Goal: Task Accomplishment & Management: Manage account settings

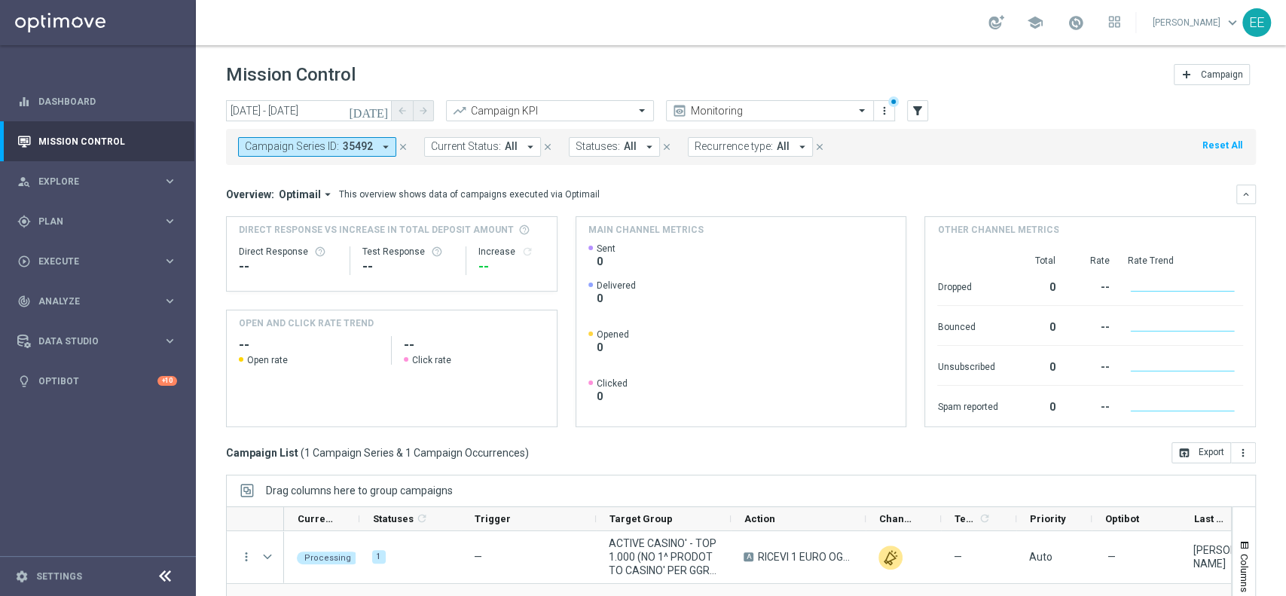
scroll to position [157, 0]
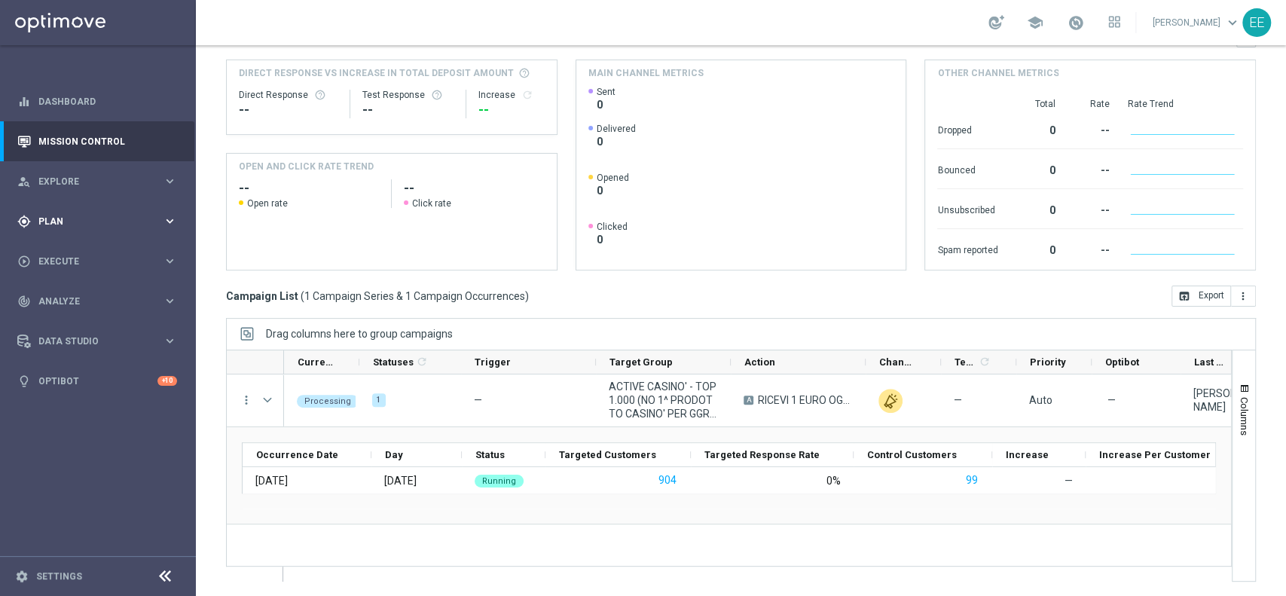
click at [60, 226] on div "gps_fixed Plan" at bounding box center [89, 222] width 145 height 14
click at [88, 256] on link "Target Groups" at bounding box center [98, 252] width 118 height 12
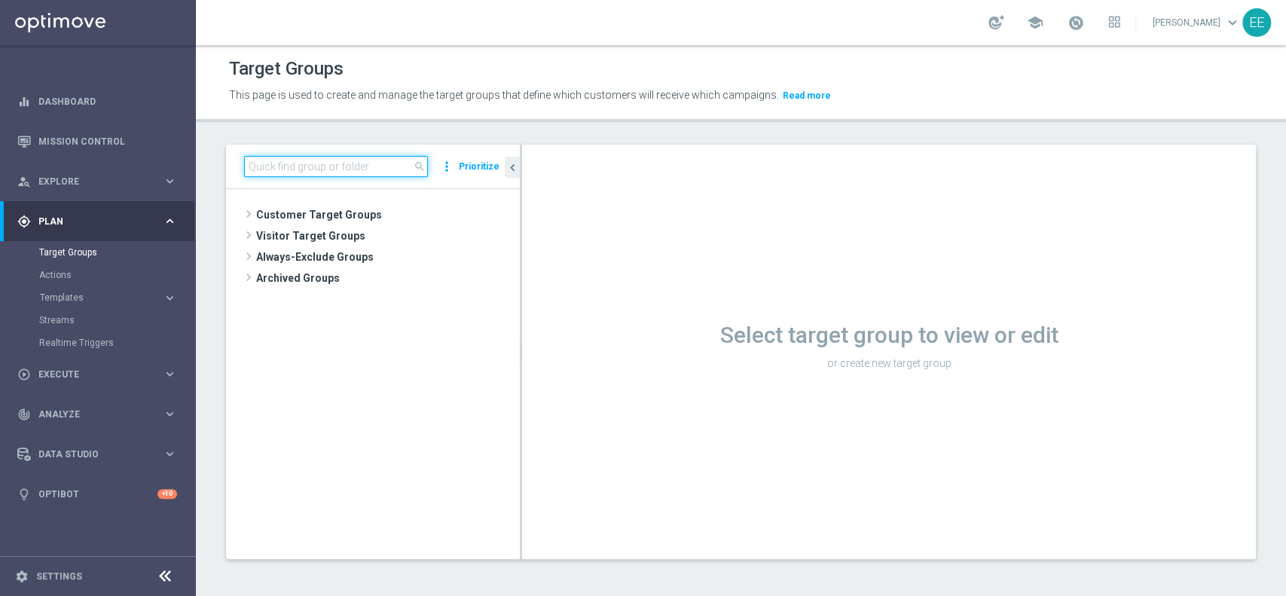
click at [377, 165] on input at bounding box center [336, 166] width 184 height 21
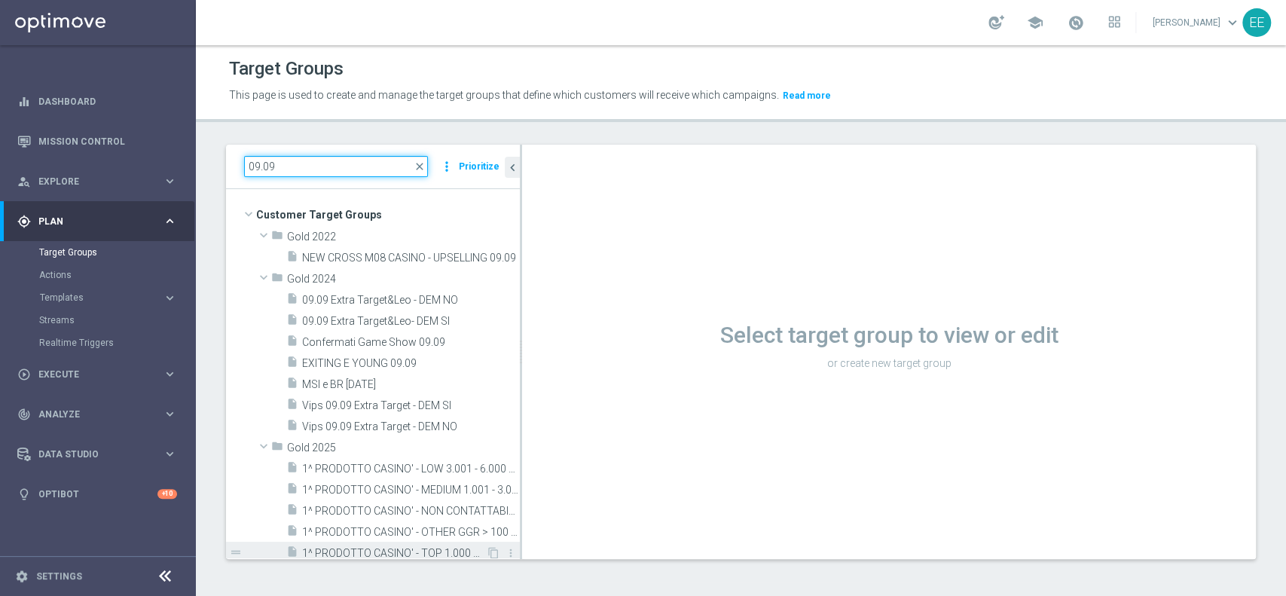
type input "09.09"
click at [379, 552] on span "1^ PRODOTTO CASINO' - TOP 1.000 GGR CASINO' M08 09.09" at bounding box center [394, 553] width 184 height 13
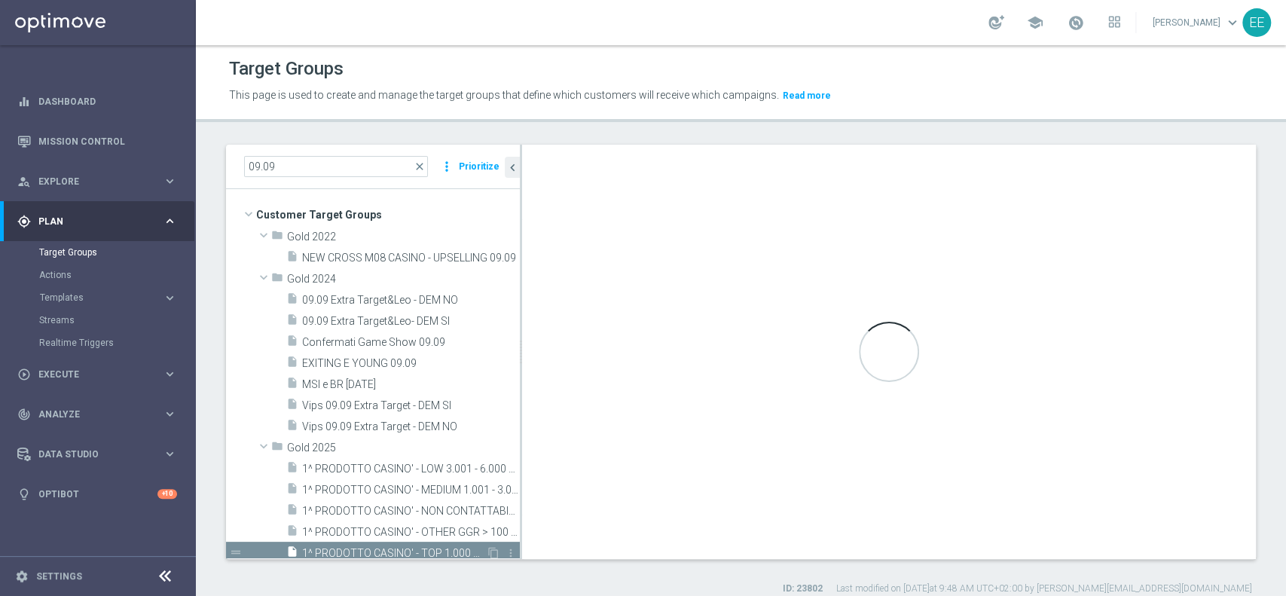
click at [411, 547] on span "1^ PRODOTTO CASINO' - TOP 1.000 GGR CASINO' M08 09.09" at bounding box center [394, 553] width 184 height 13
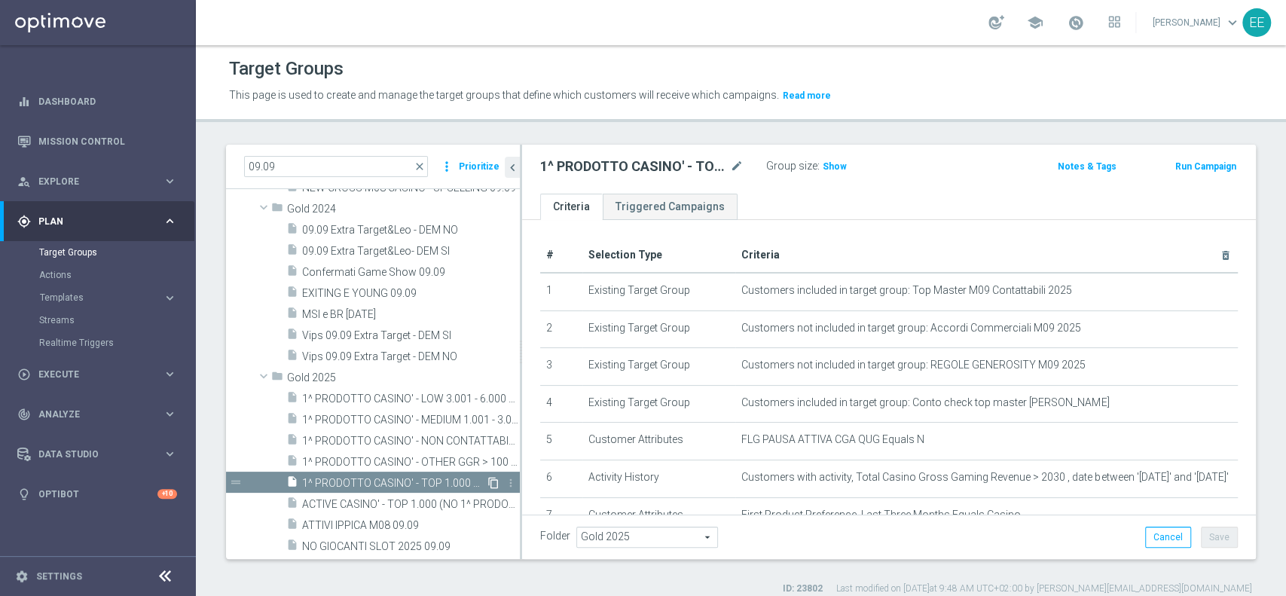
click at [488, 481] on icon "content_copy" at bounding box center [494, 483] width 12 height 12
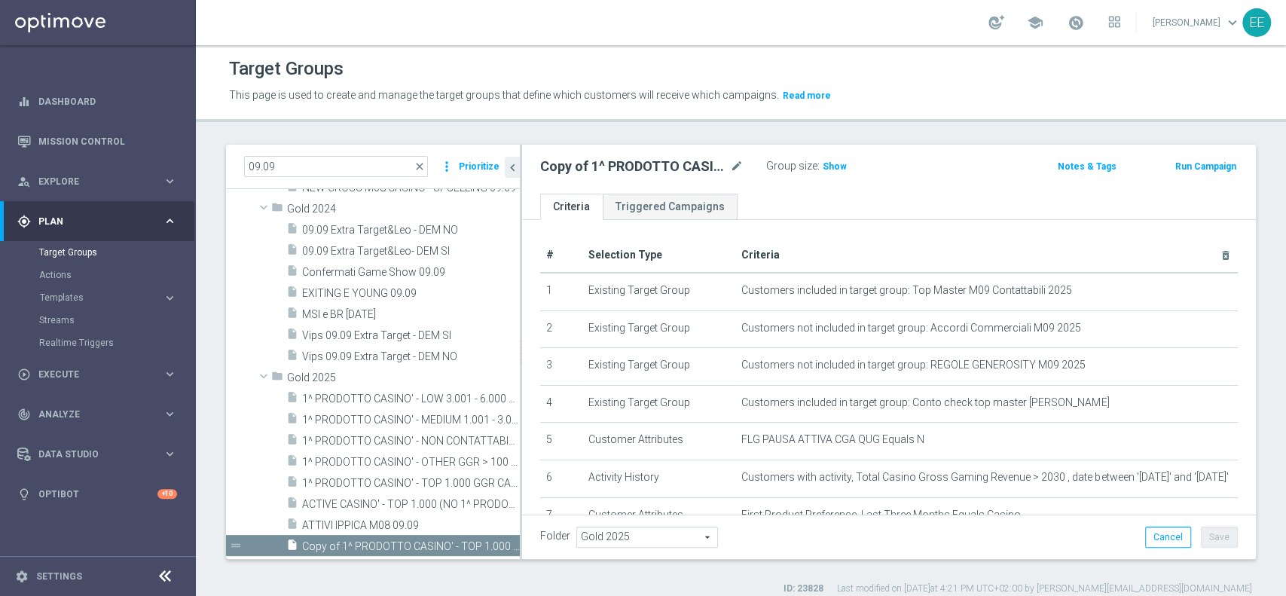
scroll to position [187, 0]
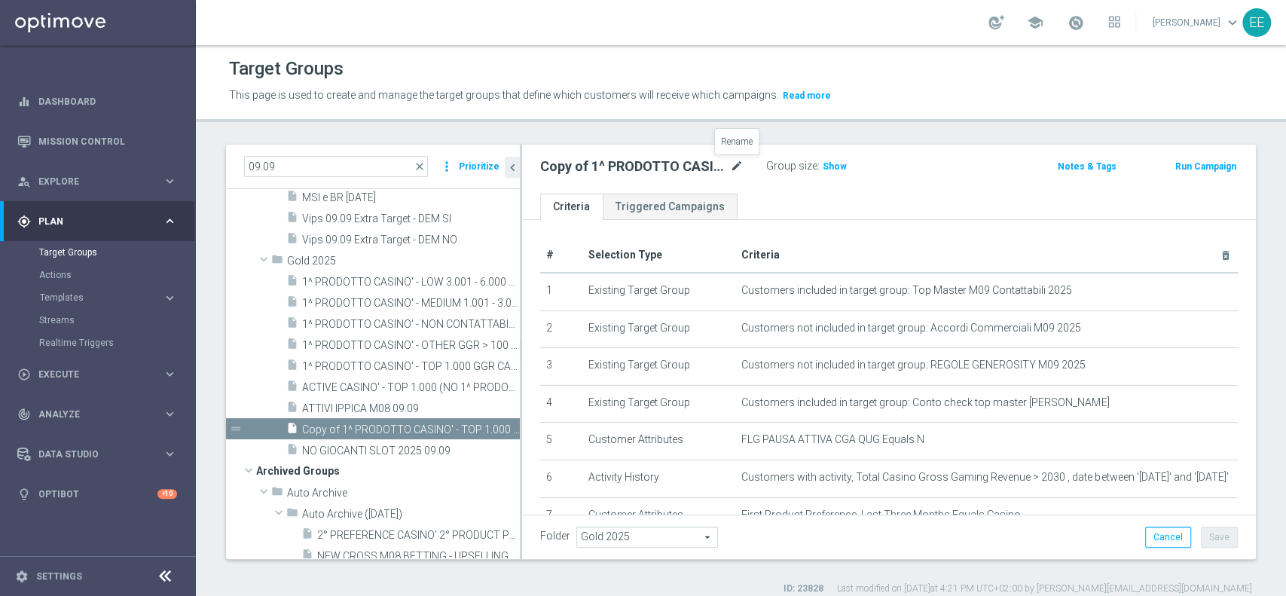
click at [733, 157] on icon "mode_edit" at bounding box center [737, 166] width 14 height 18
type input "[PERSON_NAME] DI RACCOLTA CASINO' M08 VS M09 > 50% - GGR CASINO'M08 > 700€ 09.09"
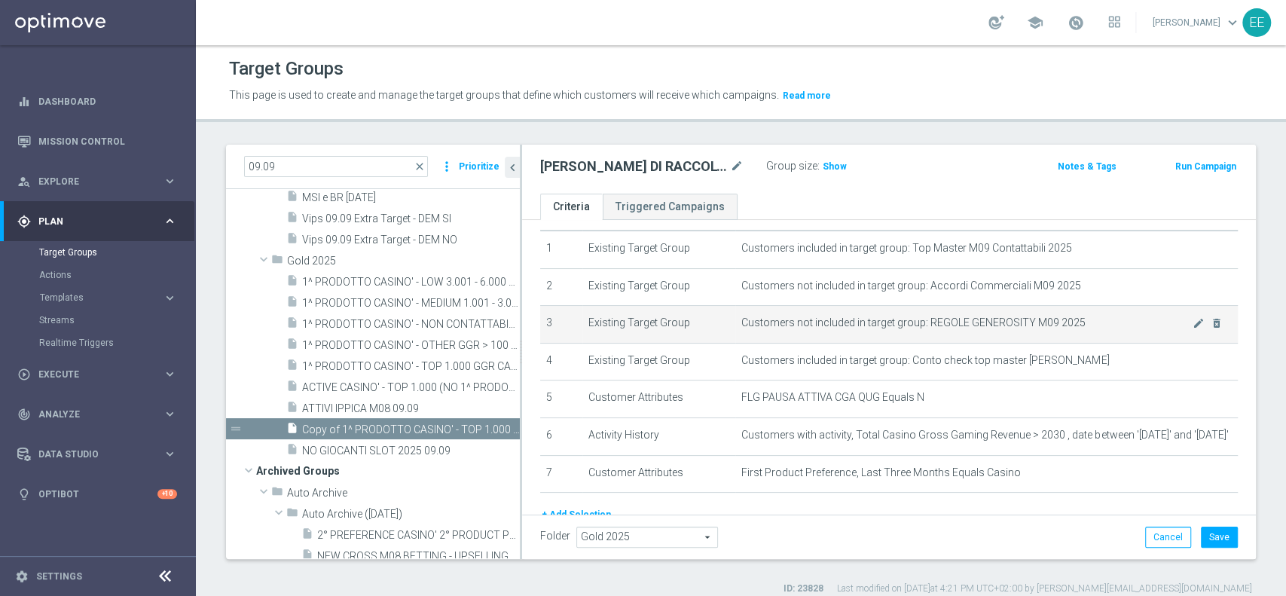
scroll to position [43, 0]
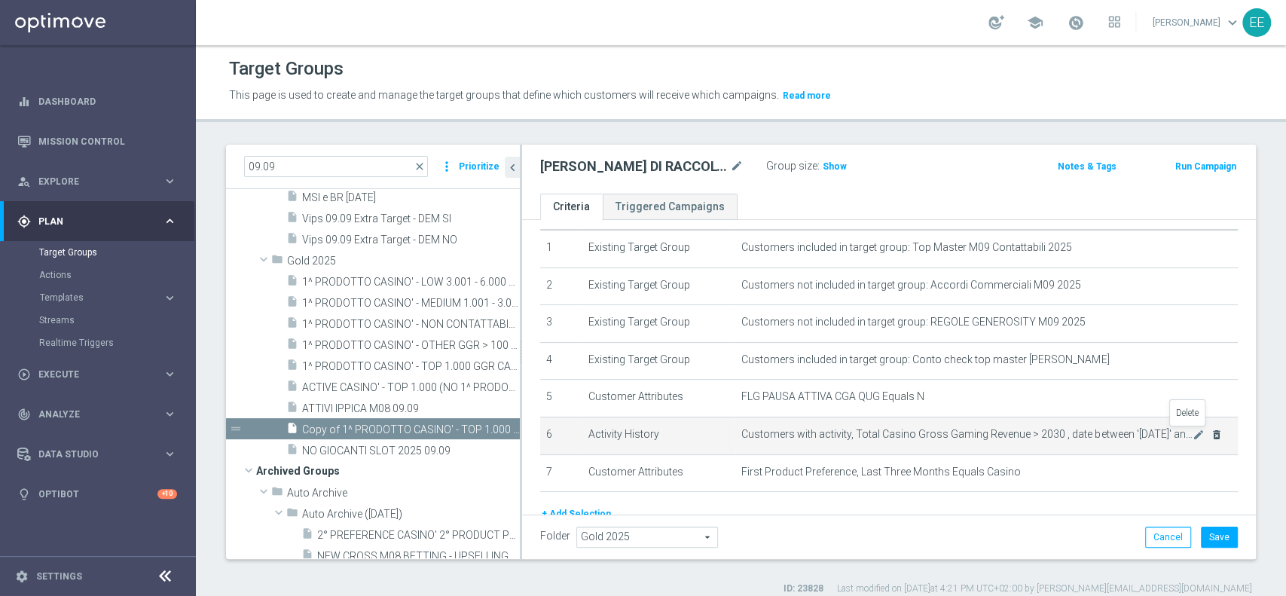
click at [1211, 436] on icon "delete_forever" at bounding box center [1217, 435] width 12 height 12
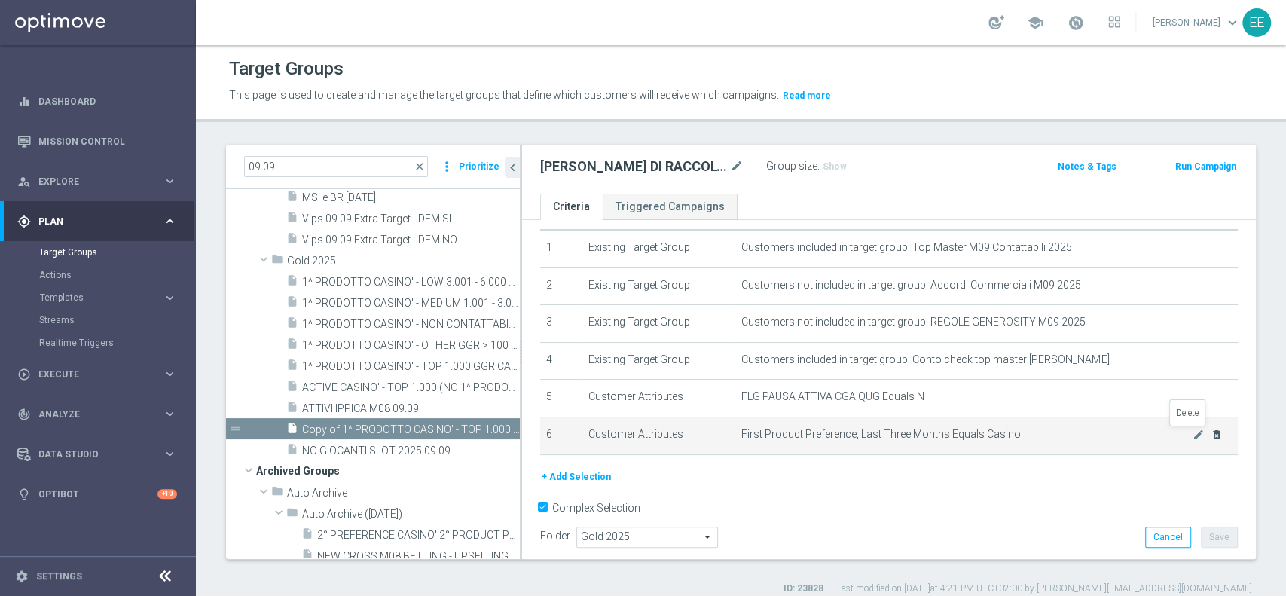
click at [1211, 435] on icon "delete_forever" at bounding box center [1217, 435] width 12 height 12
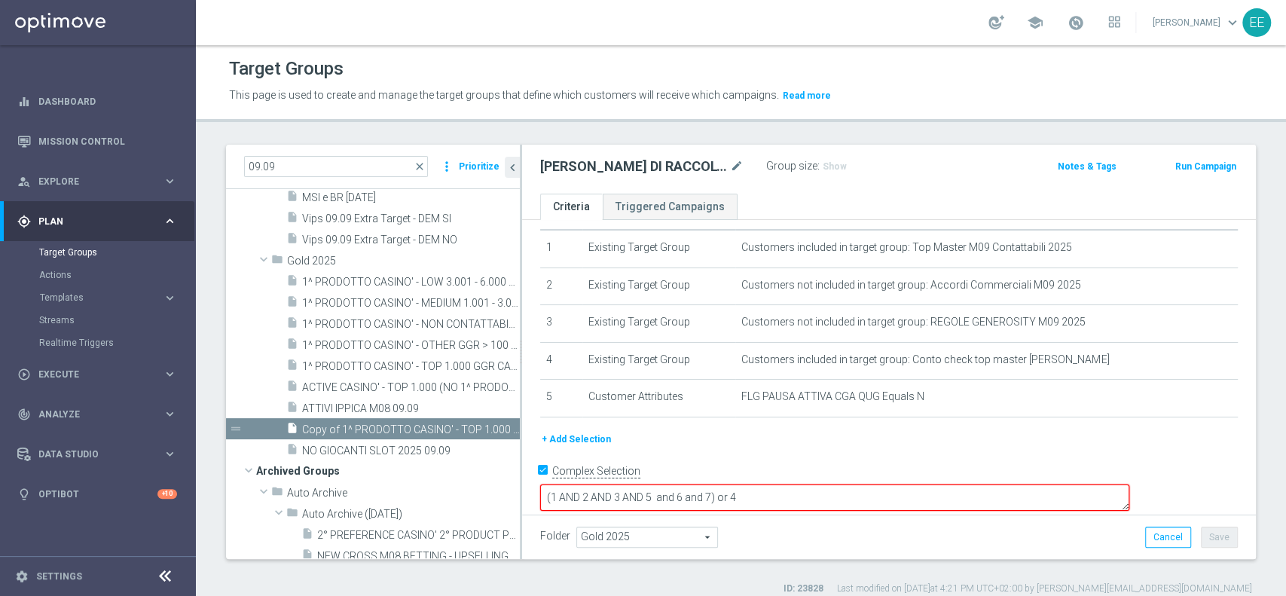
scroll to position [35, 0]
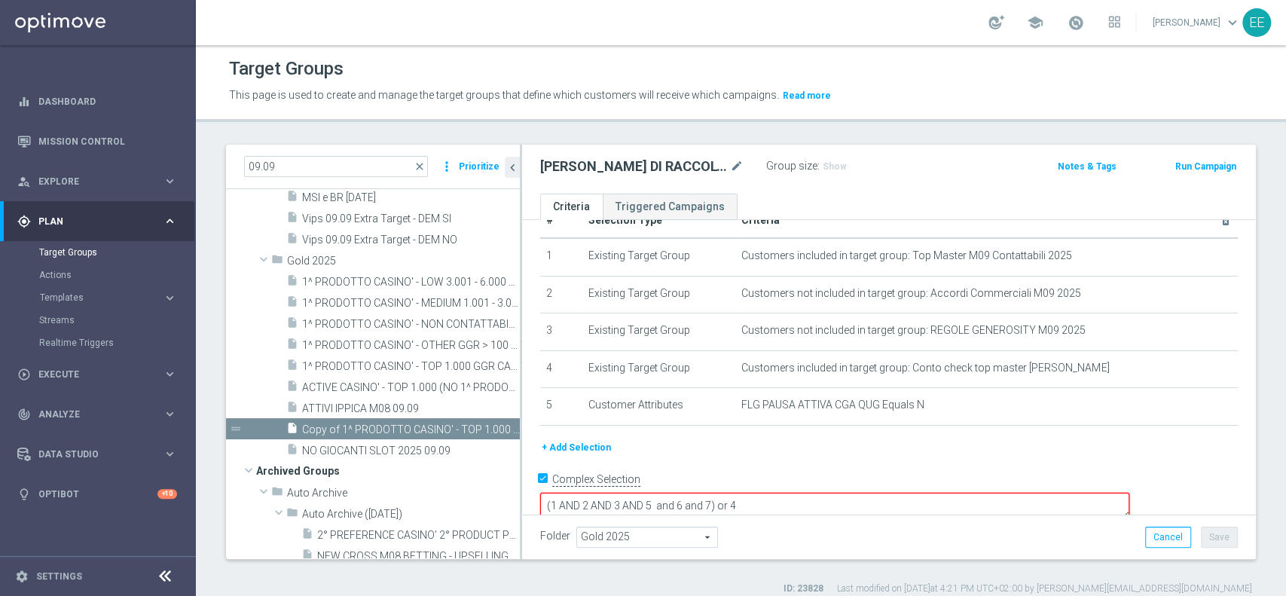
click at [591, 440] on button "+ Add Selection" at bounding box center [576, 447] width 72 height 17
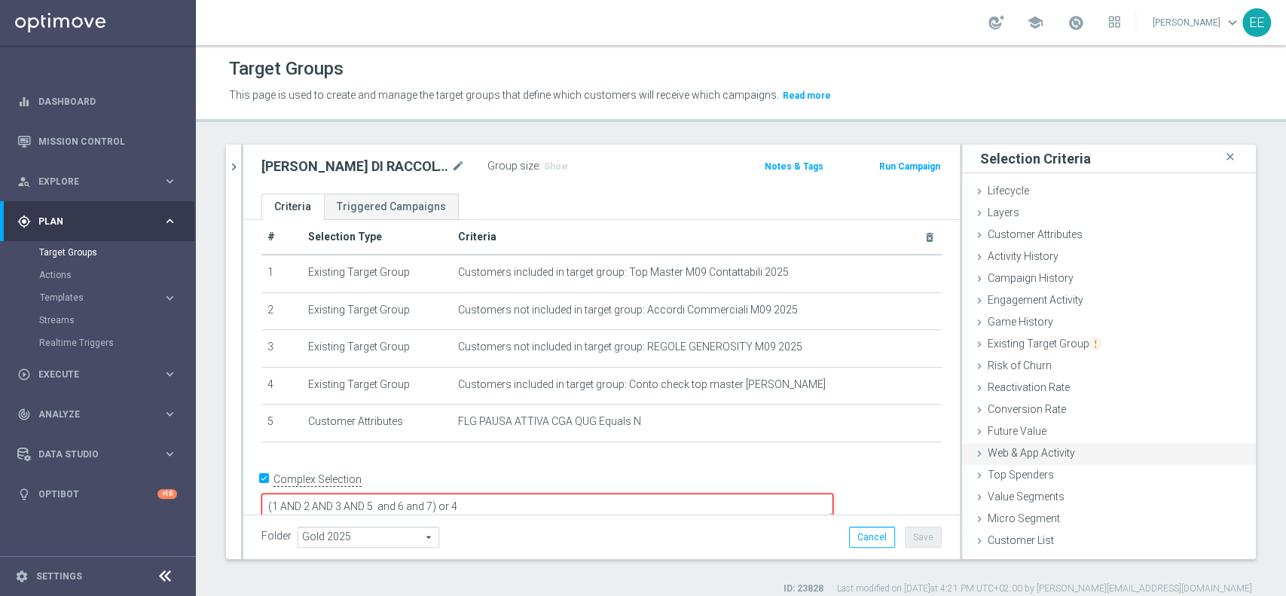
scroll to position [12, 0]
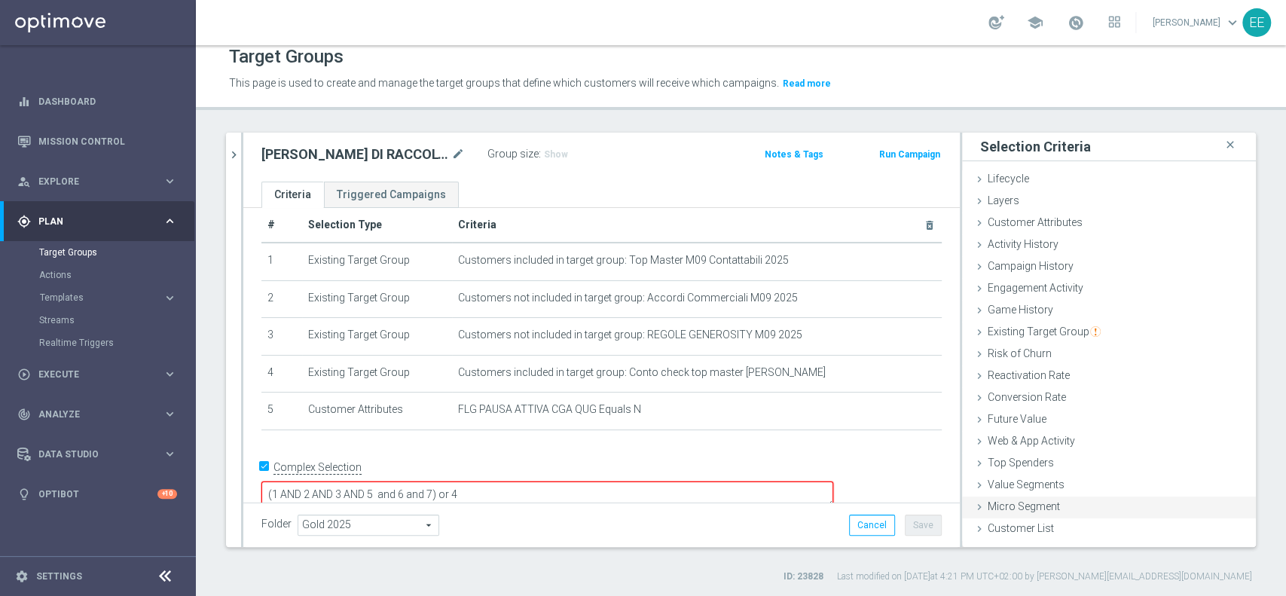
click at [1018, 515] on div "Micro Segment done" at bounding box center [1109, 508] width 294 height 23
click at [1001, 525] on div "Lifecycle Select arrow_drop_down search Show Selected 0 of 12 (All) Micro segme…" at bounding box center [1109, 585] width 271 height 133
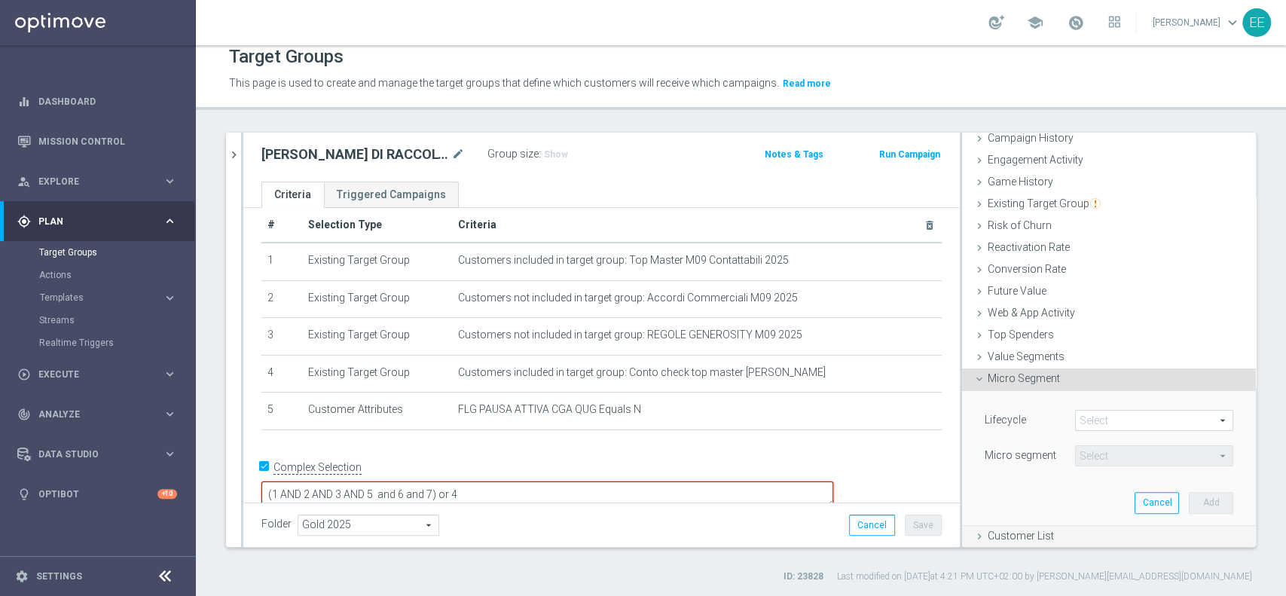
click at [988, 531] on span "Customer List" at bounding box center [1021, 536] width 66 height 12
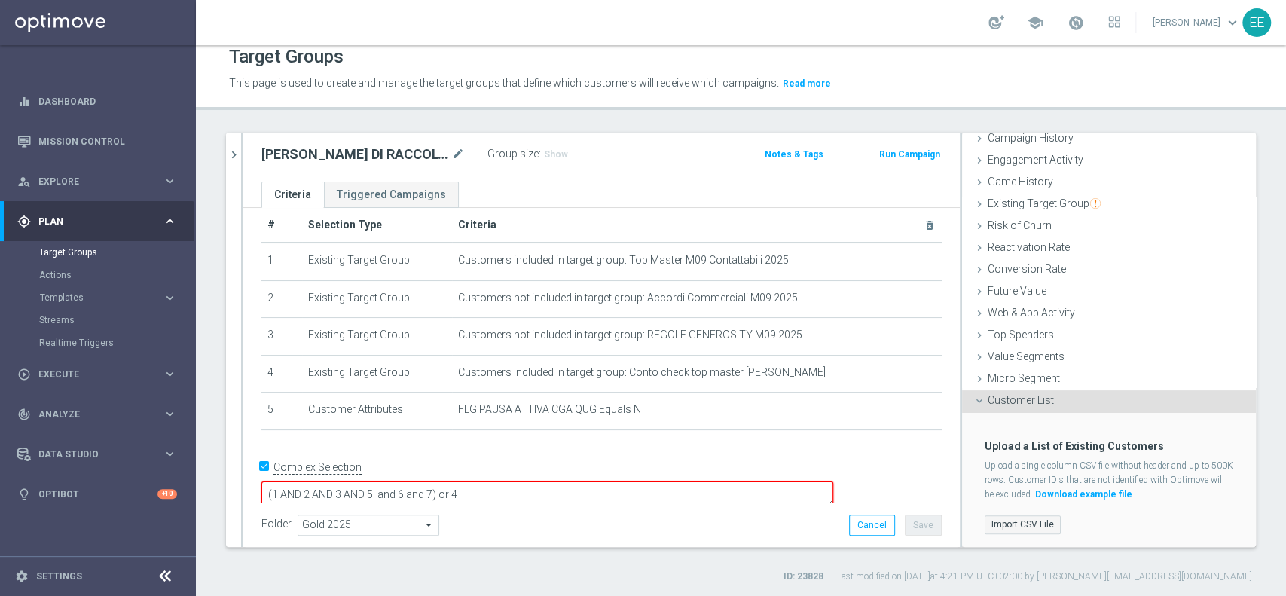
click at [1007, 518] on label "Import CSV File" at bounding box center [1023, 524] width 76 height 19
click at [0, 0] on input "Import CSV File" at bounding box center [0, 0] width 0 height 0
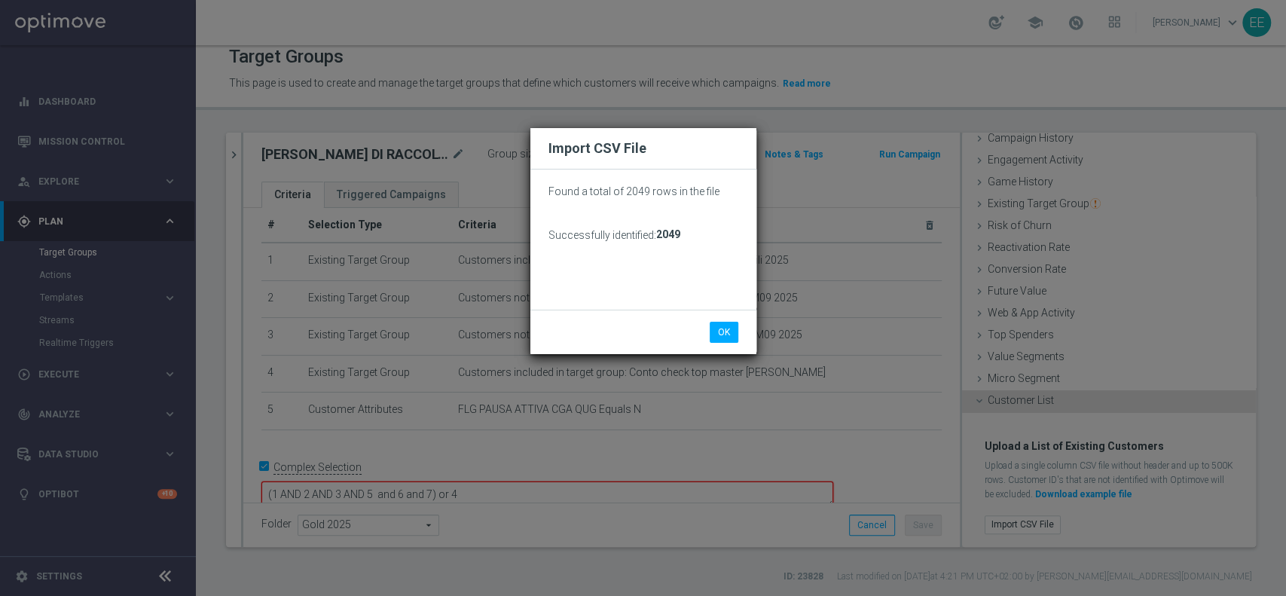
click at [739, 334] on li "OK" at bounding box center [724, 332] width 36 height 21
click at [733, 334] on button "OK" at bounding box center [724, 332] width 29 height 21
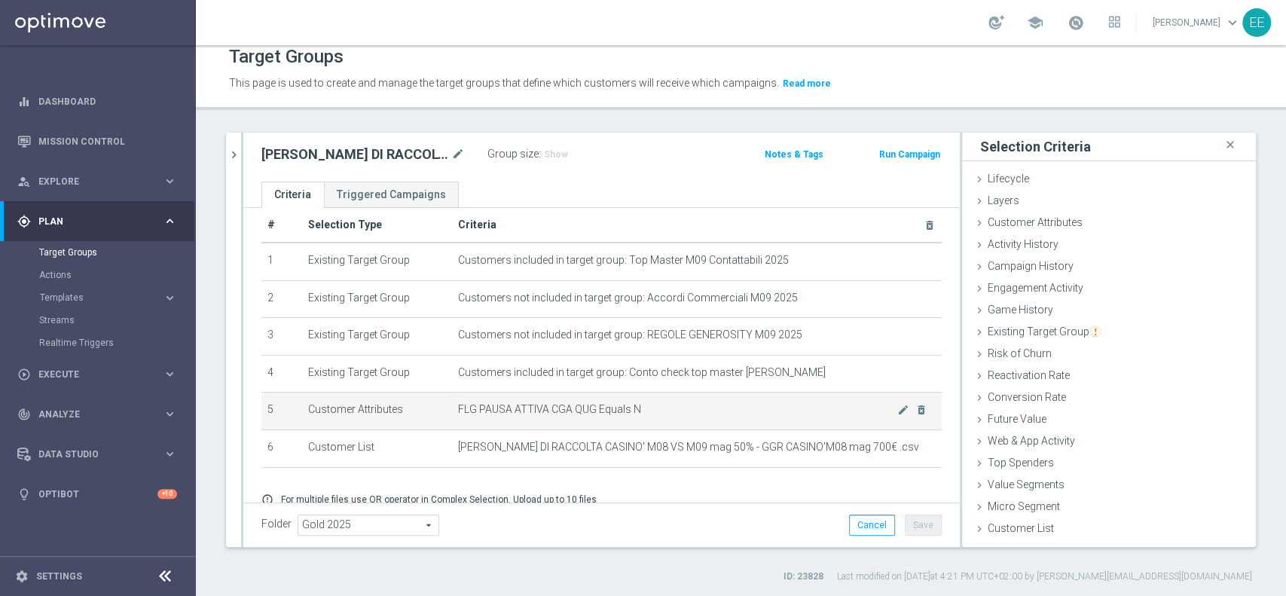
scroll to position [79, 0]
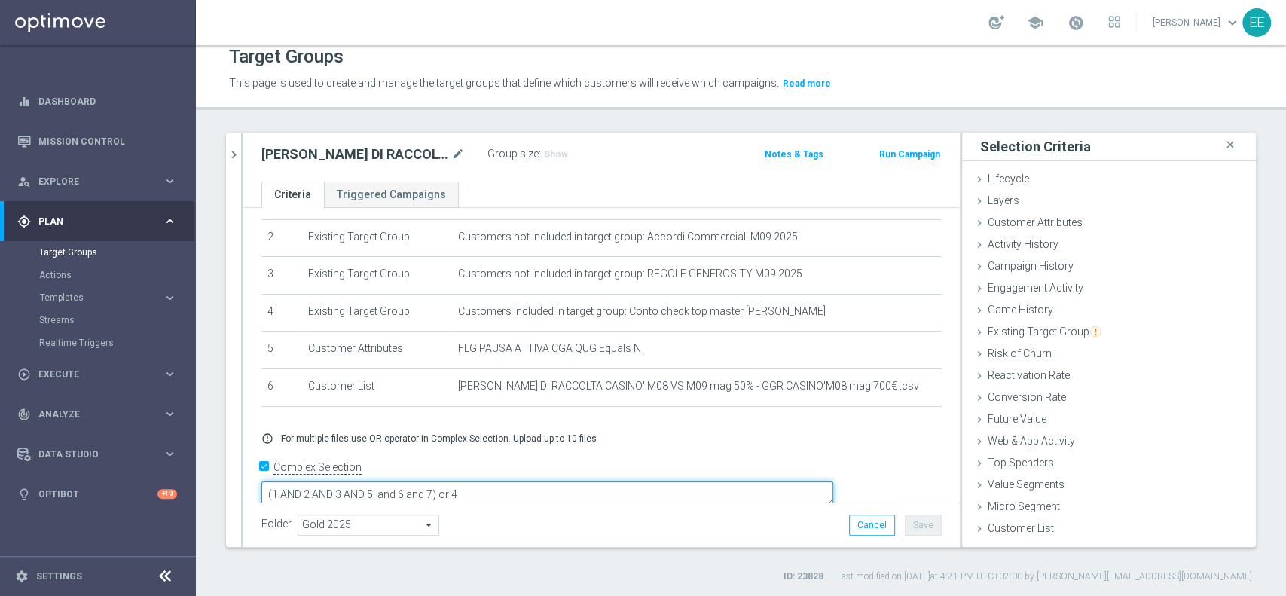
click at [533, 481] on textarea "(1 AND 2 AND 3 AND 5 and 6 and 7) or 4" at bounding box center [547, 494] width 572 height 26
type textarea "(1 AND 2 AND 3 AND 5 and 6) or 4"
click at [553, 152] on span "Show" at bounding box center [556, 154] width 24 height 11
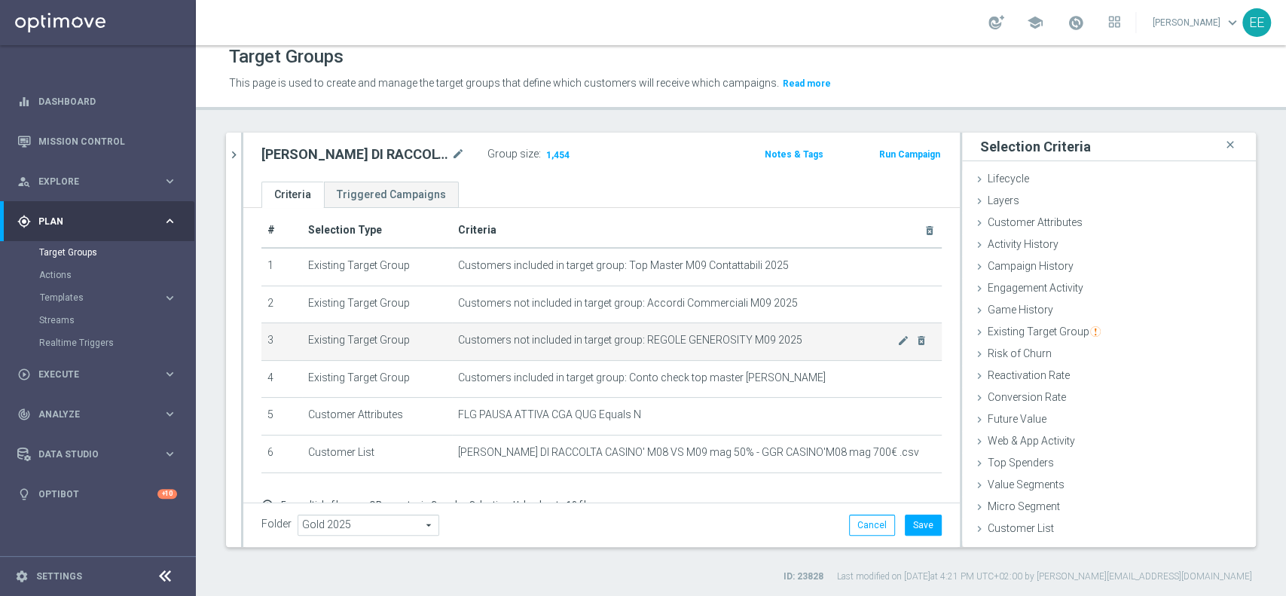
scroll to position [10, 0]
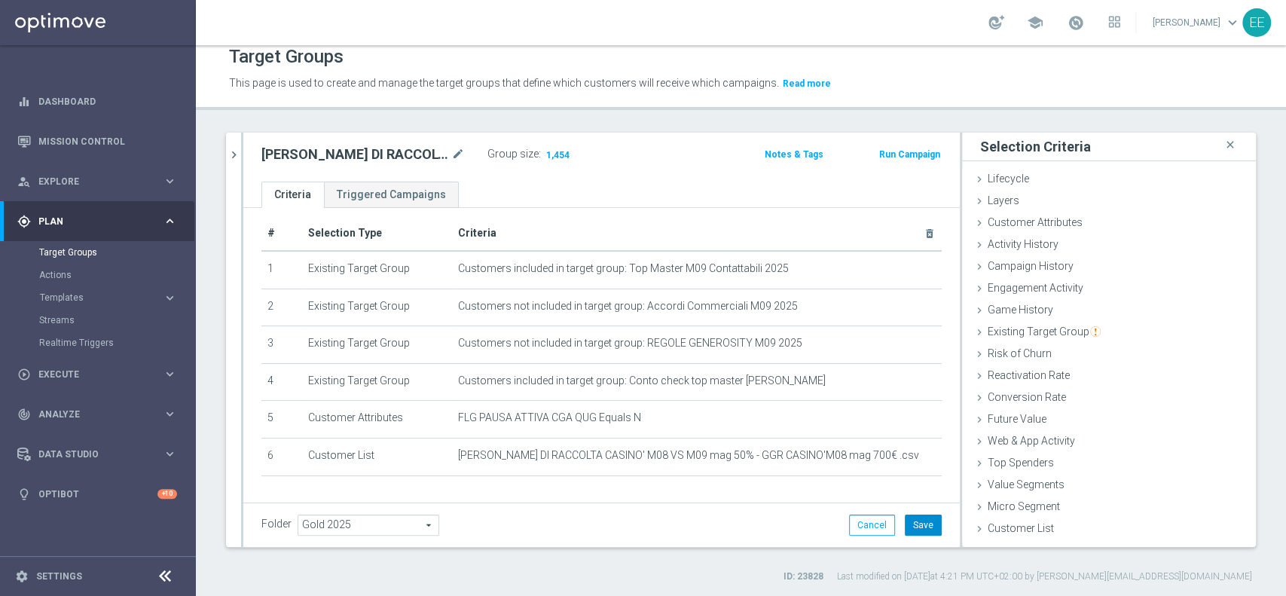
click at [913, 533] on button "Save" at bounding box center [923, 525] width 37 height 21
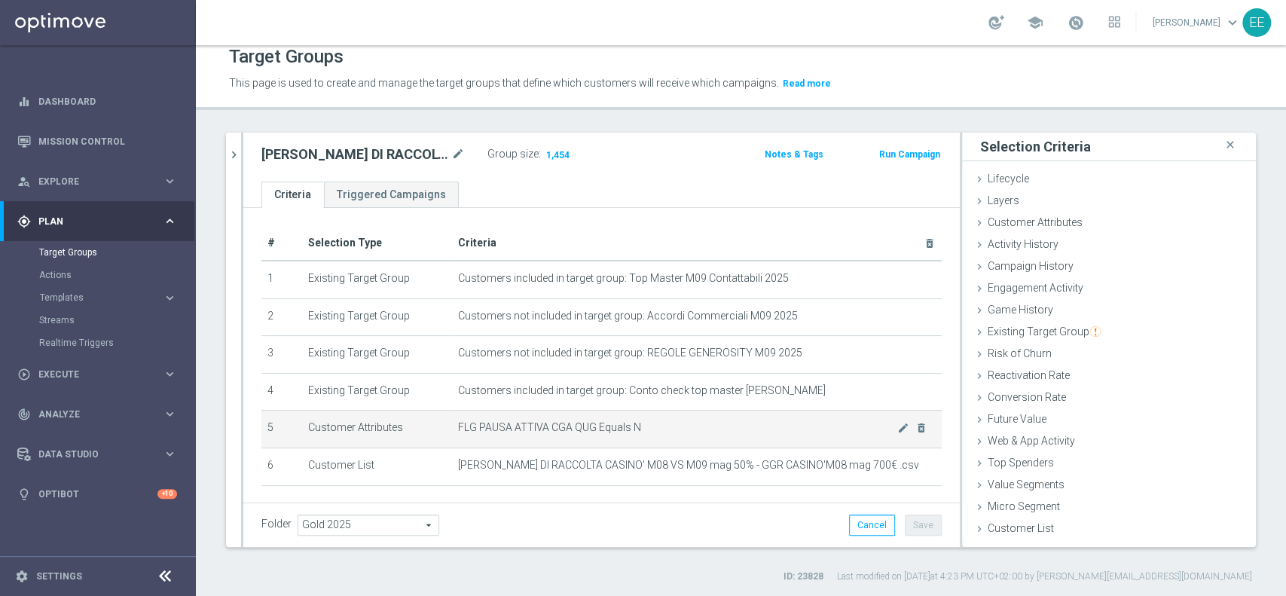
scroll to position [0, 0]
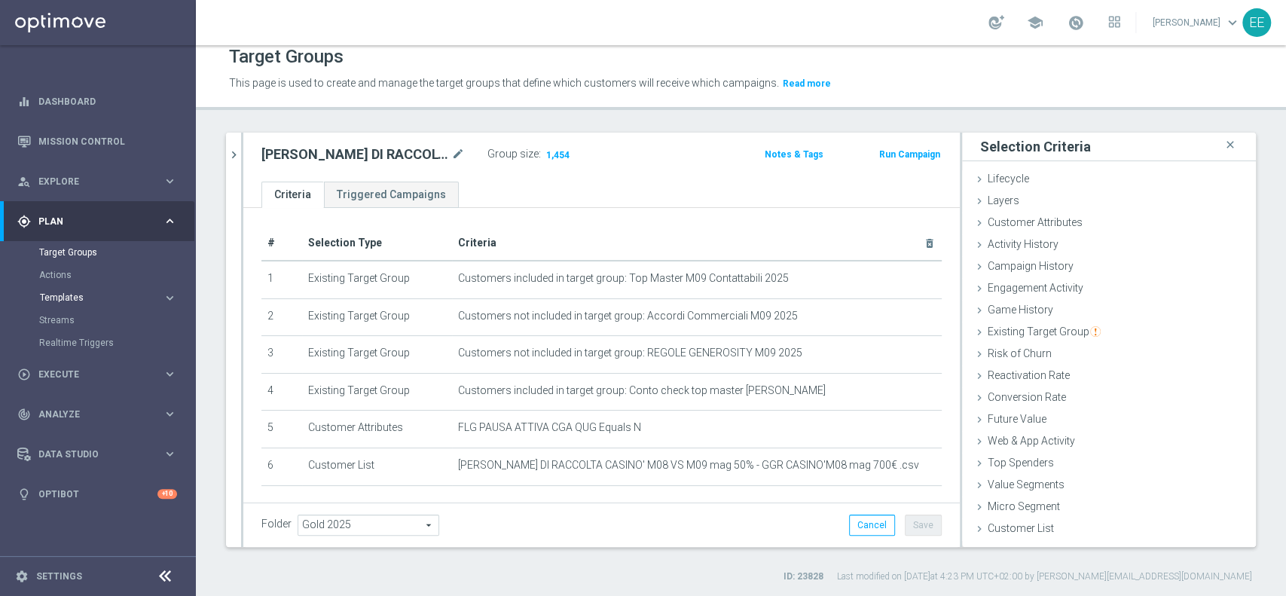
click at [69, 299] on span "Templates" at bounding box center [94, 297] width 108 height 9
click at [66, 323] on link "Optimail" at bounding box center [102, 320] width 110 height 12
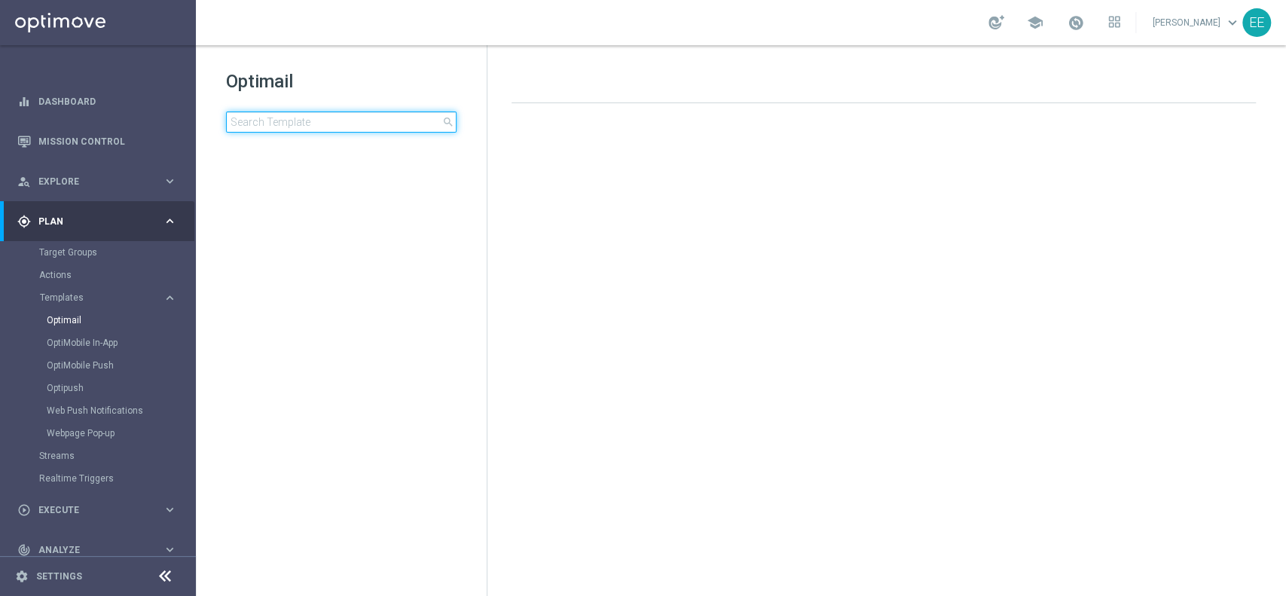
click at [292, 124] on input at bounding box center [341, 122] width 231 height 21
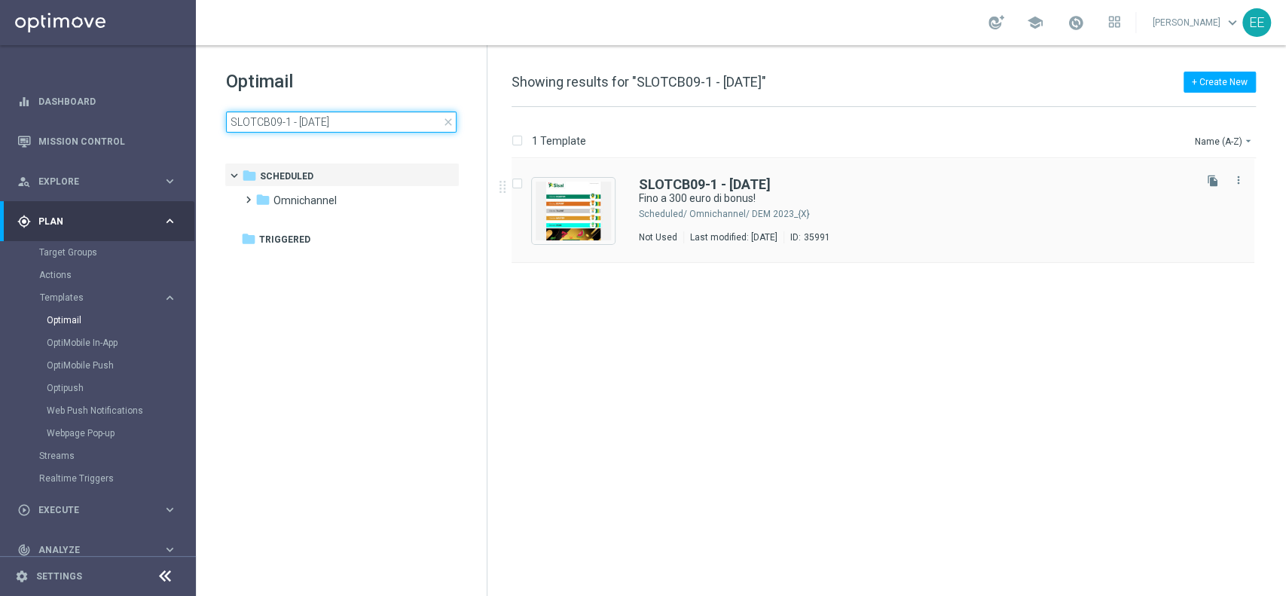
type input "SLOTCB09-1 - [DATE]"
click at [589, 211] on img "Press SPACE to select this row." at bounding box center [573, 211] width 75 height 59
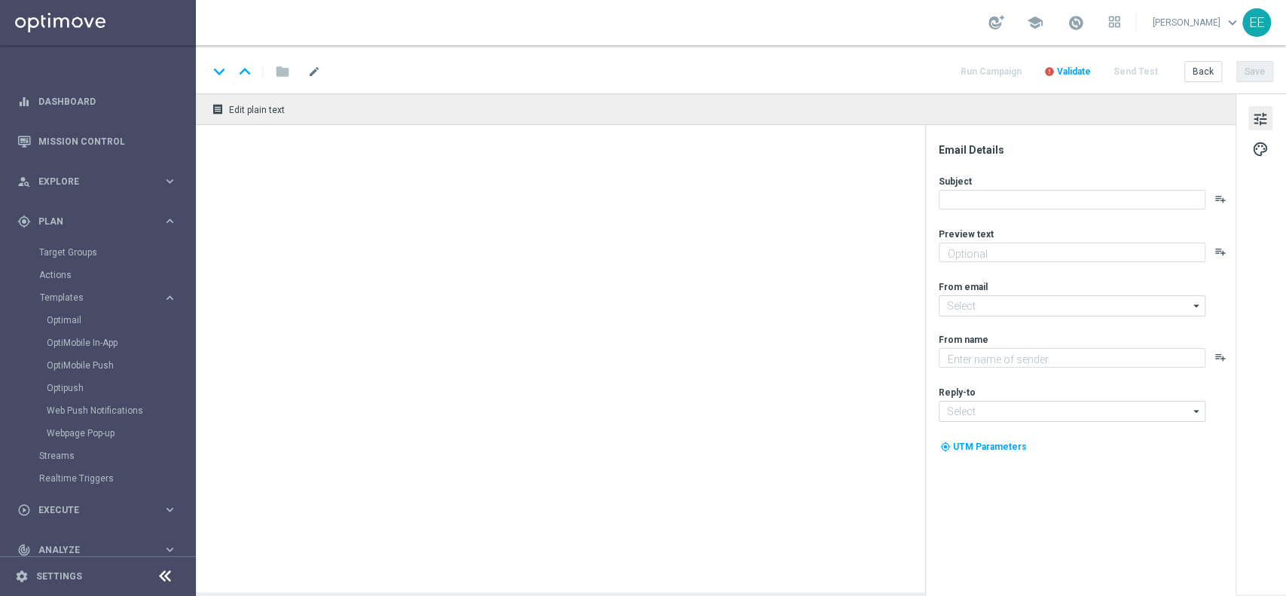
type textarea "Scopri cosa ti abbiamo riservato!"
type input "[EMAIL_ADDRESS][DOMAIN_NAME]"
type textarea "Sisal"
type input "[EMAIL_ADDRESS][DOMAIN_NAME]"
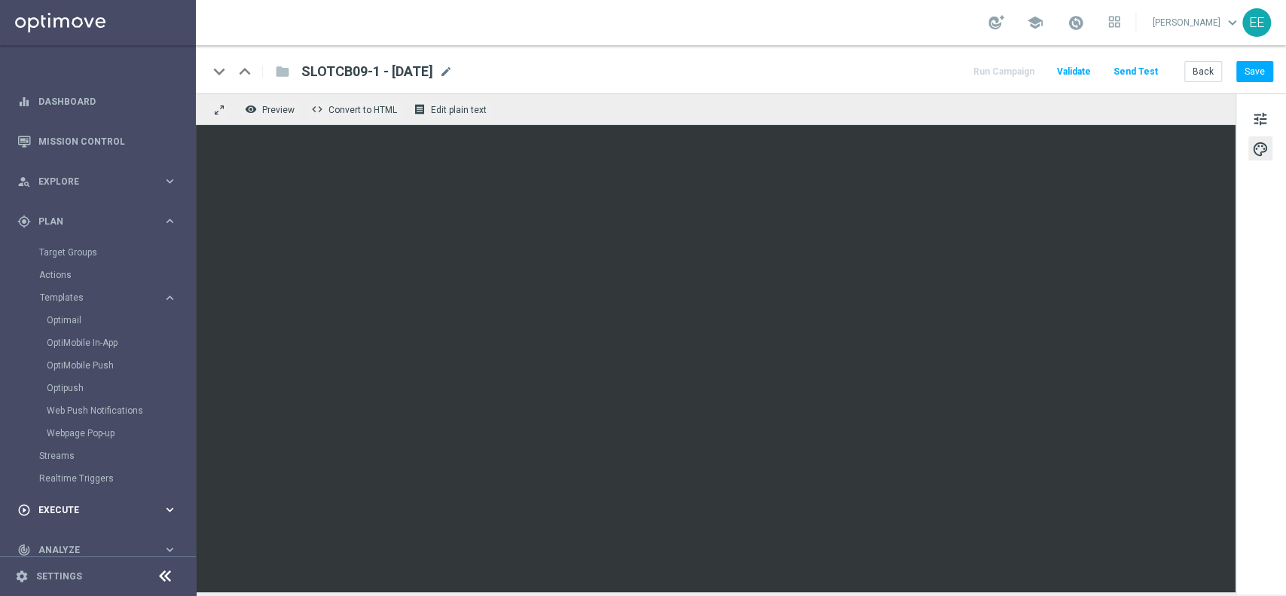
click at [63, 506] on span "Execute" at bounding box center [100, 510] width 124 height 9
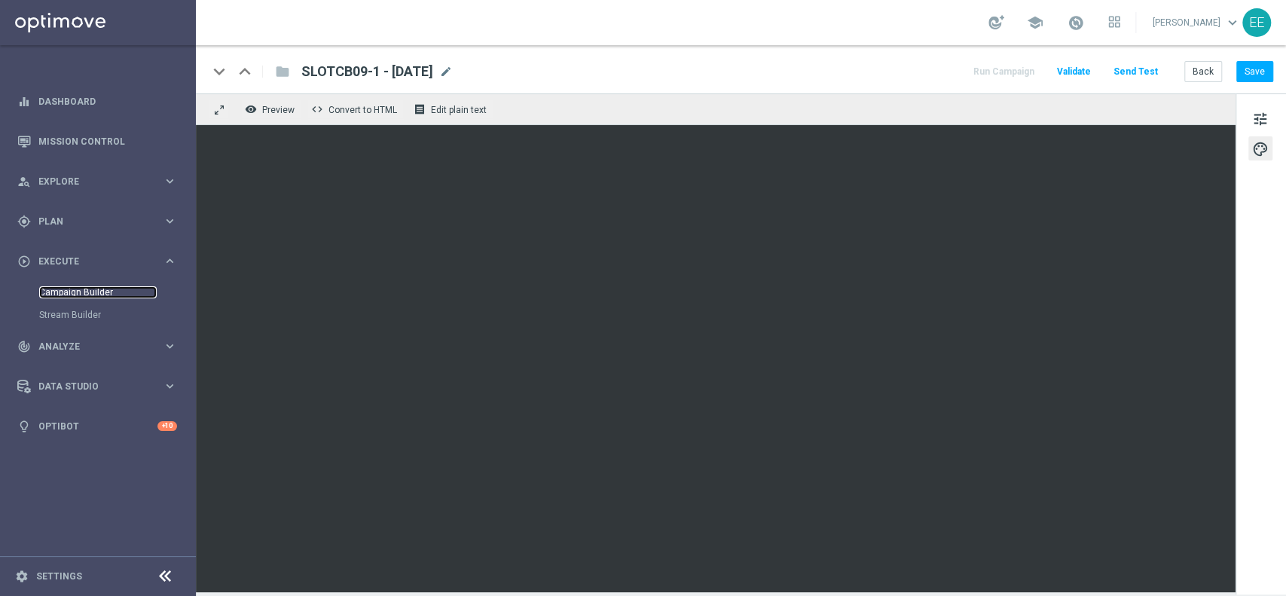
click at [92, 292] on link "Campaign Builder" at bounding box center [98, 292] width 118 height 12
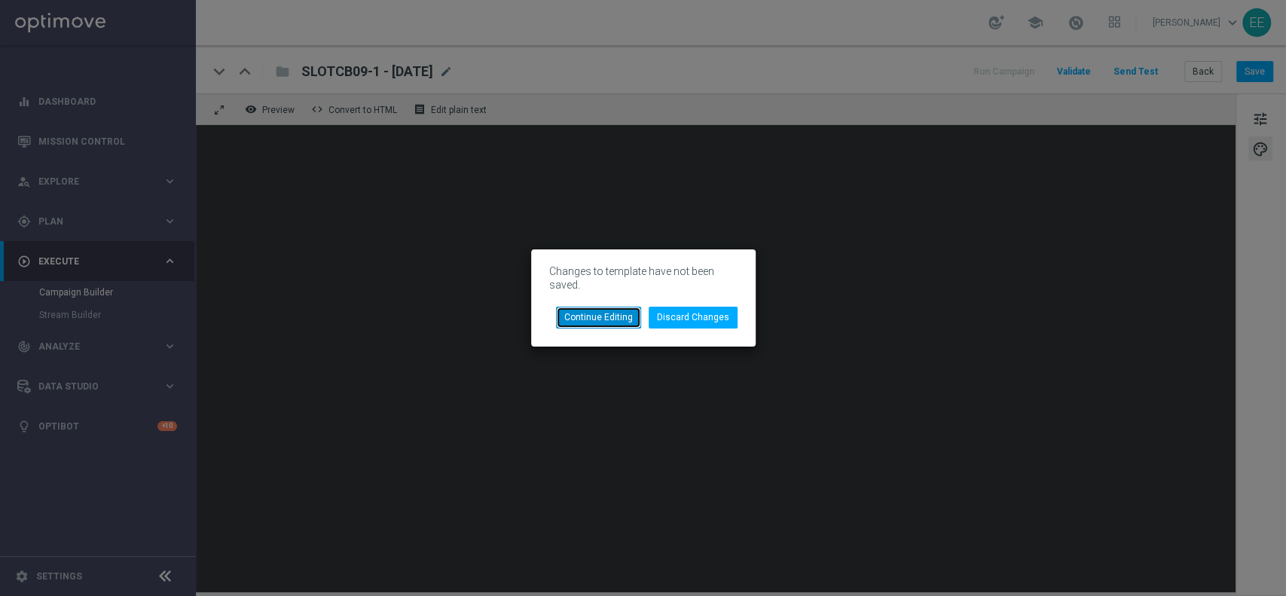
click at [603, 322] on button "Continue Editing" at bounding box center [598, 317] width 85 height 21
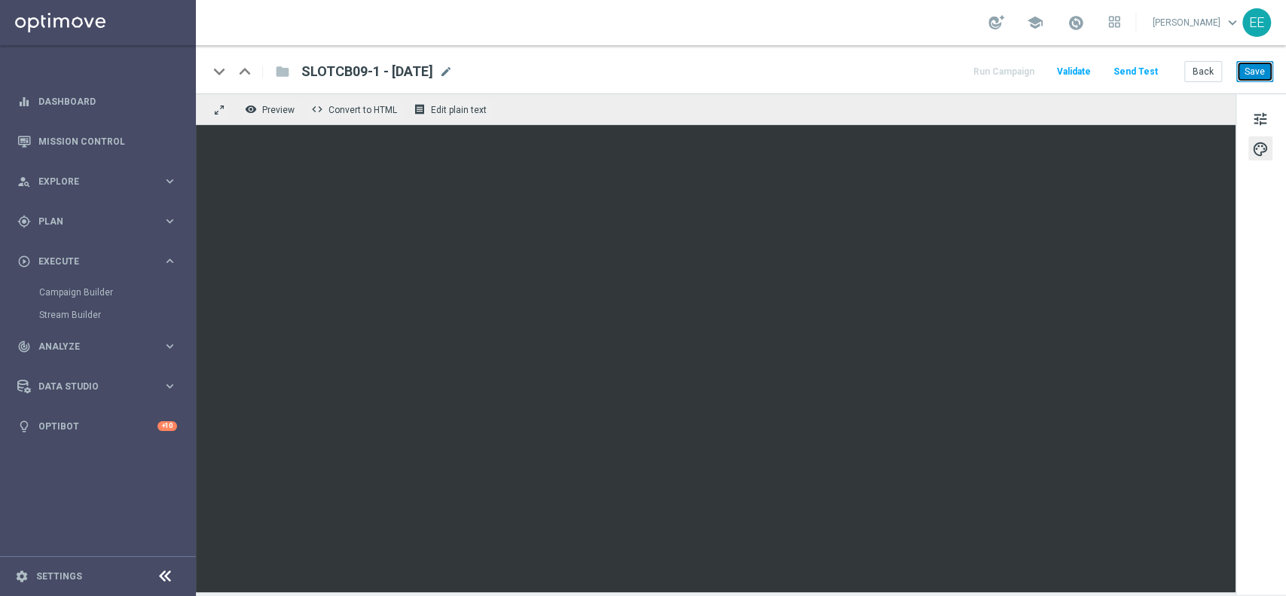
click at [1262, 69] on button "Save" at bounding box center [1255, 71] width 37 height 21
click at [57, 288] on link "Campaign Builder" at bounding box center [98, 292] width 118 height 12
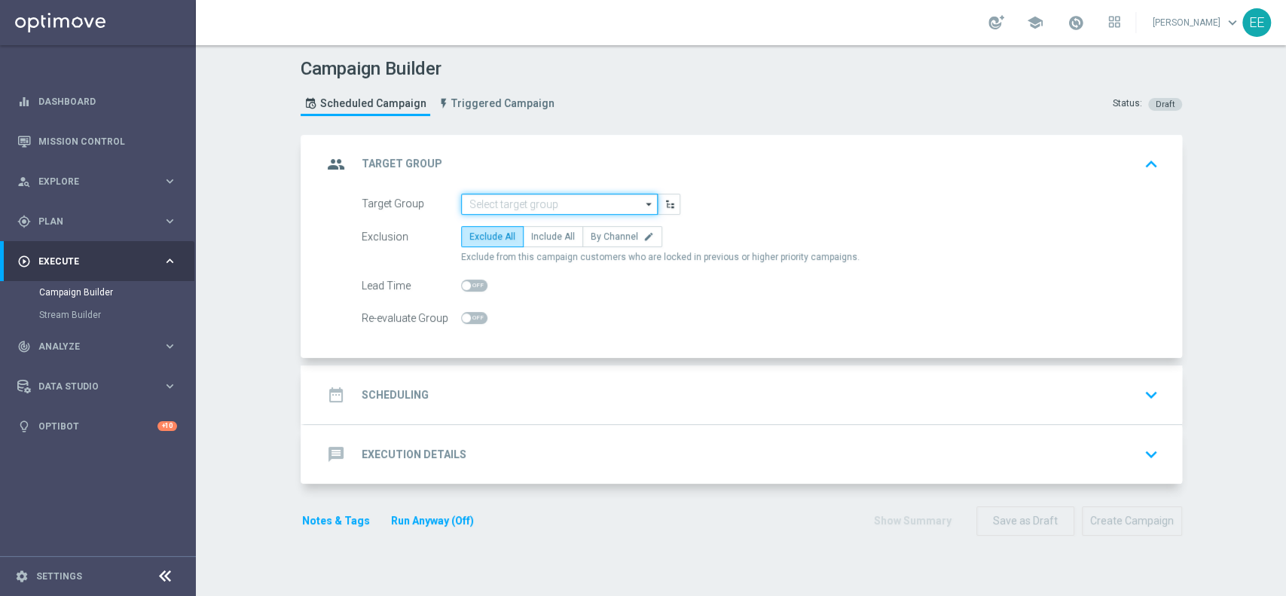
click at [575, 207] on input at bounding box center [559, 204] width 197 height 21
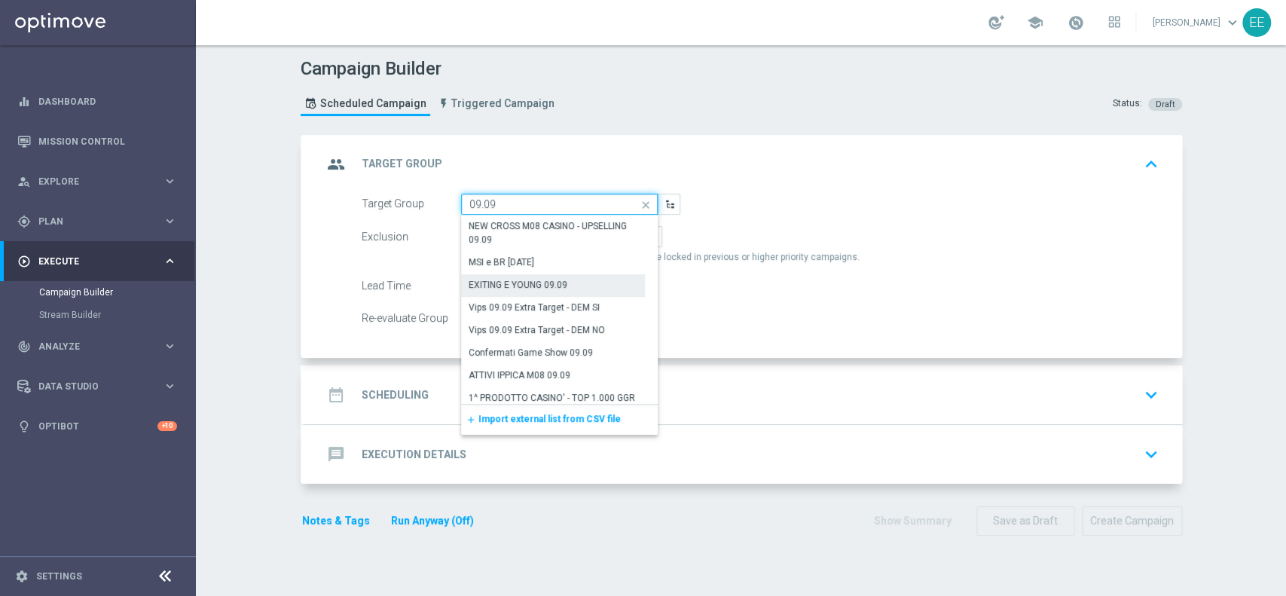
scroll to position [344, 0]
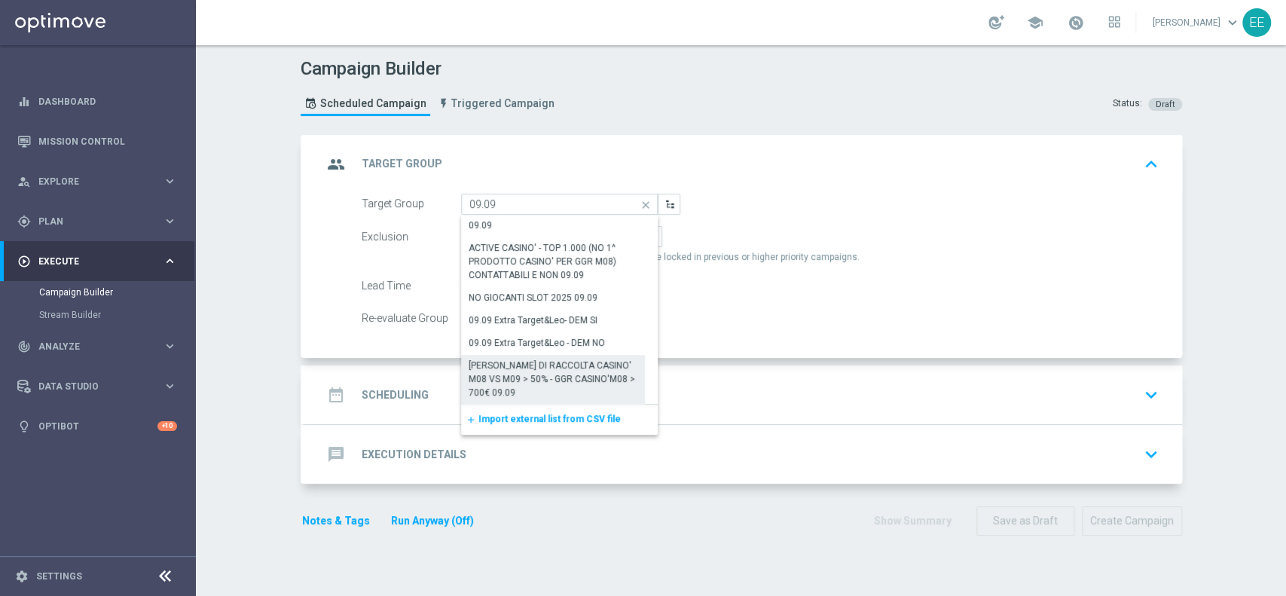
click at [574, 379] on div "[PERSON_NAME] DI RACCOLTA CASINO' M08 VS M09 > 50% - GGR CASINO'M08 > 700€ 09.09" at bounding box center [554, 379] width 170 height 41
type input "[PERSON_NAME] DI RACCOLTA CASINO' M08 VS M09 > 50% - GGR CASINO'M08 > 700€ 09.09"
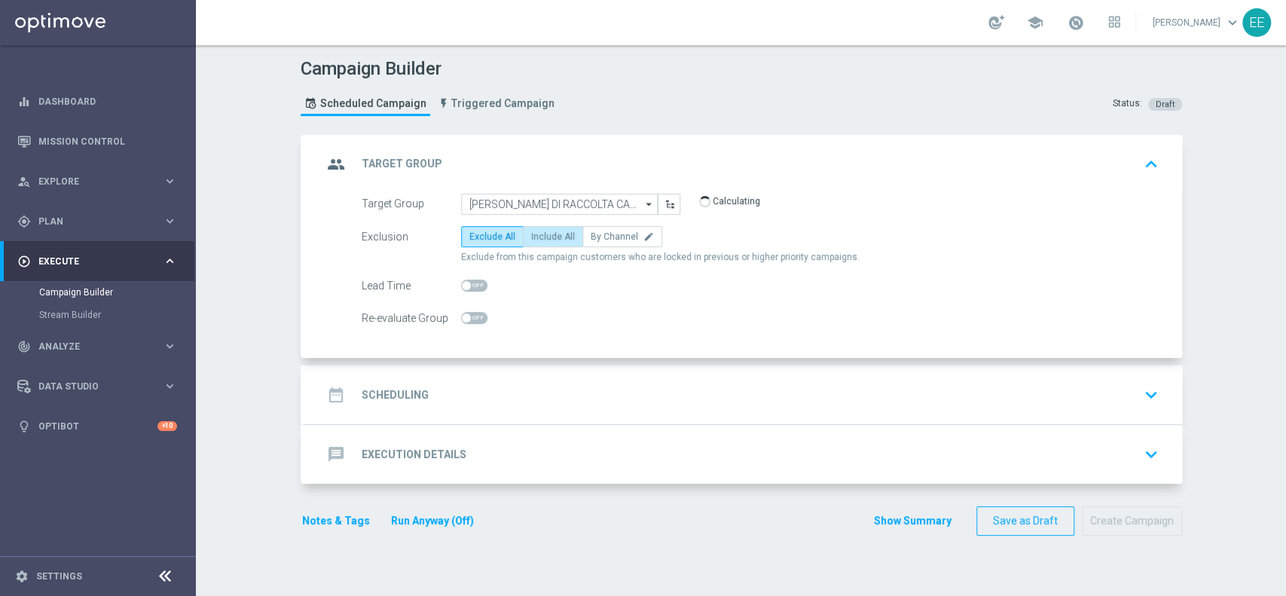
click at [549, 234] on span "Include All" at bounding box center [553, 236] width 44 height 11
click at [541, 234] on input "Include All" at bounding box center [536, 239] width 10 height 10
radio input "true"
click at [69, 219] on span "Plan" at bounding box center [100, 221] width 124 height 9
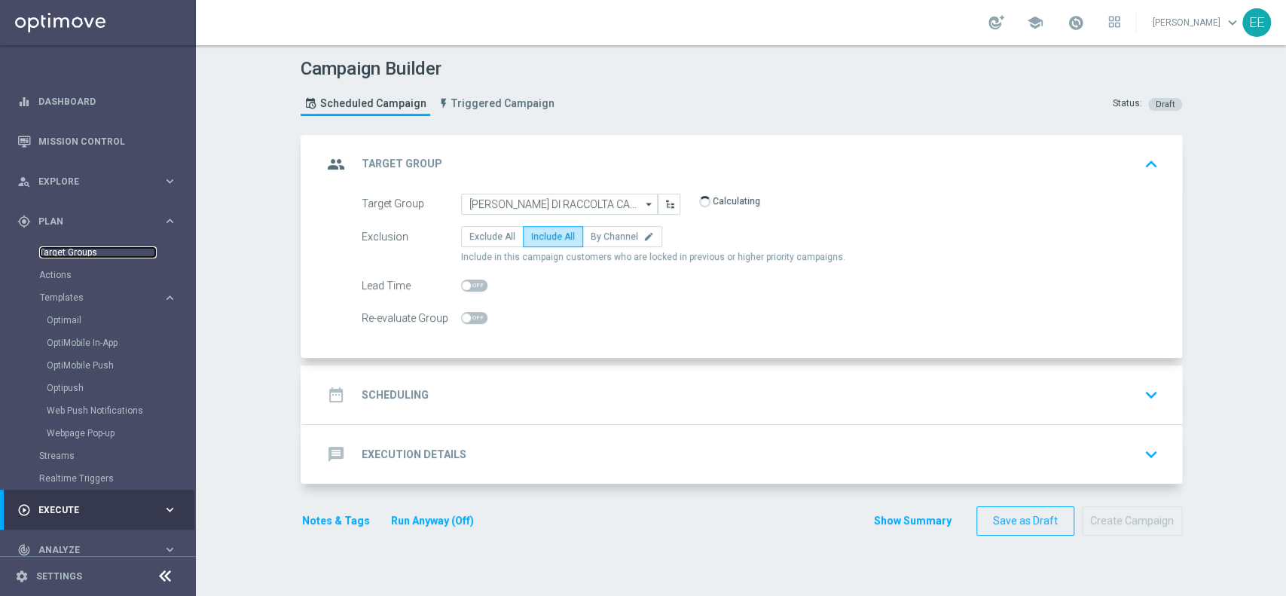
click at [78, 249] on link "Target Groups" at bounding box center [98, 252] width 118 height 12
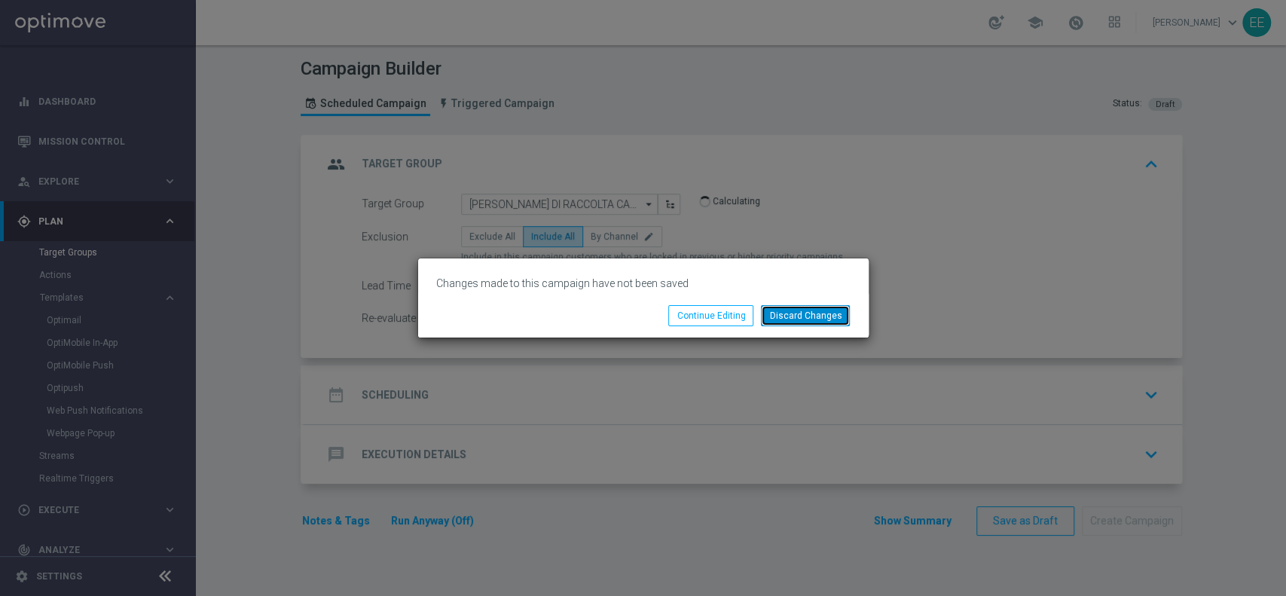
click at [826, 313] on button "Discard Changes" at bounding box center [805, 315] width 89 height 21
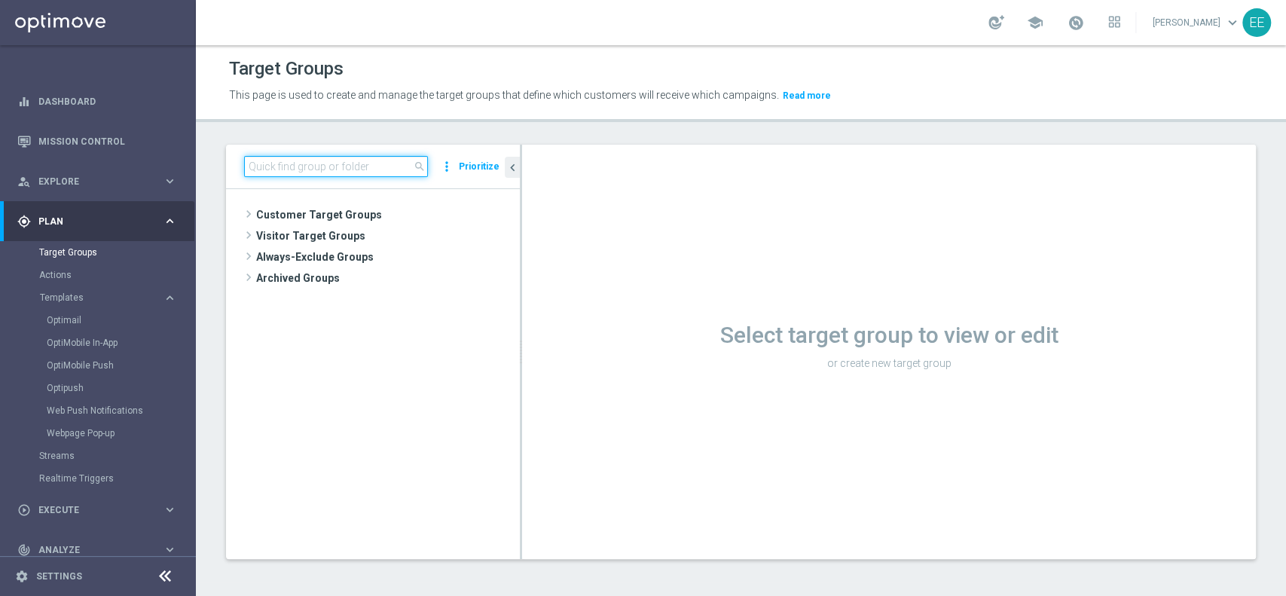
click at [382, 166] on input at bounding box center [336, 166] width 184 height 21
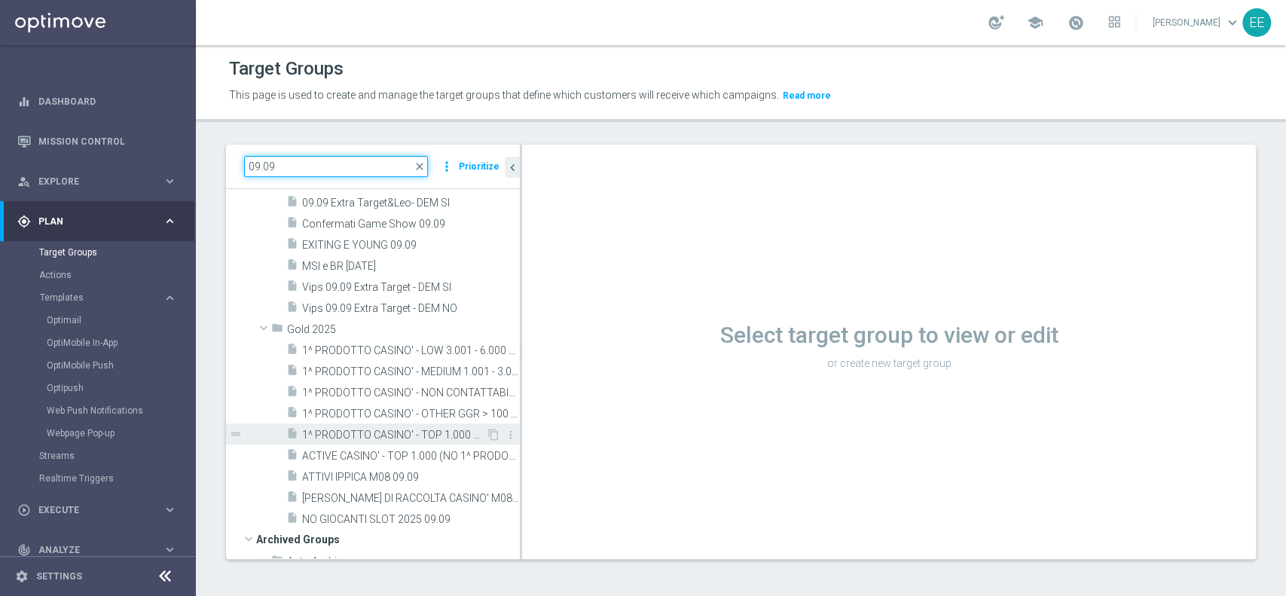
scroll to position [179, 0]
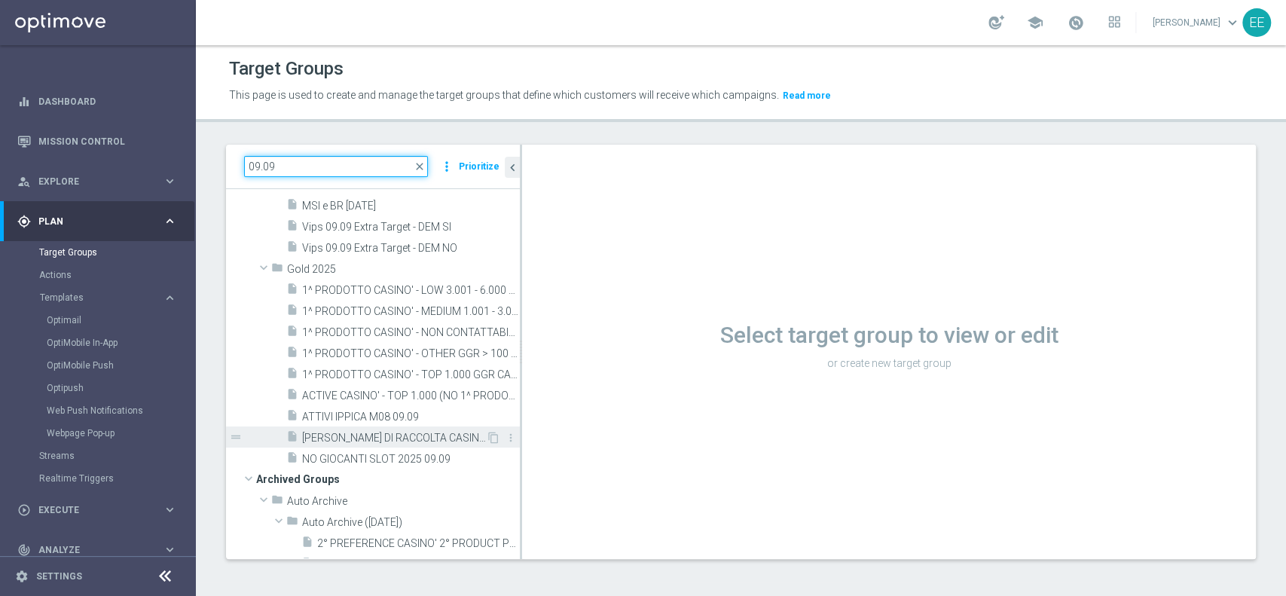
type input "09.09"
click at [384, 437] on span "[PERSON_NAME] DI RACCOLTA CASINO' M08 VS M09 > 50% - GGR CASINO'M08 > 700€ 09.09" at bounding box center [394, 438] width 184 height 13
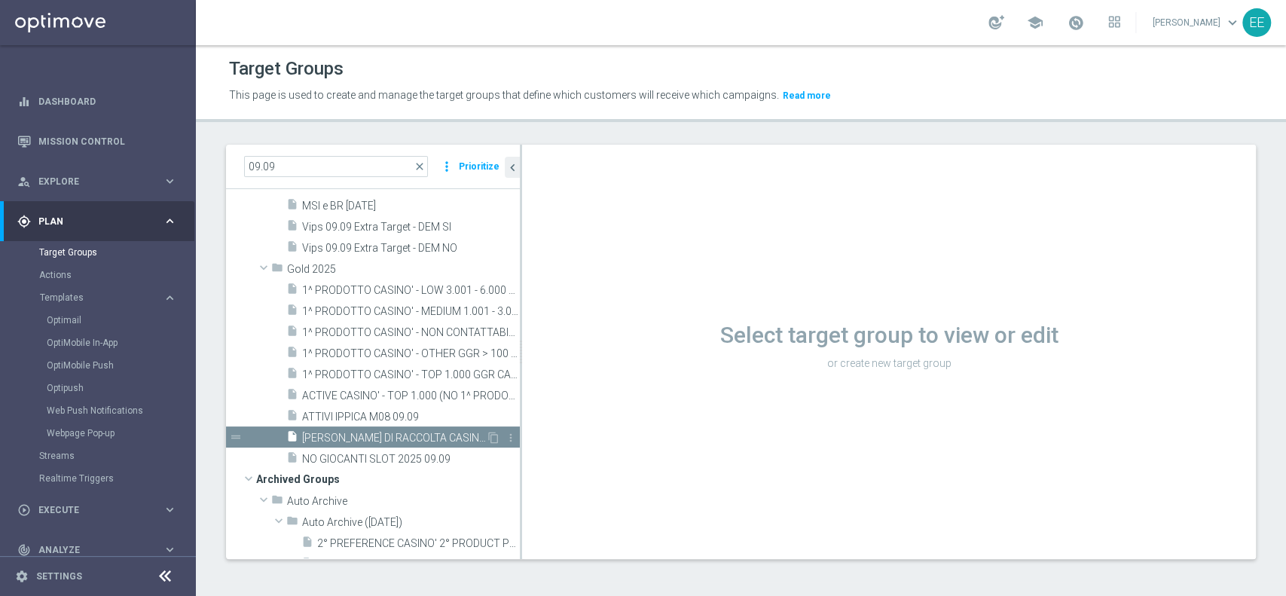
click at [393, 444] on div "insert_drive_file [PERSON_NAME] DI RACCOLTA CASINO' M08 VS M09 > 50% - GGR CASI…" at bounding box center [386, 436] width 200 height 21
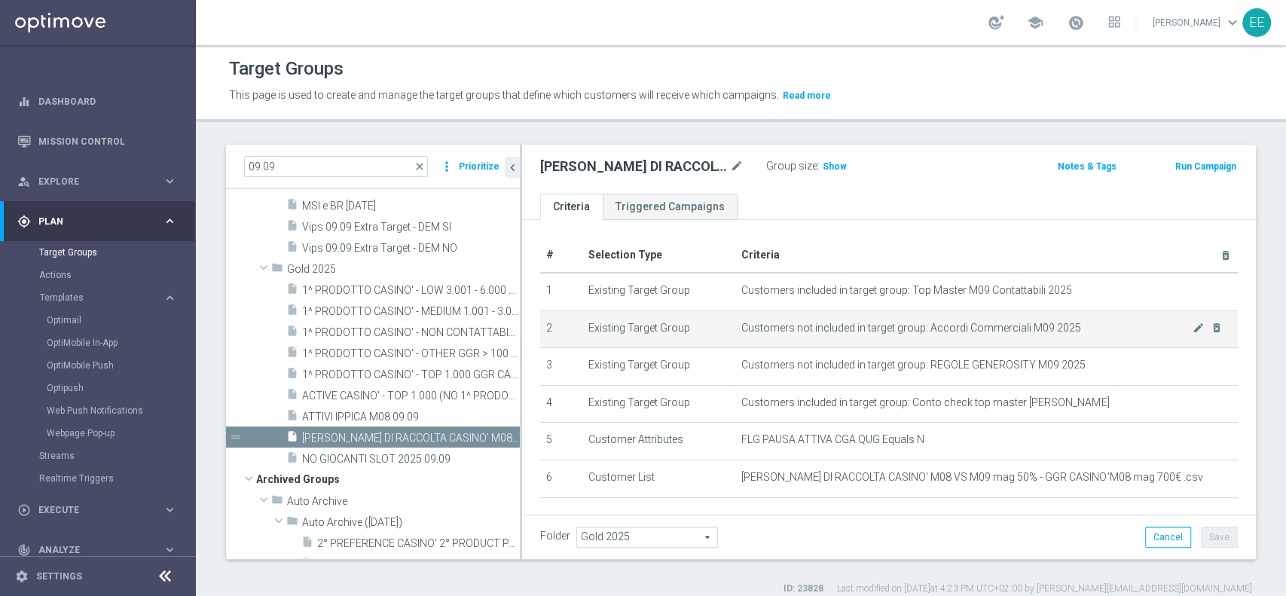
scroll to position [94, 0]
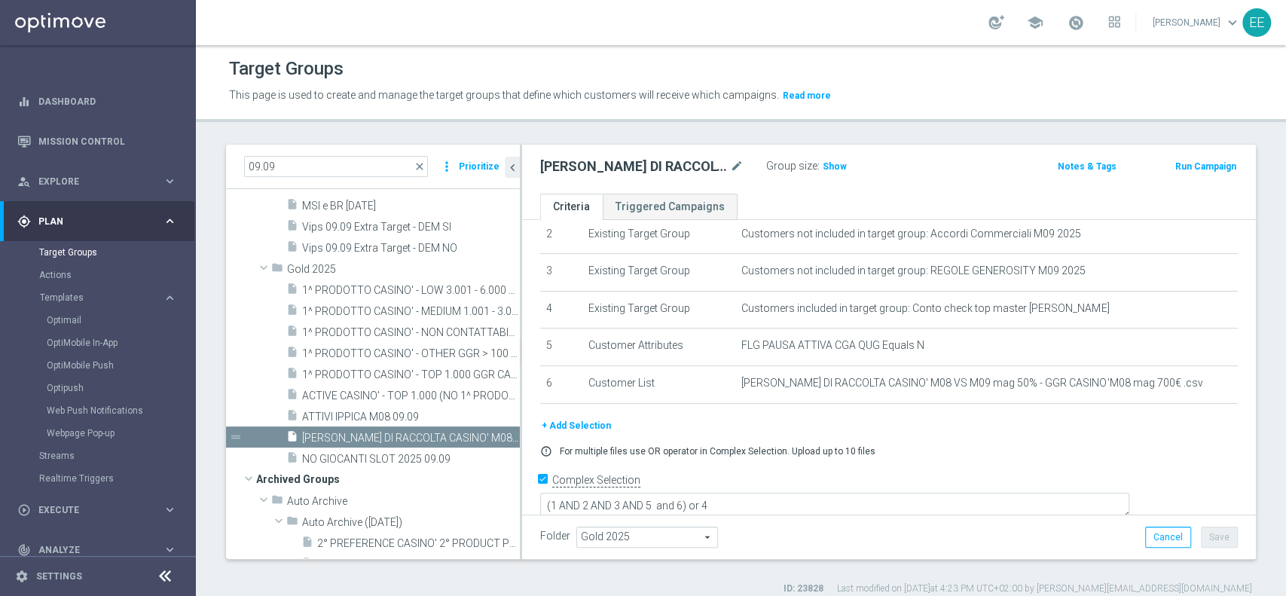
click at [578, 430] on button "+ Add Selection" at bounding box center [576, 425] width 72 height 17
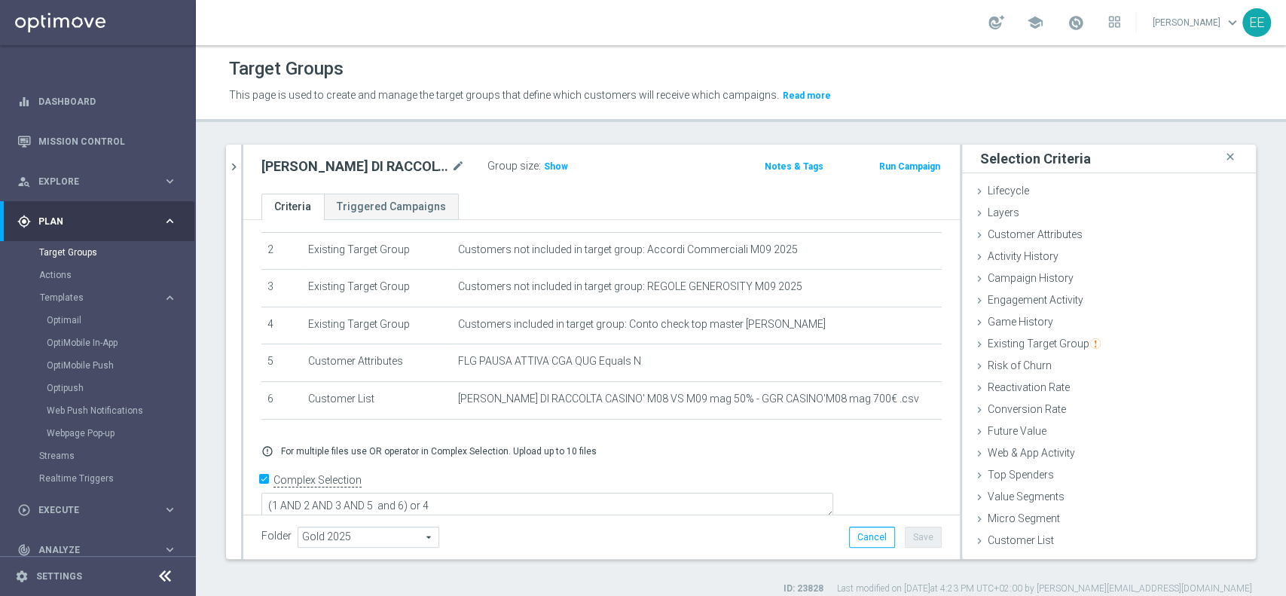
scroll to position [12, 0]
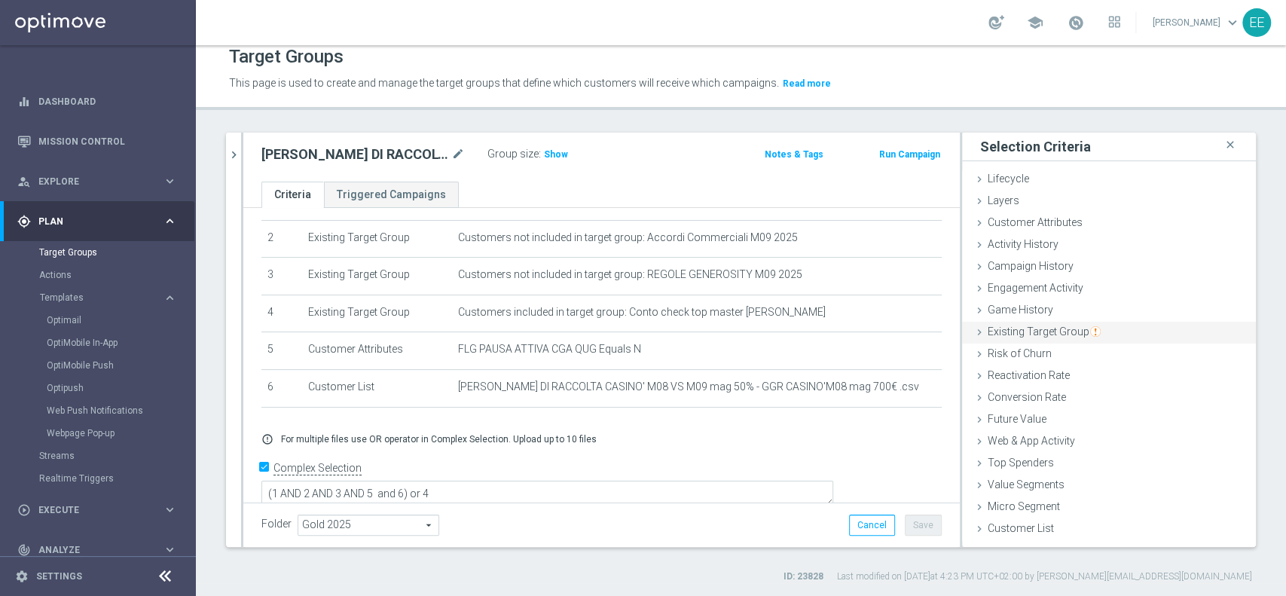
click at [1052, 333] on span "Existing Target Group" at bounding box center [1044, 332] width 113 height 12
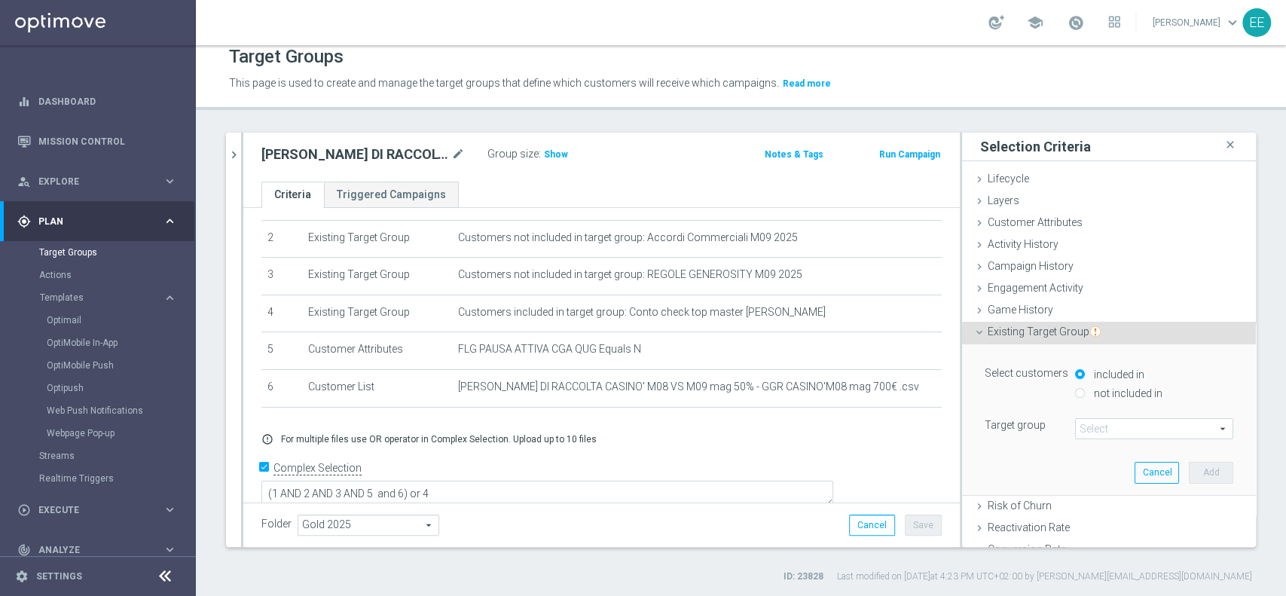
click at [1075, 388] on input "not included in" at bounding box center [1080, 393] width 10 height 10
radio input "true"
click at [1100, 424] on span at bounding box center [1154, 429] width 157 height 20
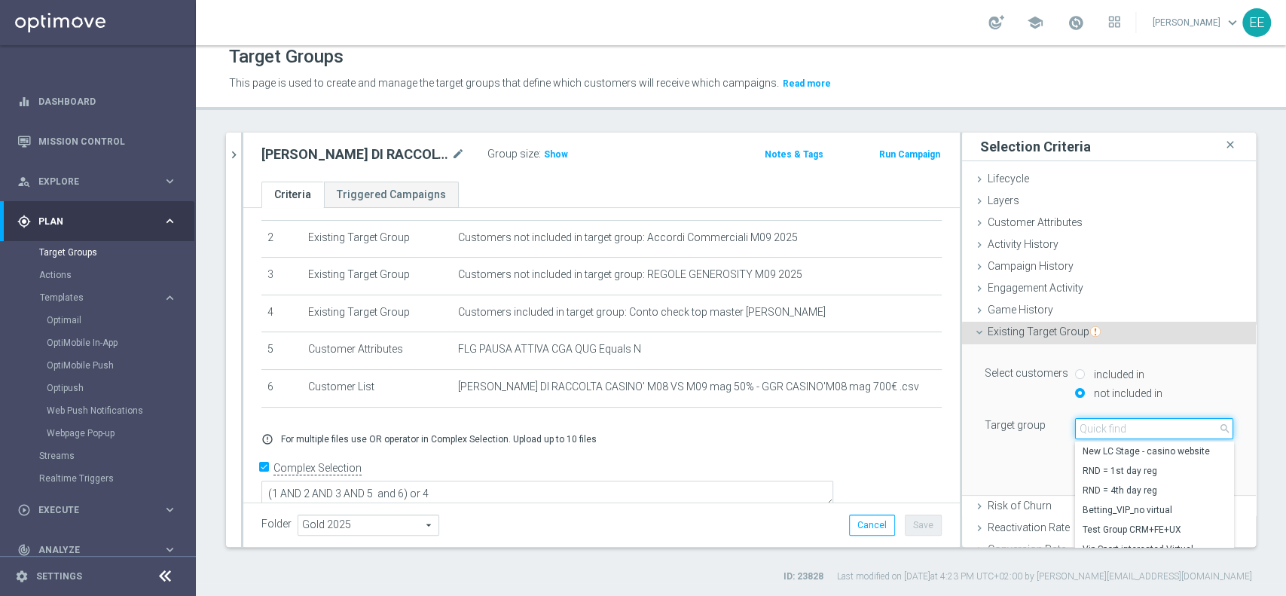
click at [1100, 424] on input "search" at bounding box center [1154, 428] width 158 height 21
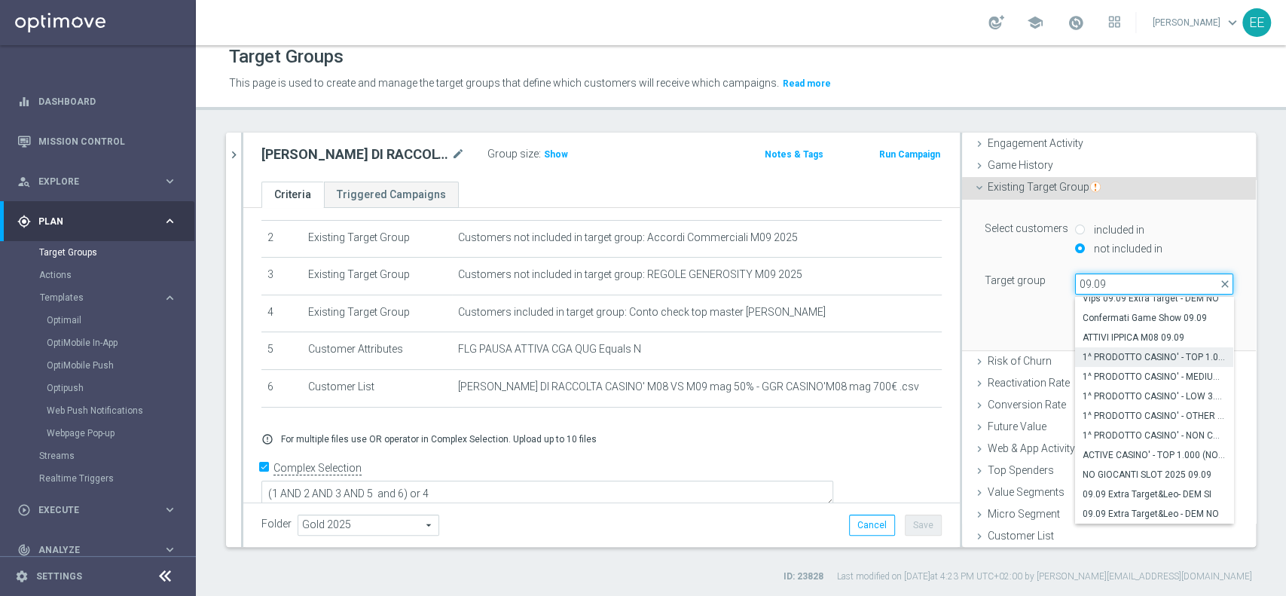
type input "09.09"
click at [1145, 360] on span "1^ PRODOTTO CASINO' - TOP 1.000 GGR CASINO' M08 09.09" at bounding box center [1154, 357] width 143 height 12
type input "1^ PRODOTTO CASINO' - TOP 1.000 GGR CASINO' M08 09.09"
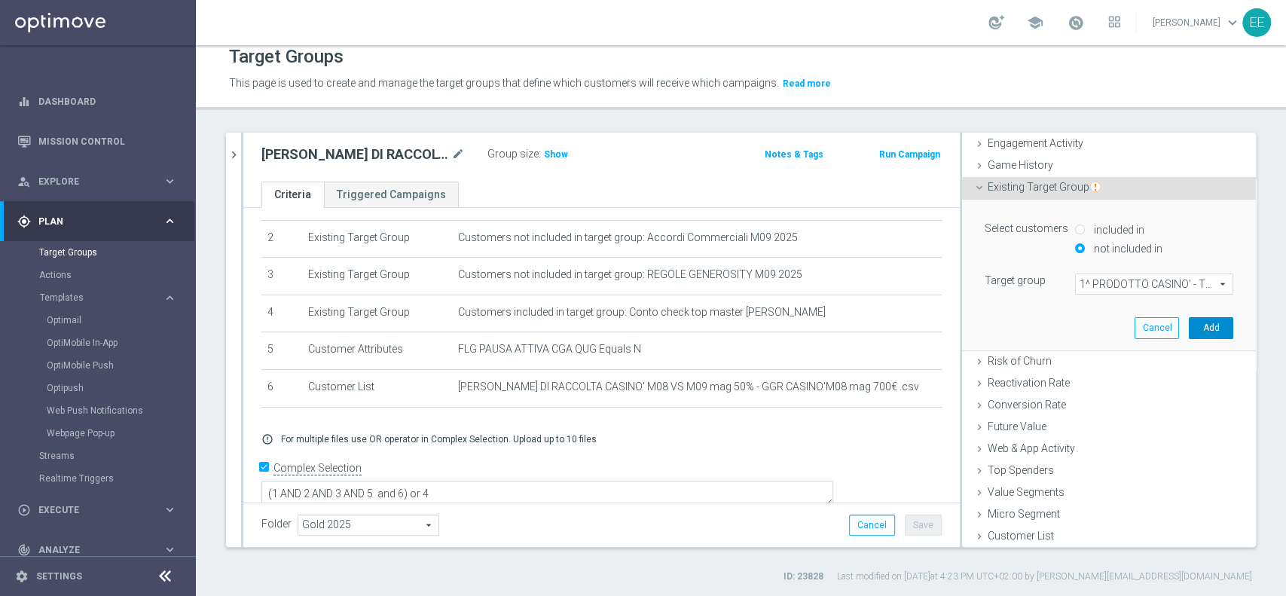
click at [1191, 326] on button "Add" at bounding box center [1211, 327] width 44 height 21
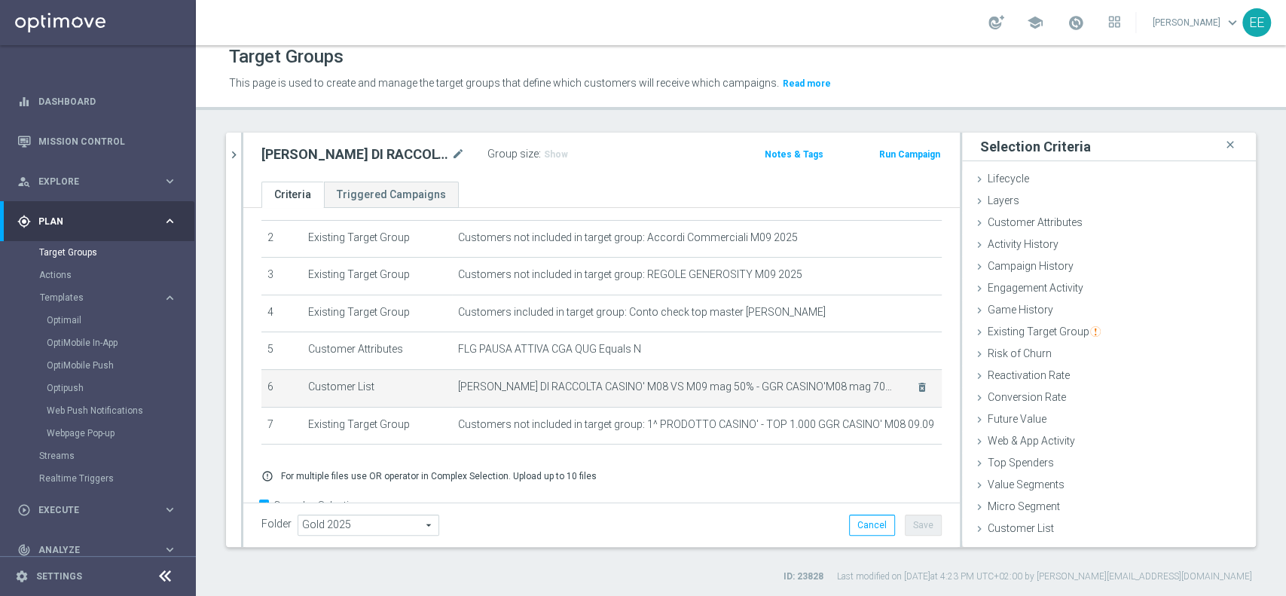
scroll to position [118, 0]
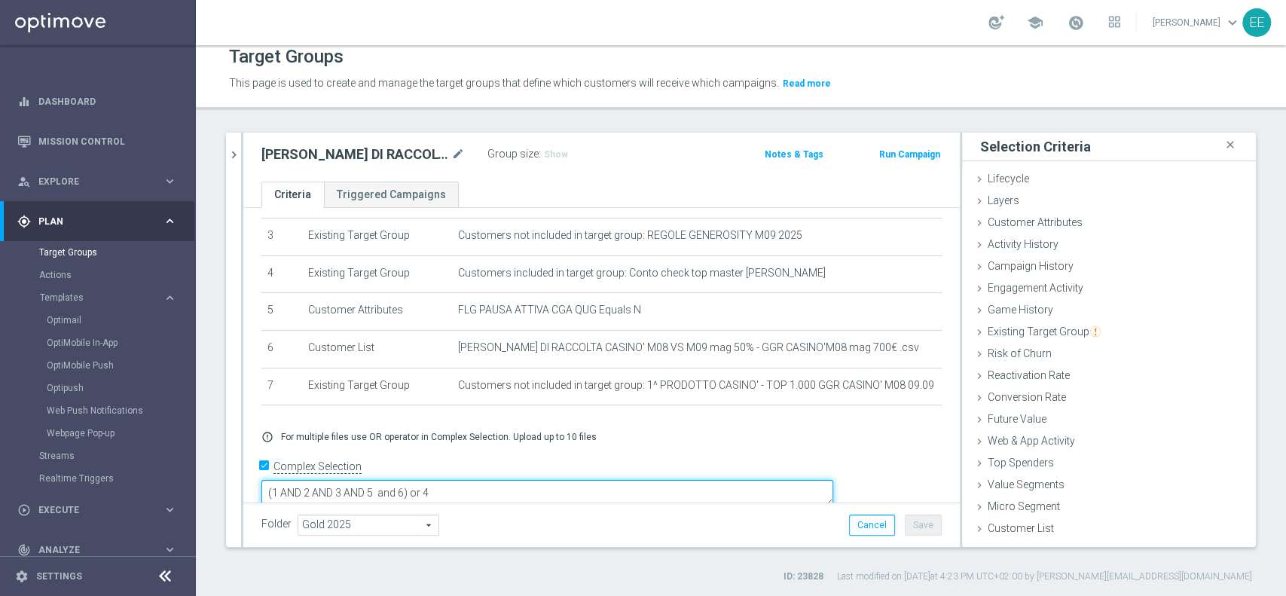
click at [513, 480] on textarea "(1 AND 2 AND 3 AND 5 and 6) or 4" at bounding box center [547, 493] width 572 height 26
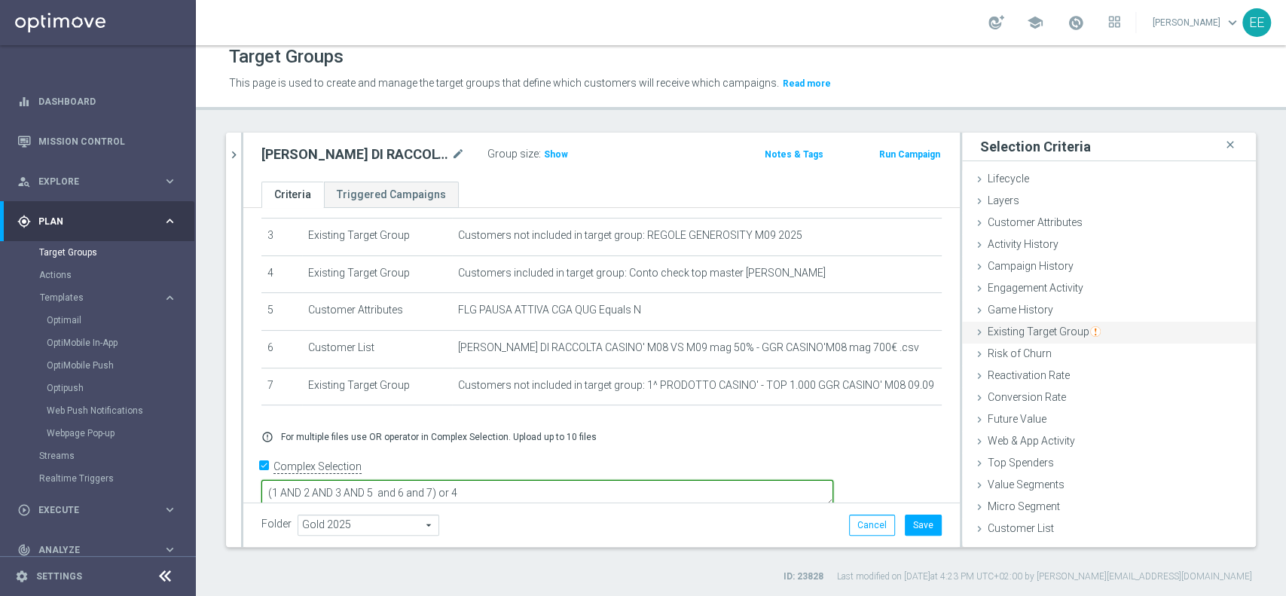
type textarea "(1 AND 2 AND 3 AND 5 and 6 and 7) or 4"
click at [1039, 322] on div "Existing Target Group done selection saved" at bounding box center [1109, 333] width 294 height 23
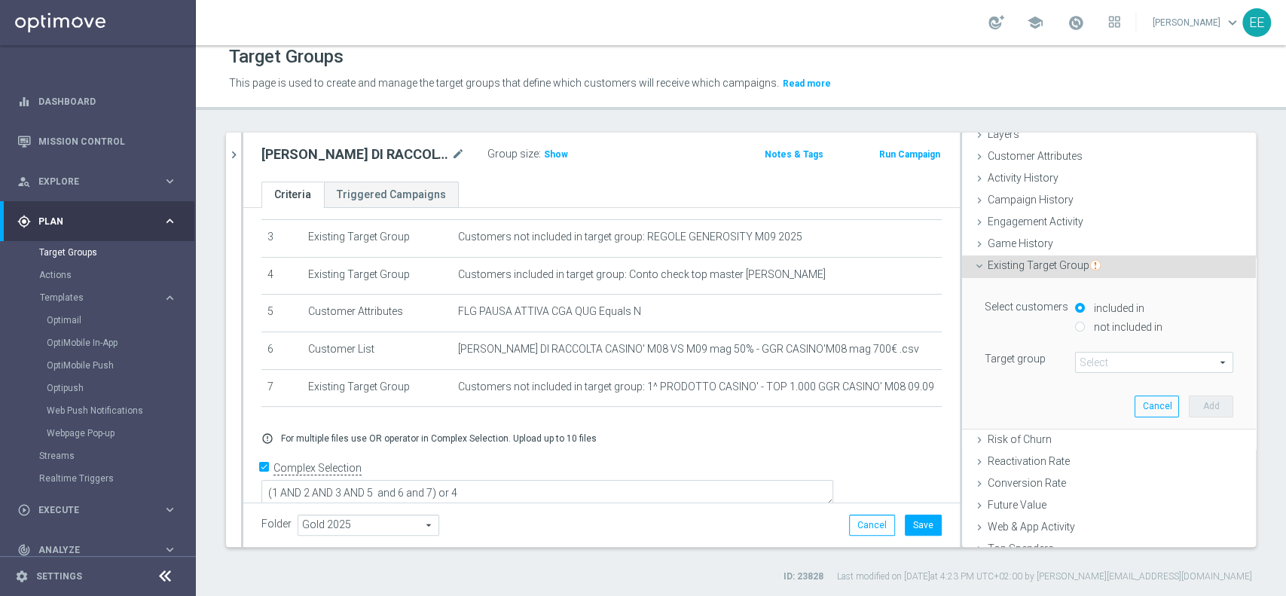
scroll to position [68, 0]
click at [1075, 326] on div "not included in" at bounding box center [1154, 326] width 158 height 19
click at [1075, 324] on input "not included in" at bounding box center [1080, 325] width 10 height 10
radio input "true"
click at [1099, 356] on span at bounding box center [1154, 361] width 157 height 20
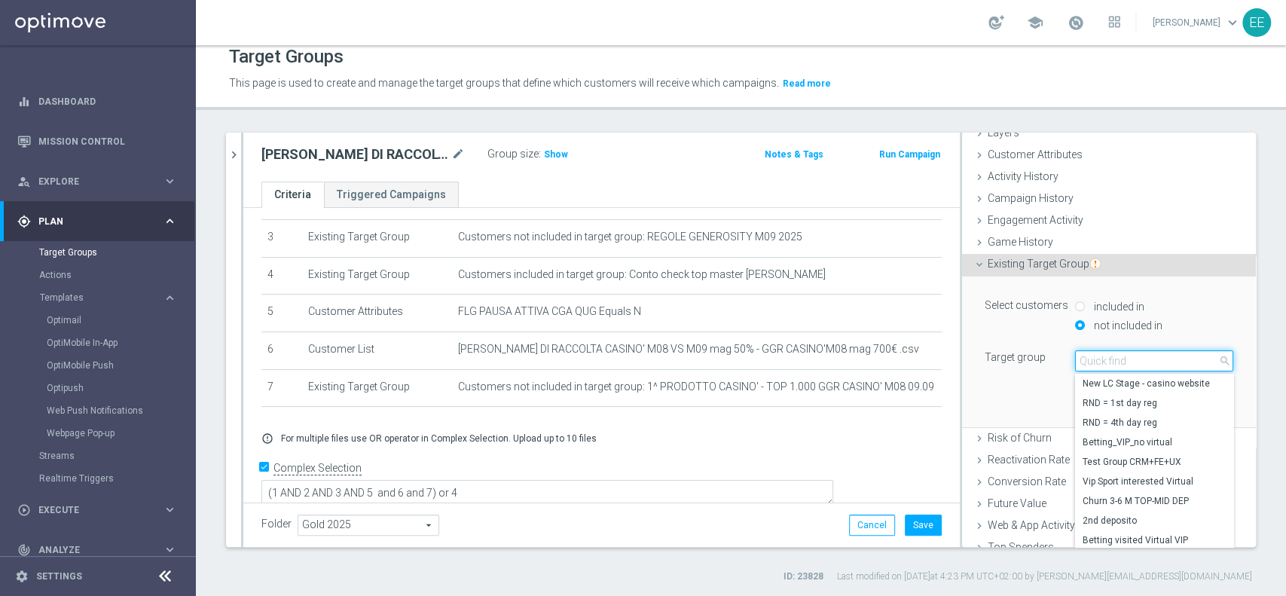
click at [1099, 356] on input "search" at bounding box center [1154, 360] width 158 height 21
paste input "09.09"
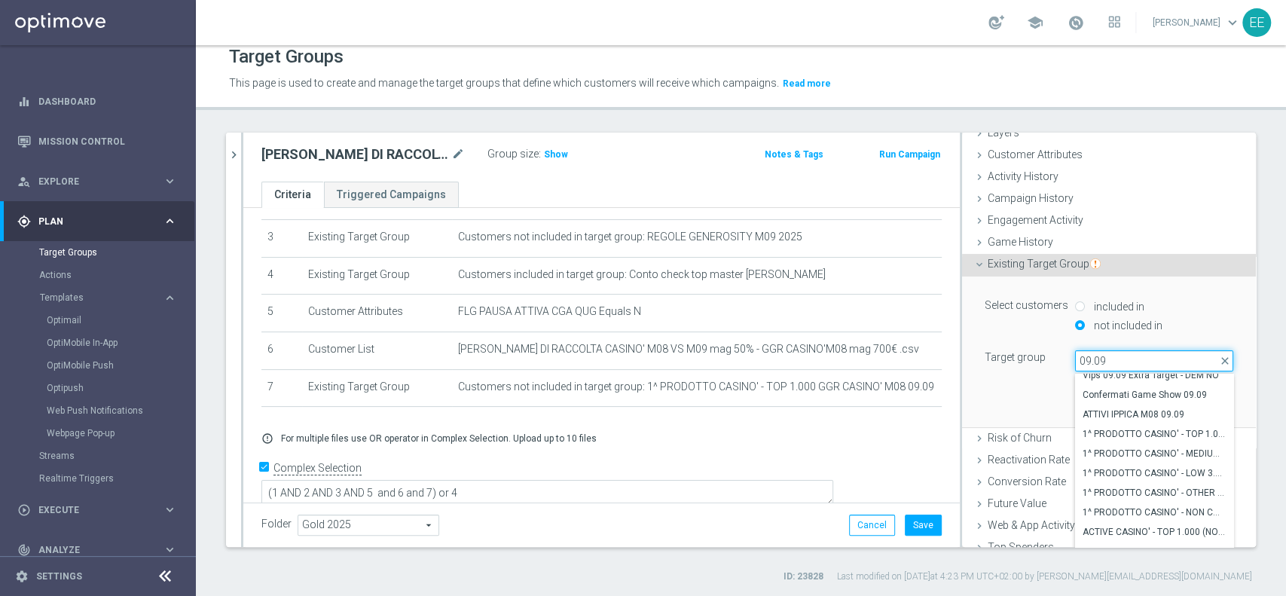
scroll to position [145, 0]
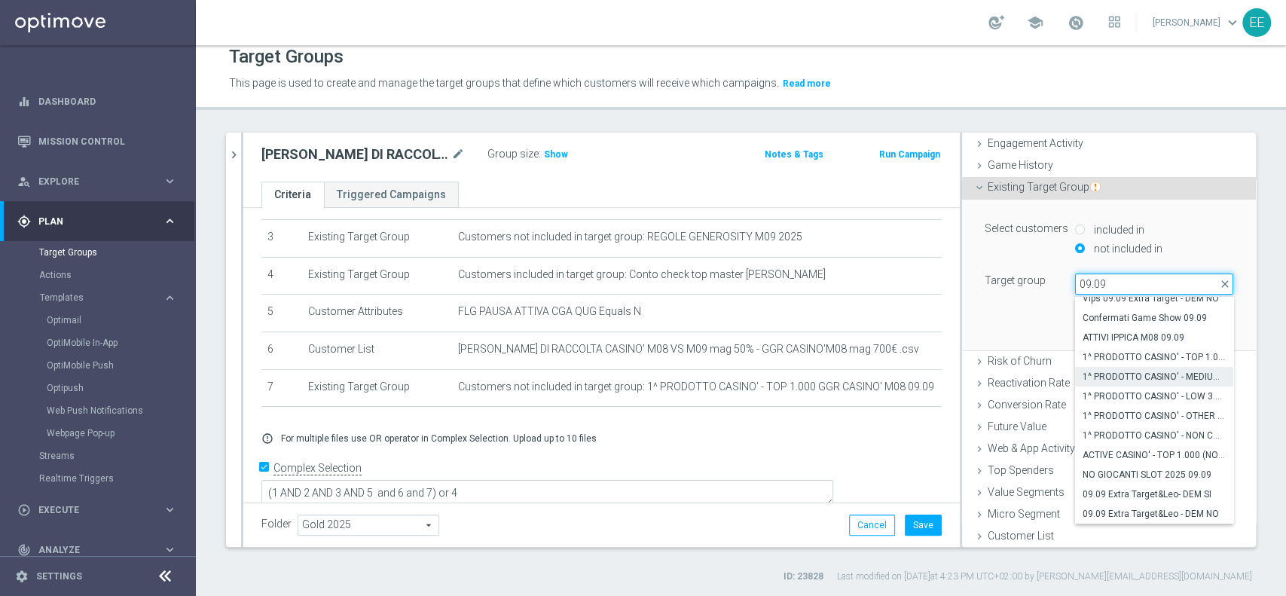
type input "09.09"
click at [1140, 371] on span "1^ PRODOTTO CASINO' - MEDIUM 1.001 - 3.000 GGR CASINO' M08 09.09" at bounding box center [1154, 377] width 143 height 12
type input "1^ PRODOTTO CASINO' - MEDIUM 1.001 - 3.000 GGR CASINO' M08 09.09"
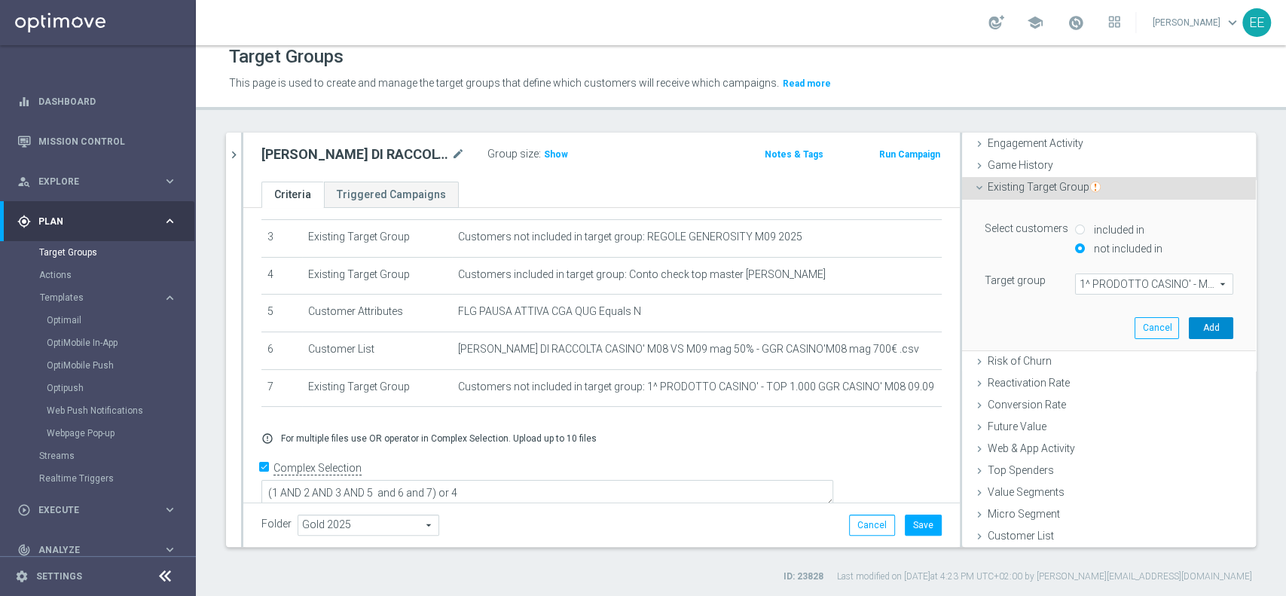
click at [1194, 328] on button "Add" at bounding box center [1211, 327] width 44 height 21
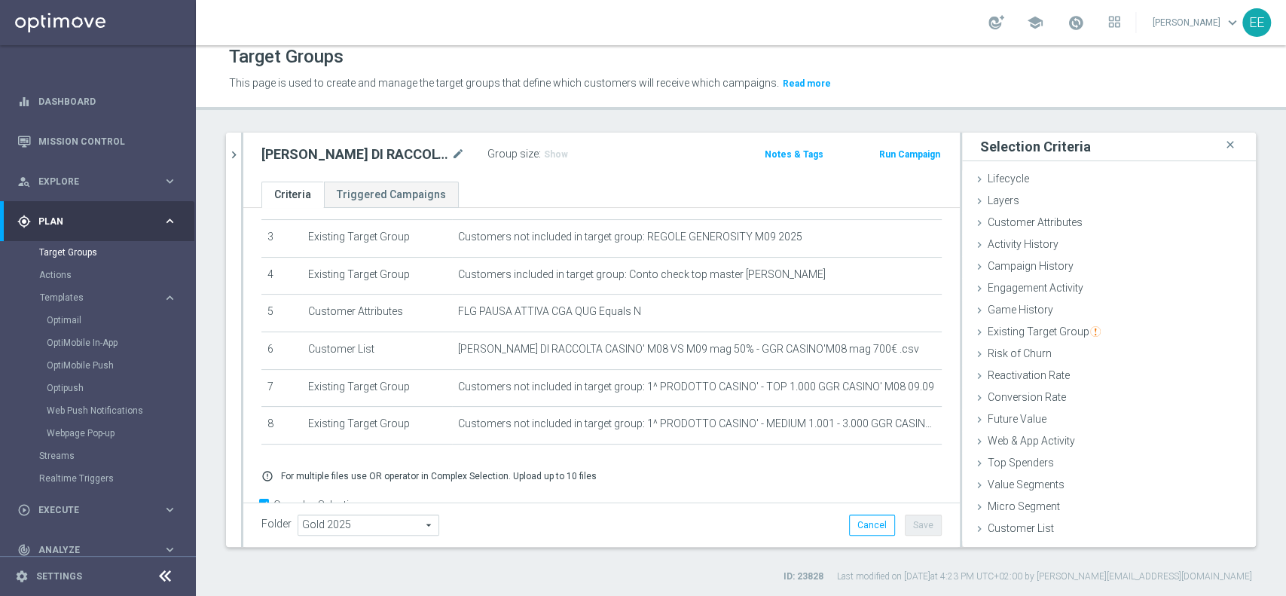
scroll to position [155, 0]
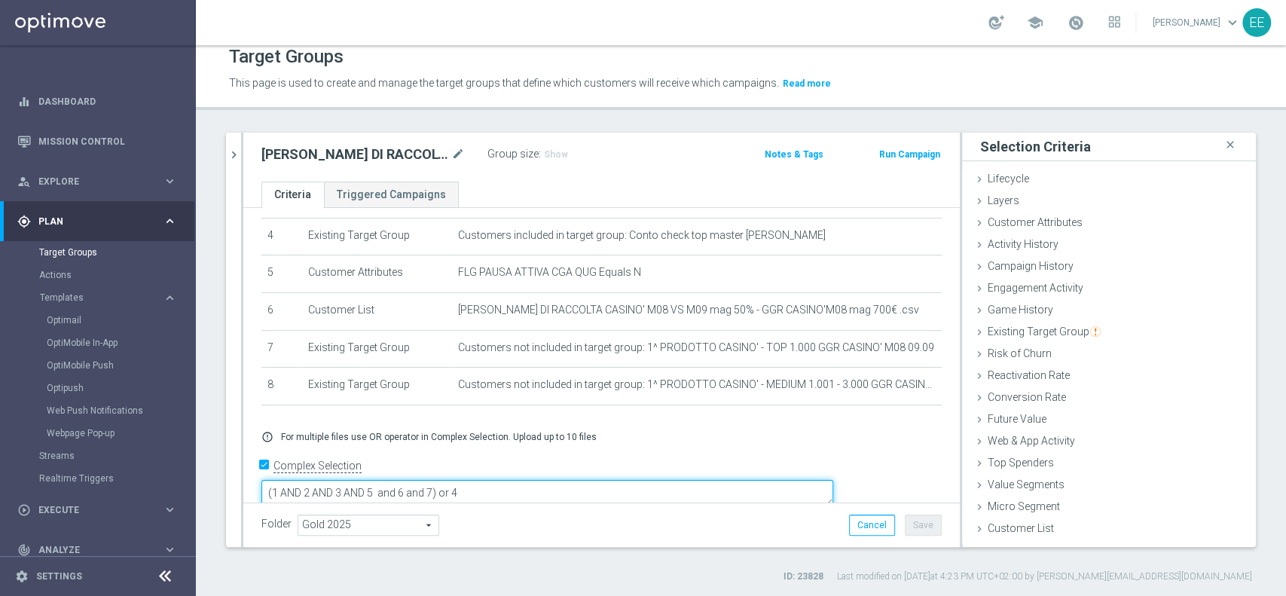
click at [540, 480] on textarea "(1 AND 2 AND 3 AND 5 and 6 and 7) or 4" at bounding box center [547, 493] width 572 height 26
type textarea "(1 AND 2 AND 3 AND 5 and 6 and 7 and 8 and 9 and 10) or 4"
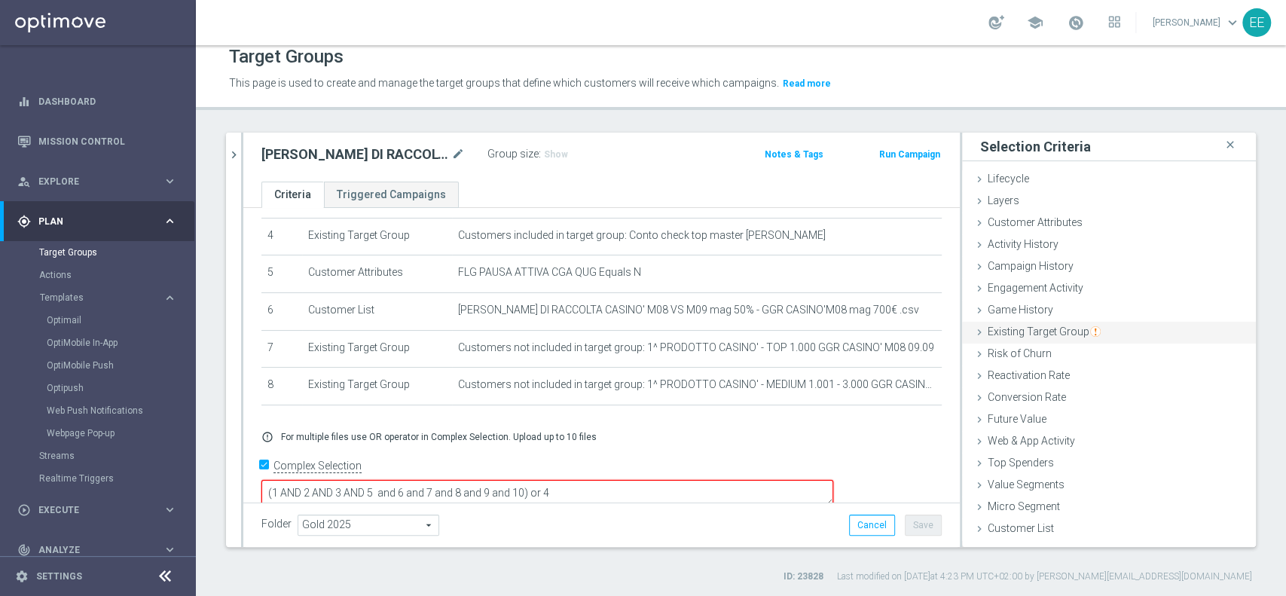
click at [1037, 326] on span "Existing Target Group" at bounding box center [1044, 332] width 113 height 12
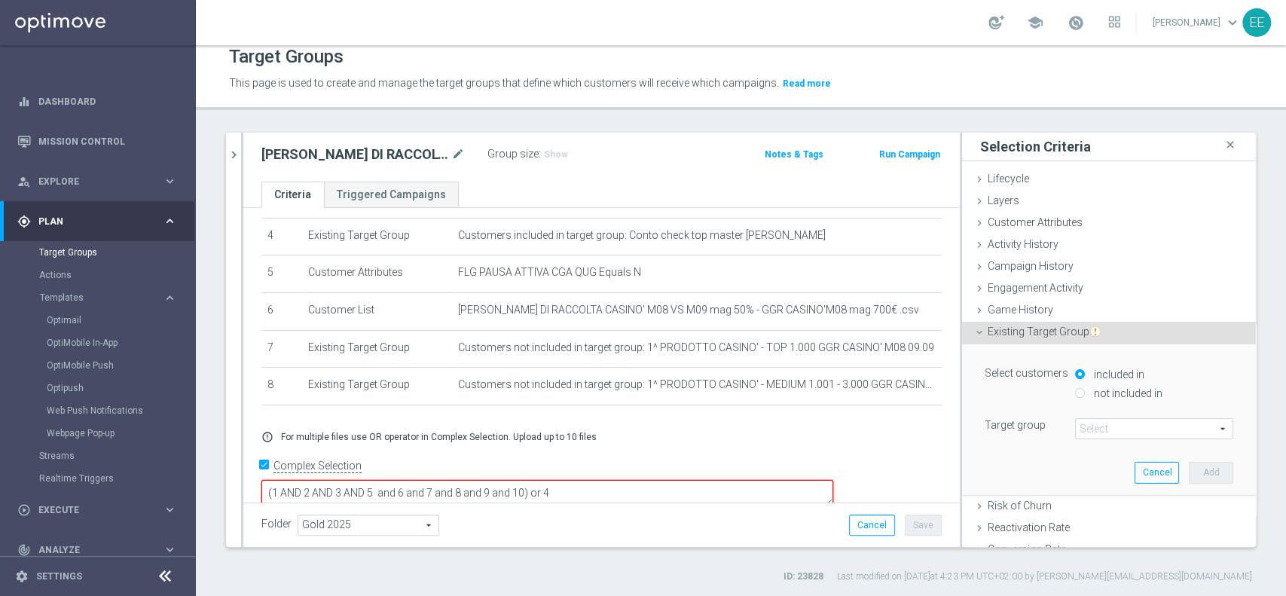
click at [1112, 396] on label "not included in" at bounding box center [1126, 394] width 72 height 14
click at [1085, 396] on input "not included in" at bounding box center [1080, 393] width 10 height 10
radio input "true"
click at [1099, 420] on span at bounding box center [1154, 429] width 157 height 20
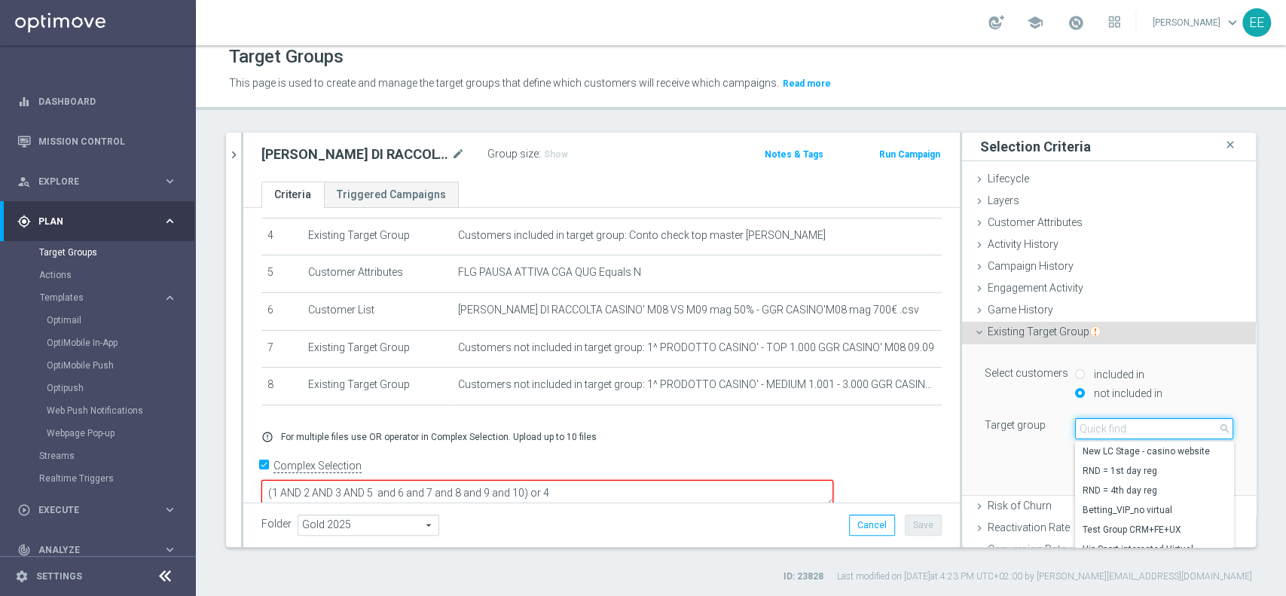
click at [1099, 420] on input "search" at bounding box center [1154, 428] width 158 height 21
paste input "09.09"
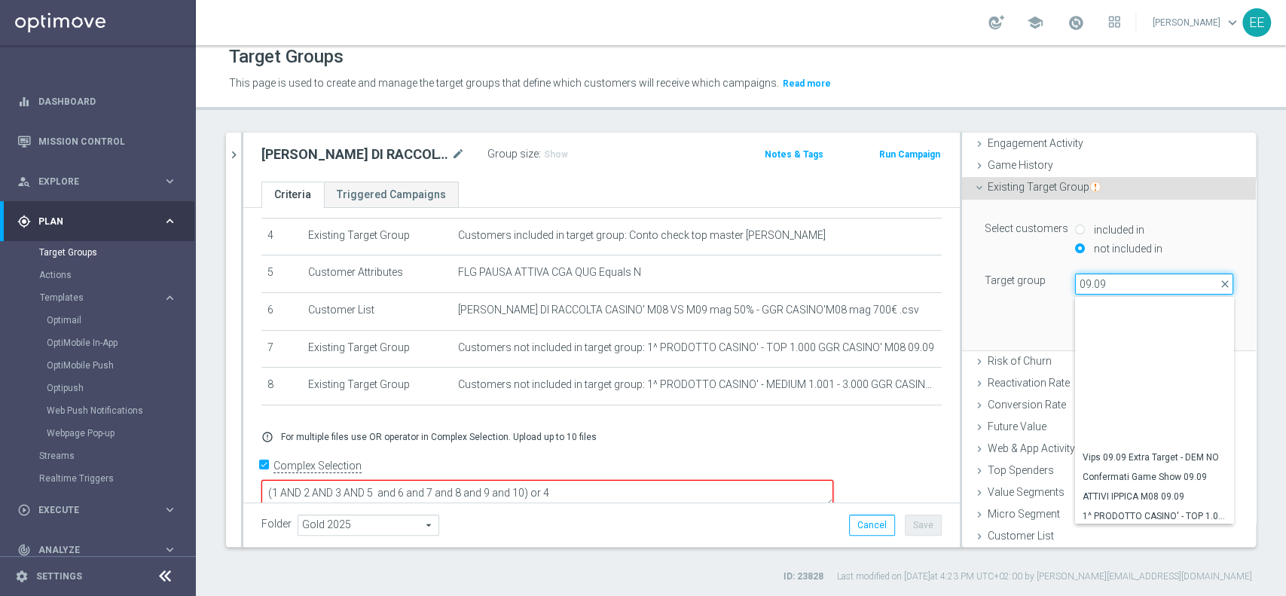
scroll to position [159, 0]
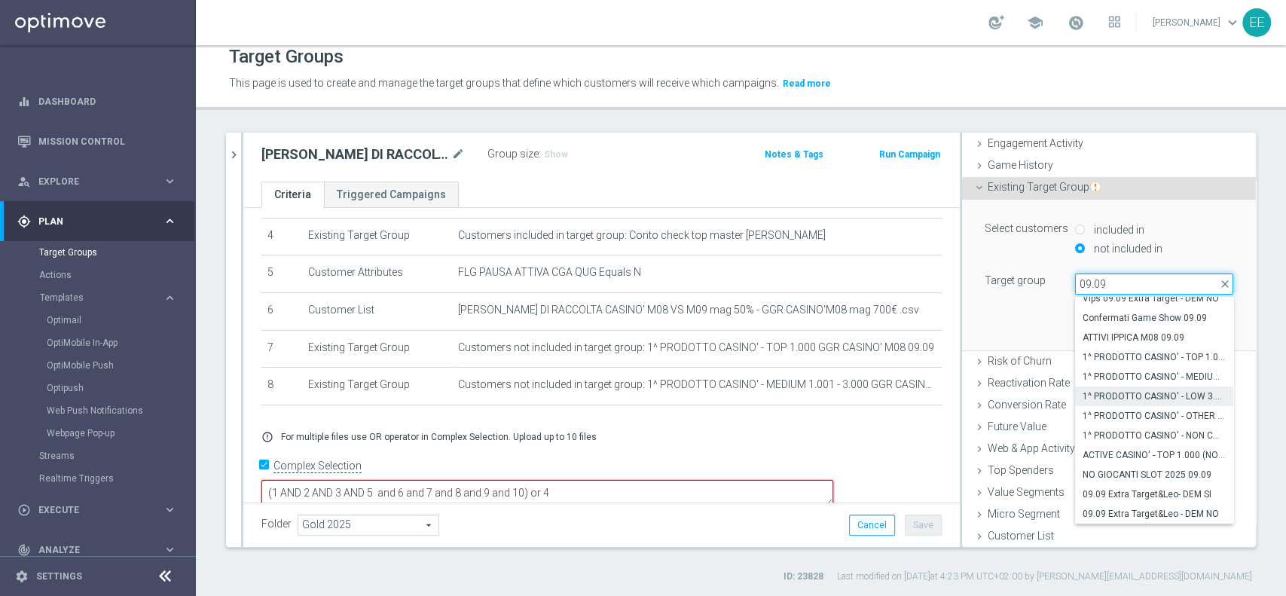
type input "09.09"
click at [1154, 391] on span "1^ PRODOTTO CASINO' - LOW 3.001 - 6.000 GGR CASINO' M08 09.09" at bounding box center [1154, 396] width 143 height 12
type input "1^ PRODOTTO CASINO' - LOW 3.001 - 6.000 GGR CASINO' M08 09.09"
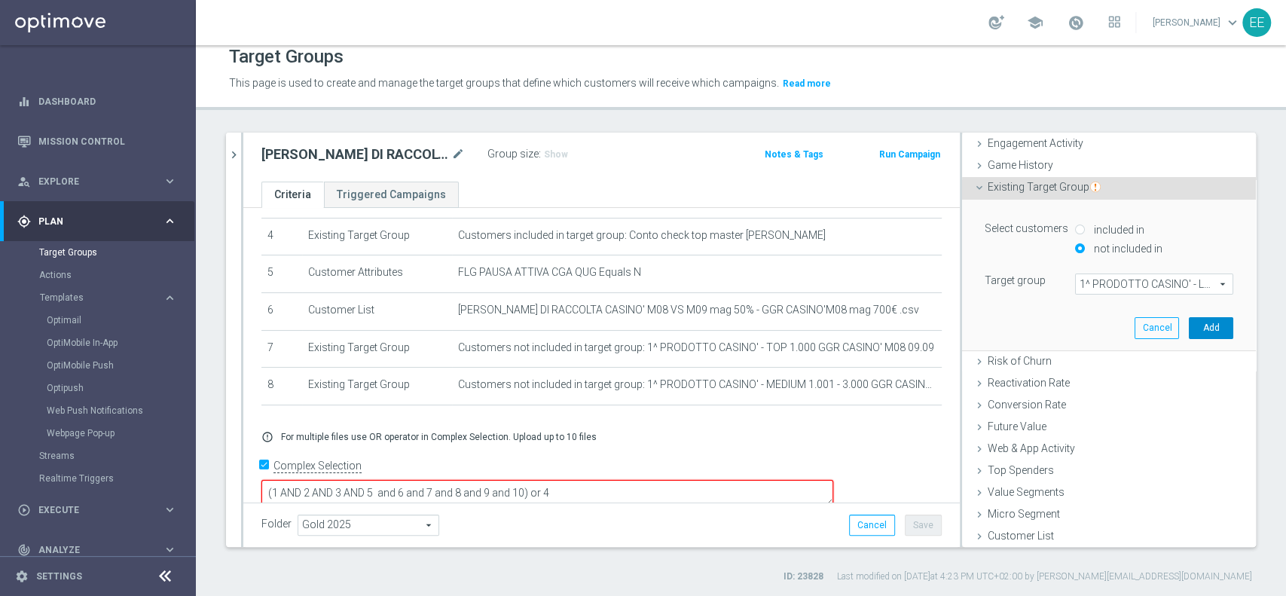
click at [1189, 326] on button "Add" at bounding box center [1211, 327] width 44 height 21
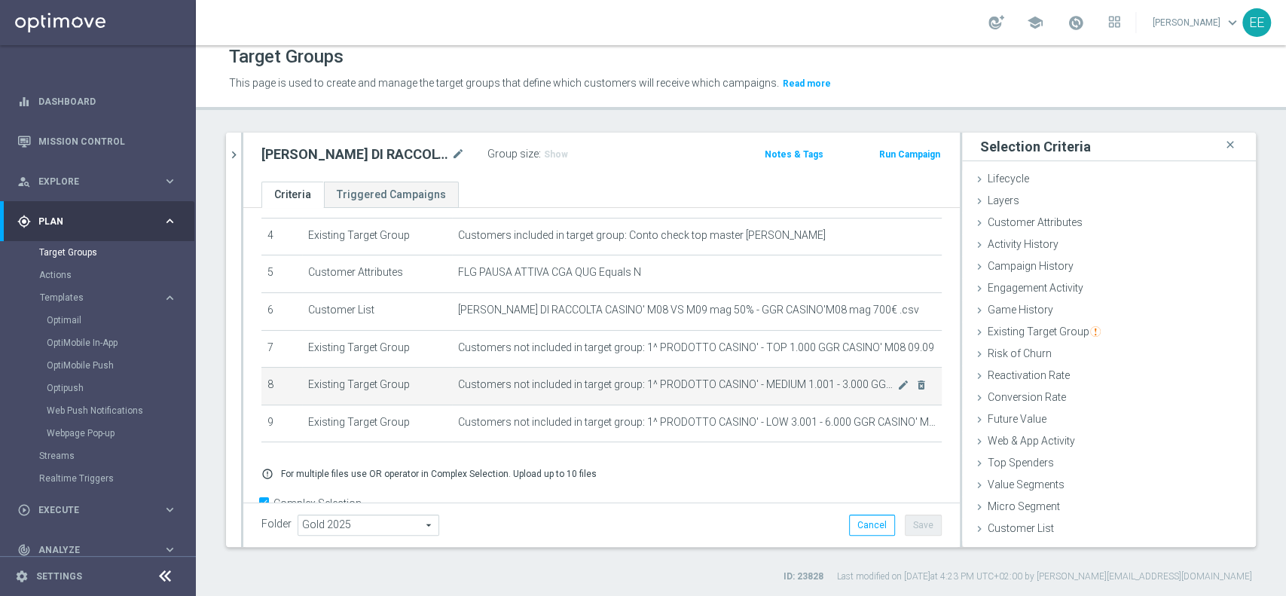
scroll to position [193, 0]
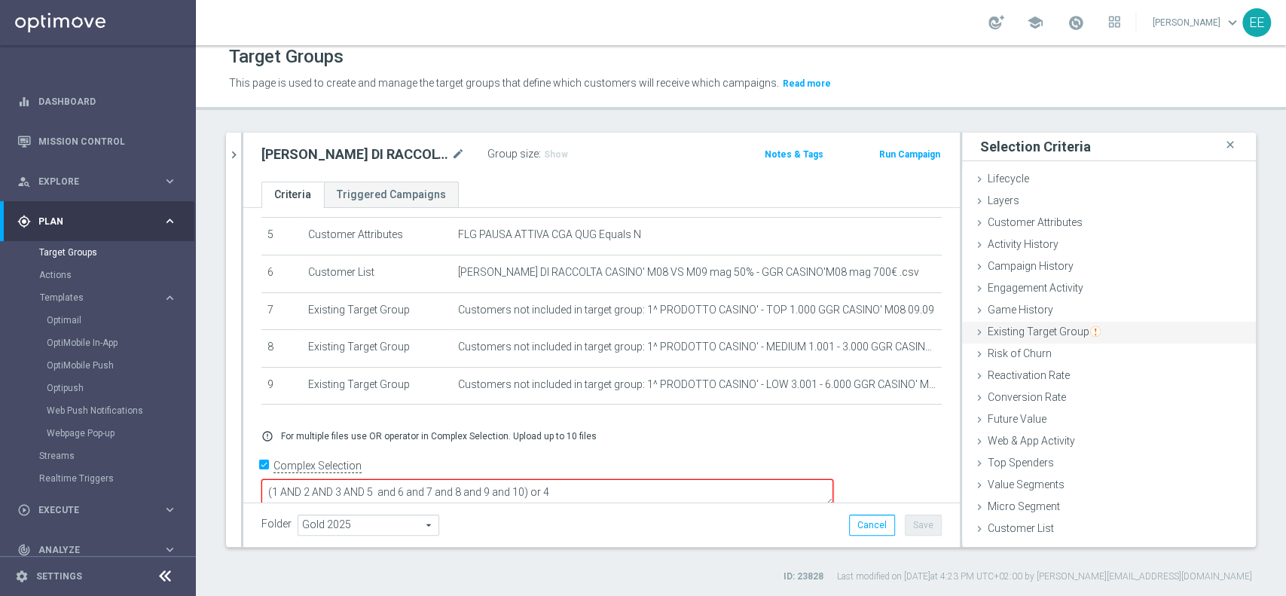
click at [1047, 326] on span "Existing Target Group" at bounding box center [1044, 332] width 113 height 12
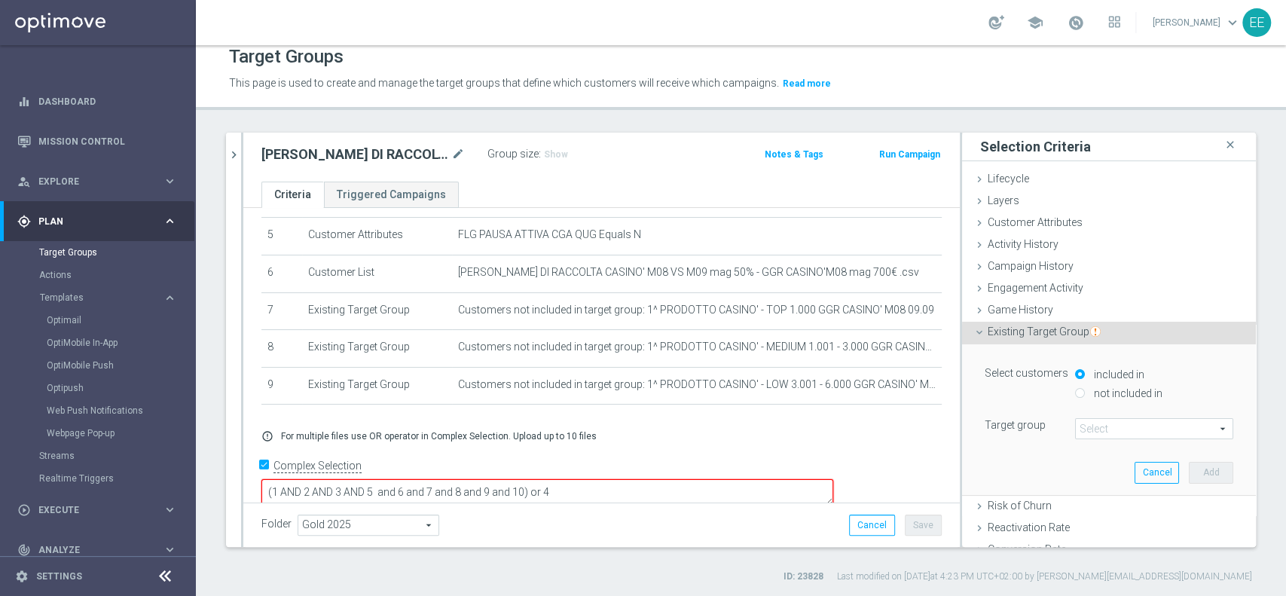
click at [1100, 393] on label "not included in" at bounding box center [1126, 394] width 72 height 14
click at [1085, 393] on input "not included in" at bounding box center [1080, 393] width 10 height 10
radio input "true"
click at [1105, 422] on span at bounding box center [1154, 429] width 157 height 20
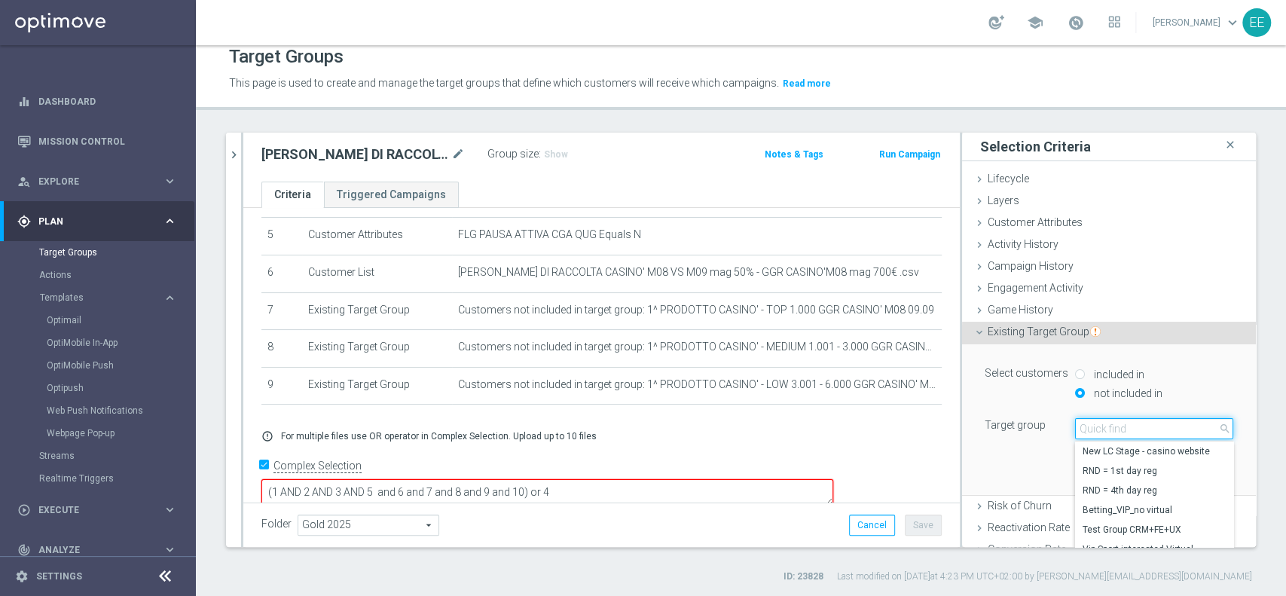
click at [1105, 422] on input "search" at bounding box center [1154, 428] width 158 height 21
paste input "09.09"
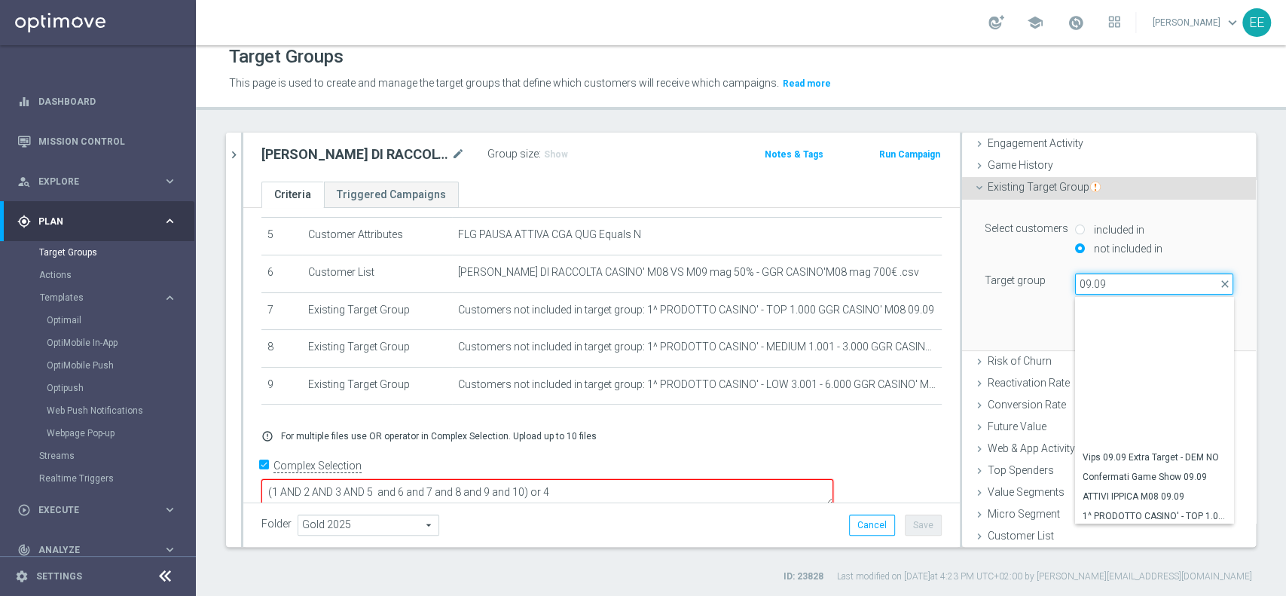
scroll to position [159, 0]
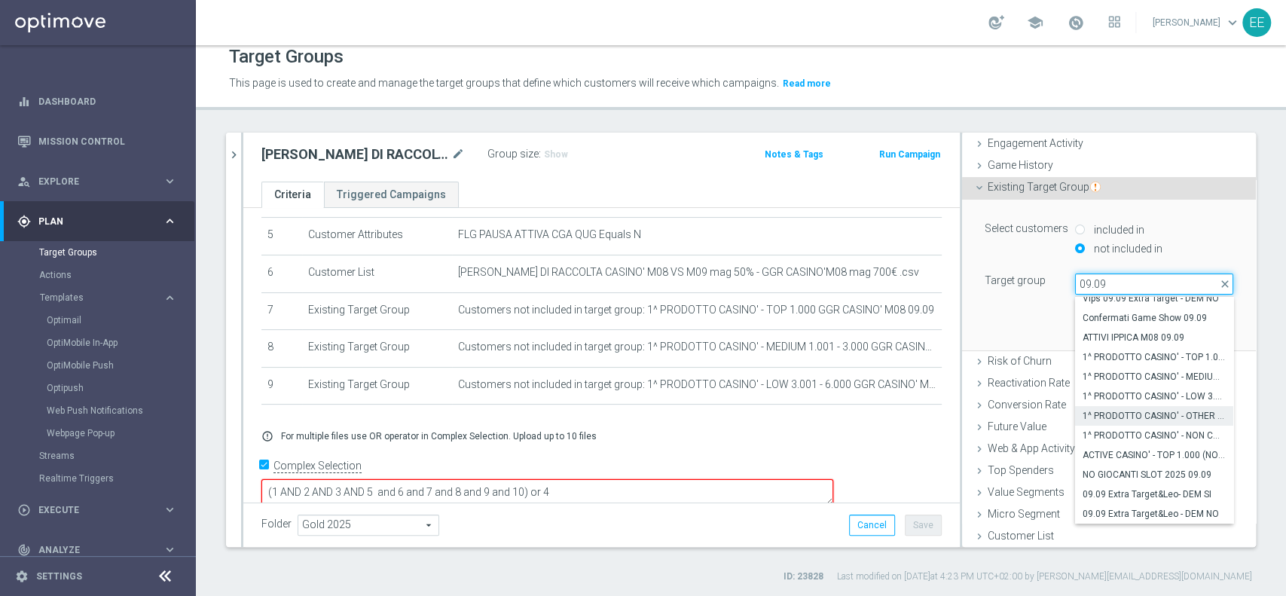
type input "09.09"
click at [1131, 410] on span "1^ PRODOTTO CASINO' - OTHER GGR > 100 CASINO' M08 09.09" at bounding box center [1154, 416] width 143 height 12
type input "1^ PRODOTTO CASINO' - OTHER GGR > 100 CASINO' M08 09.09"
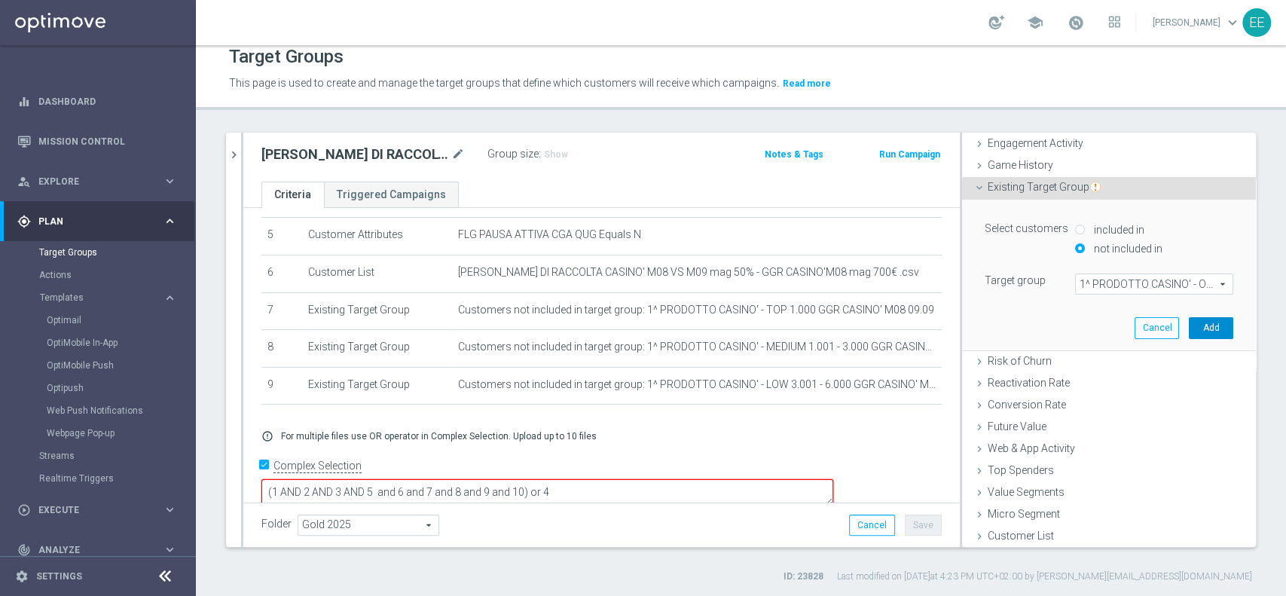
click at [1190, 323] on button "Add" at bounding box center [1211, 327] width 44 height 21
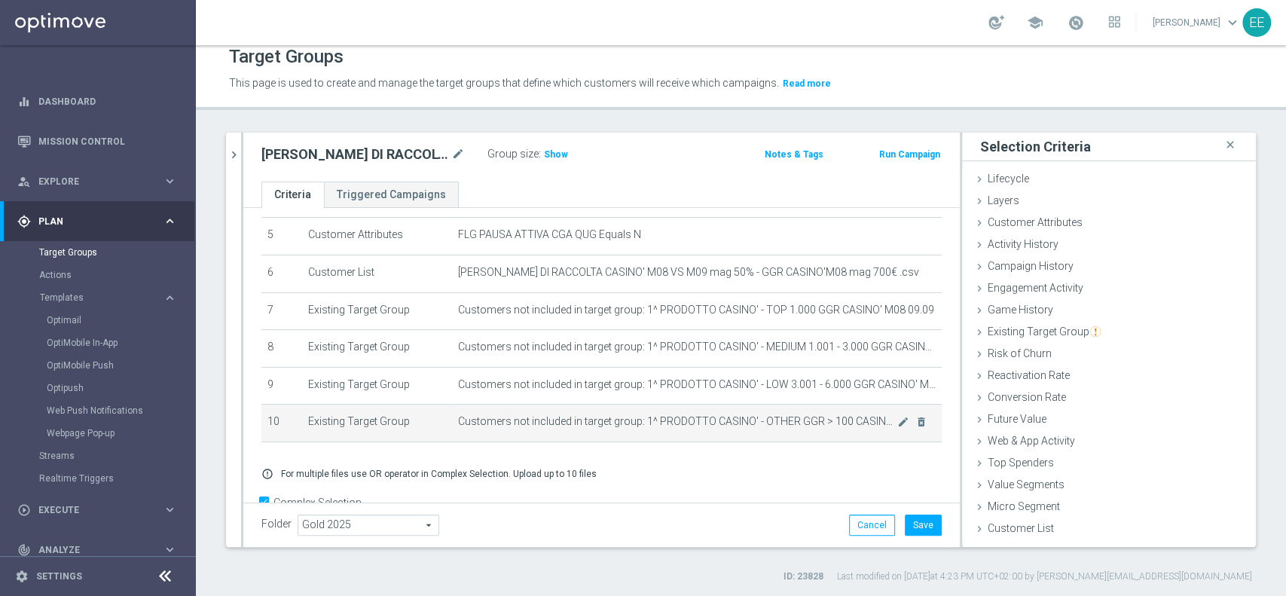
scroll to position [229, 0]
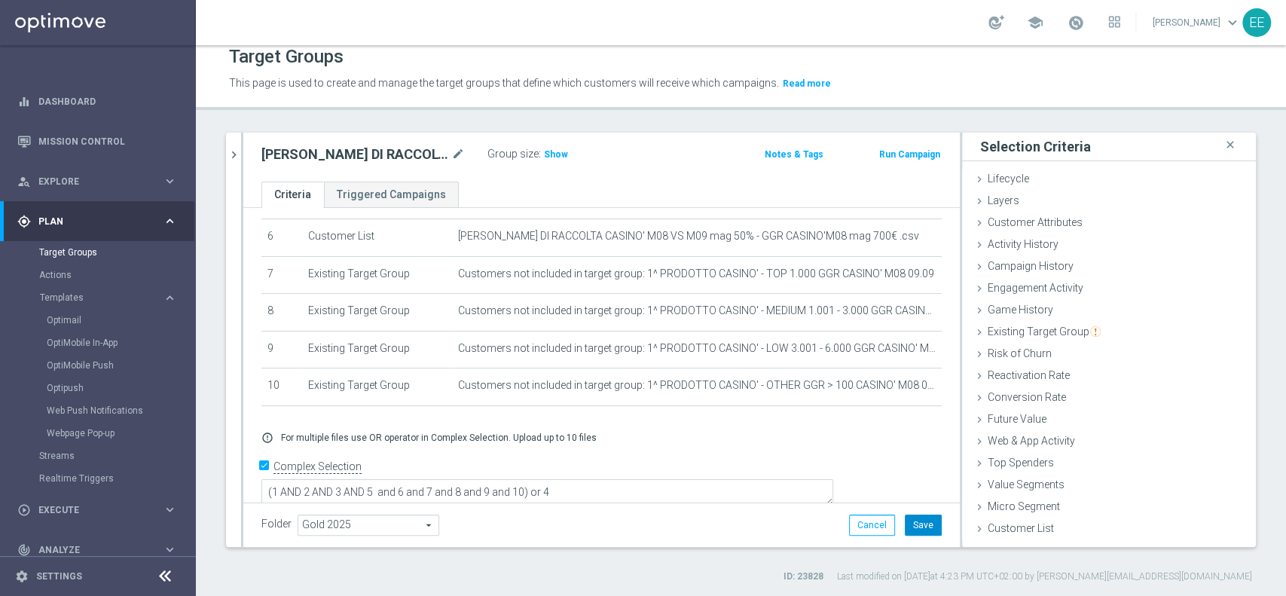
click at [908, 515] on button "Save" at bounding box center [923, 525] width 37 height 21
click at [556, 151] on span "Show" at bounding box center [556, 154] width 24 height 11
click at [641, 15] on div "school [PERSON_NAME] keyboard_arrow_down EE" at bounding box center [741, 22] width 1090 height 45
click at [234, 151] on icon "chevron_right" at bounding box center [234, 155] width 14 height 14
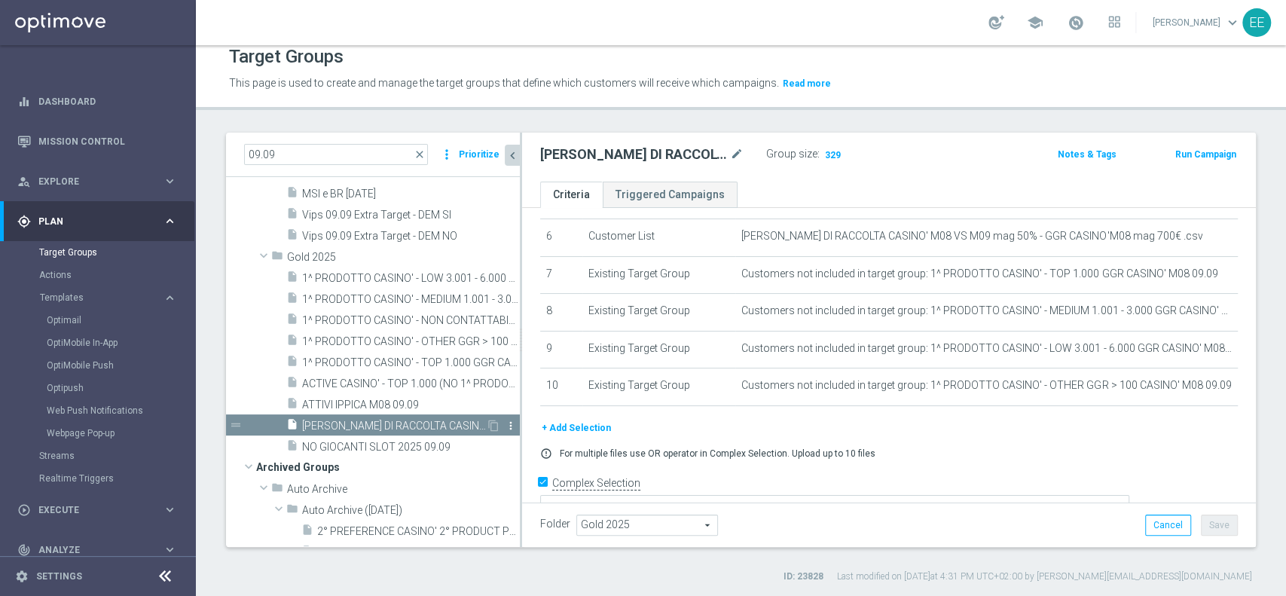
click at [505, 422] on icon "more_vert" at bounding box center [511, 426] width 12 height 12
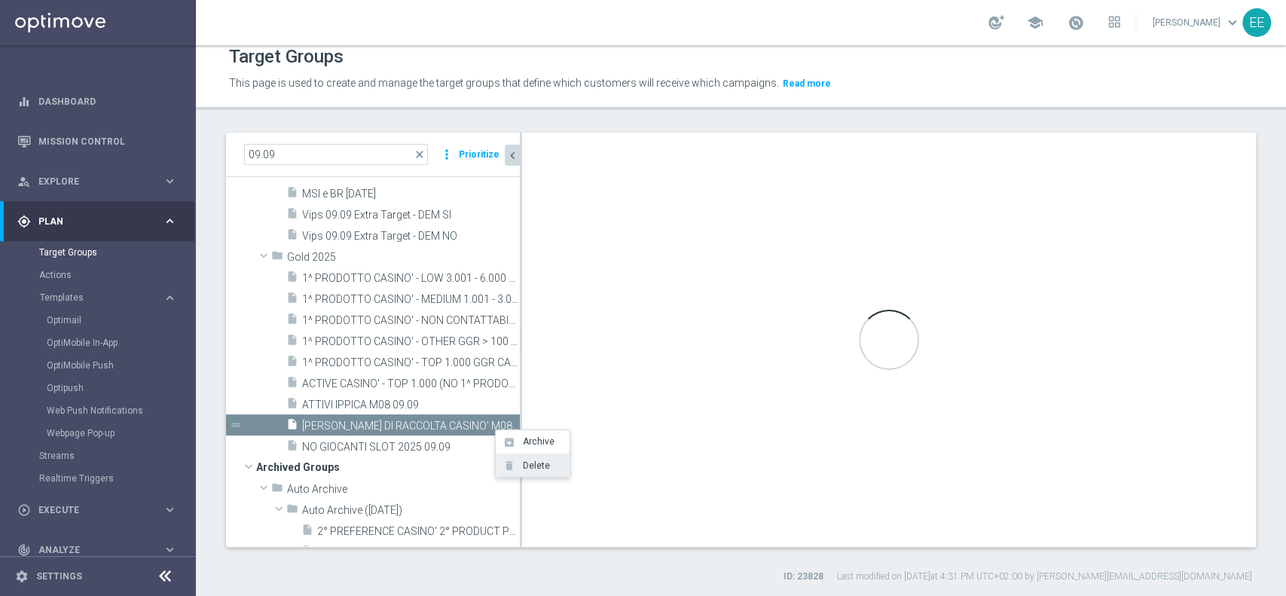
click at [524, 459] on li "delete Delete" at bounding box center [533, 465] width 74 height 23
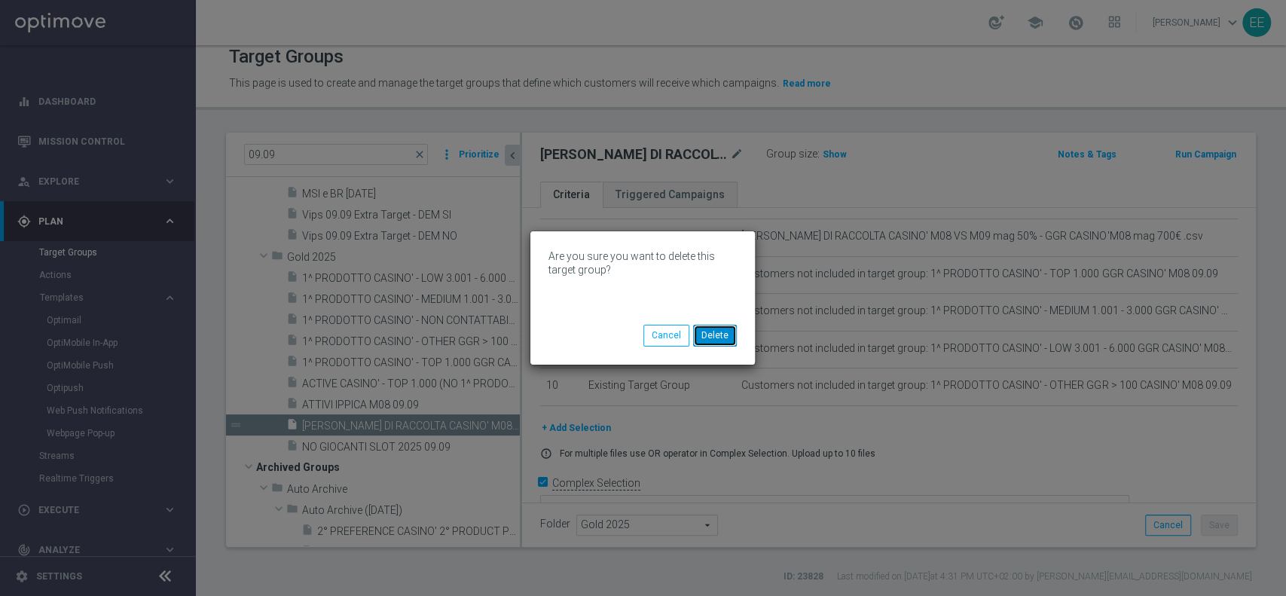
click at [722, 342] on button "Delete" at bounding box center [715, 335] width 44 height 21
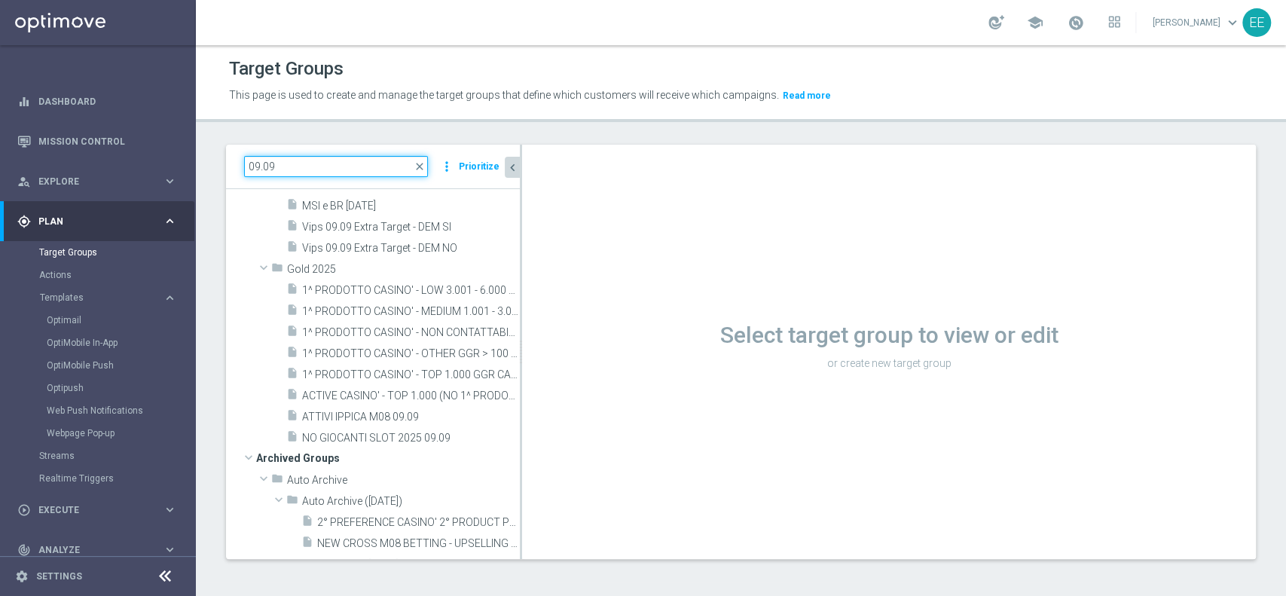
click at [309, 170] on input "09.09" at bounding box center [336, 166] width 184 height 21
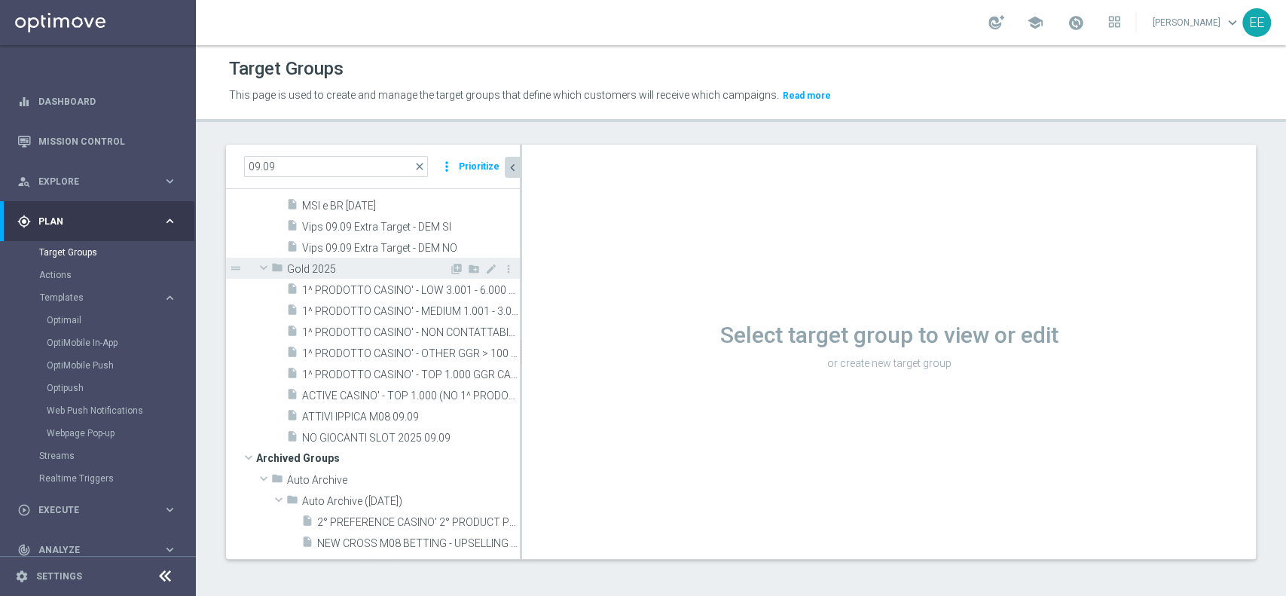
click at [335, 274] on span "Gold 2025" at bounding box center [368, 269] width 162 height 13
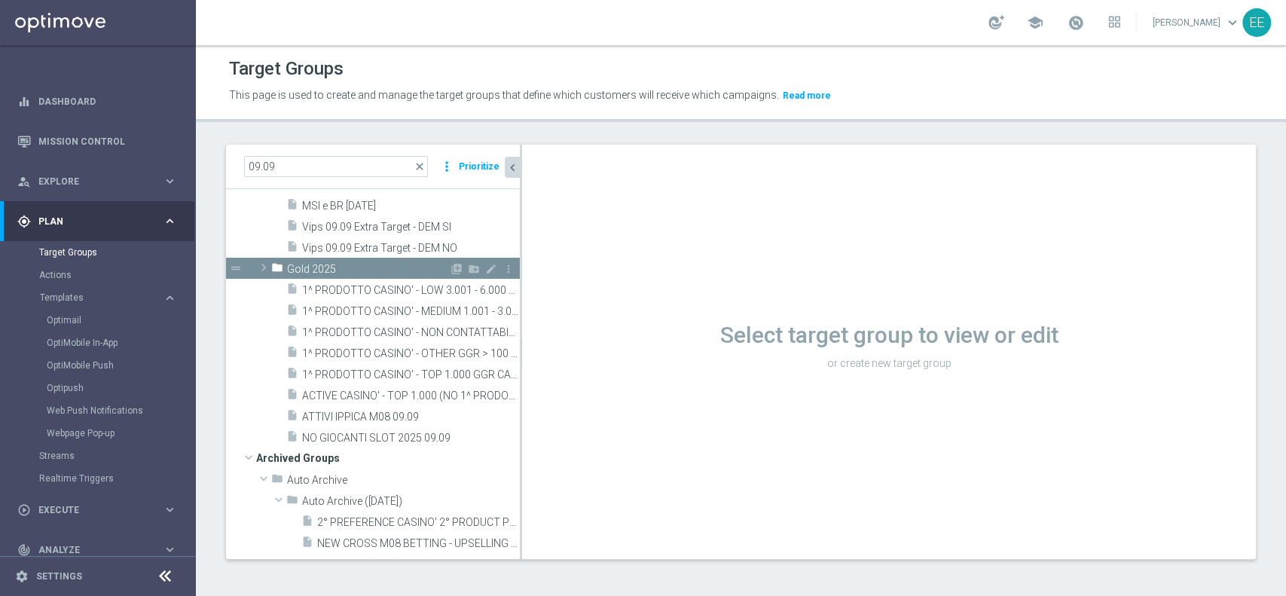
scroll to position [71, 0]
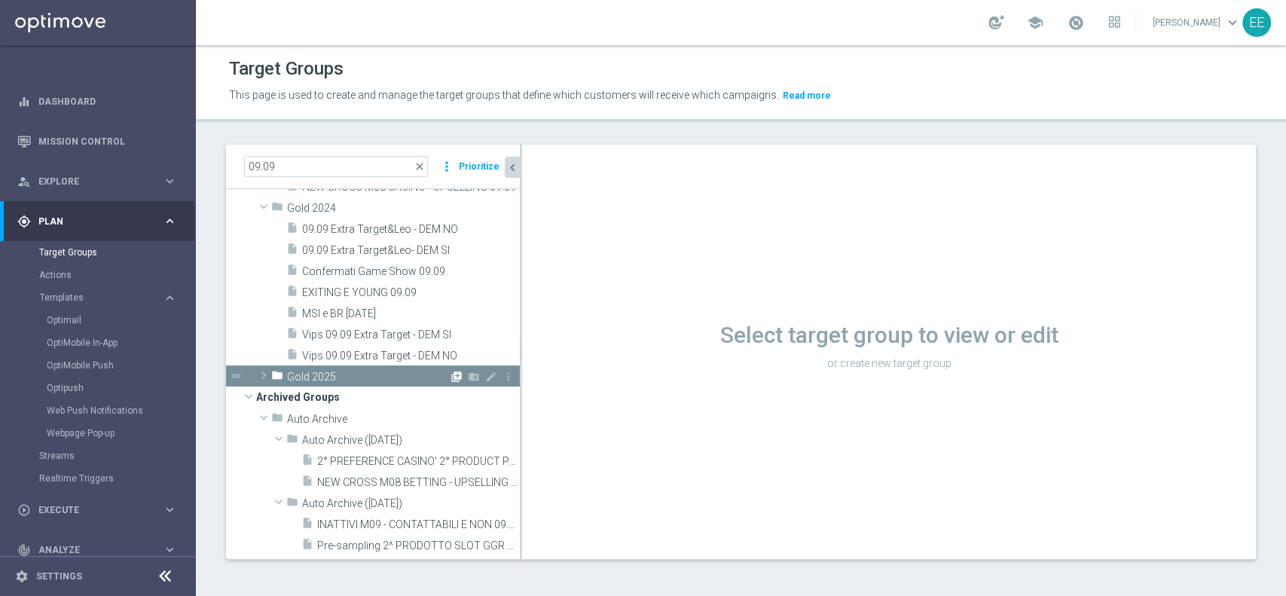
click at [451, 377] on icon "library_add" at bounding box center [457, 377] width 12 height 12
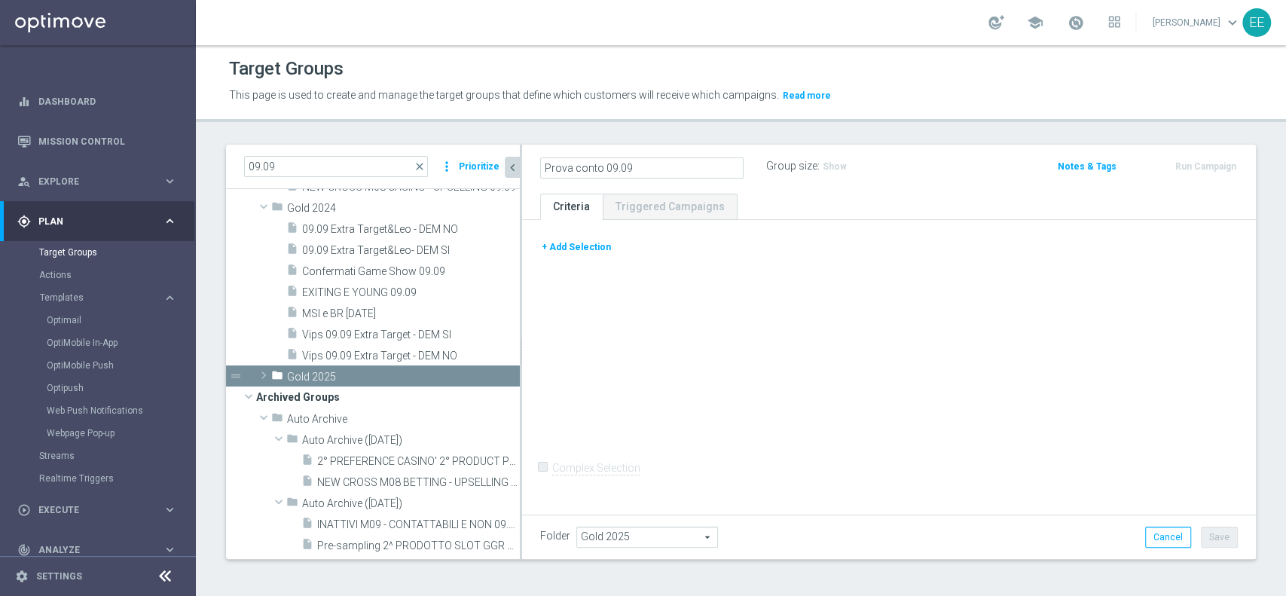
type input "Prova conto 09.09"
click at [567, 250] on button "+ Add Selection" at bounding box center [576, 247] width 72 height 17
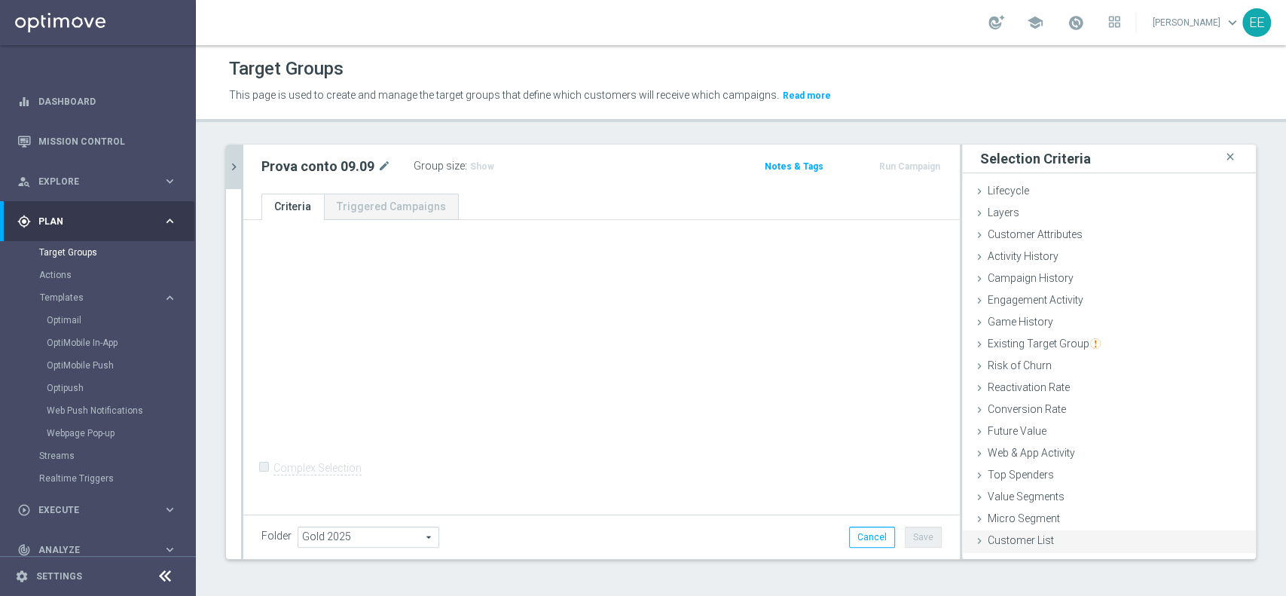
click at [989, 534] on span "Customer List" at bounding box center [1021, 540] width 66 height 12
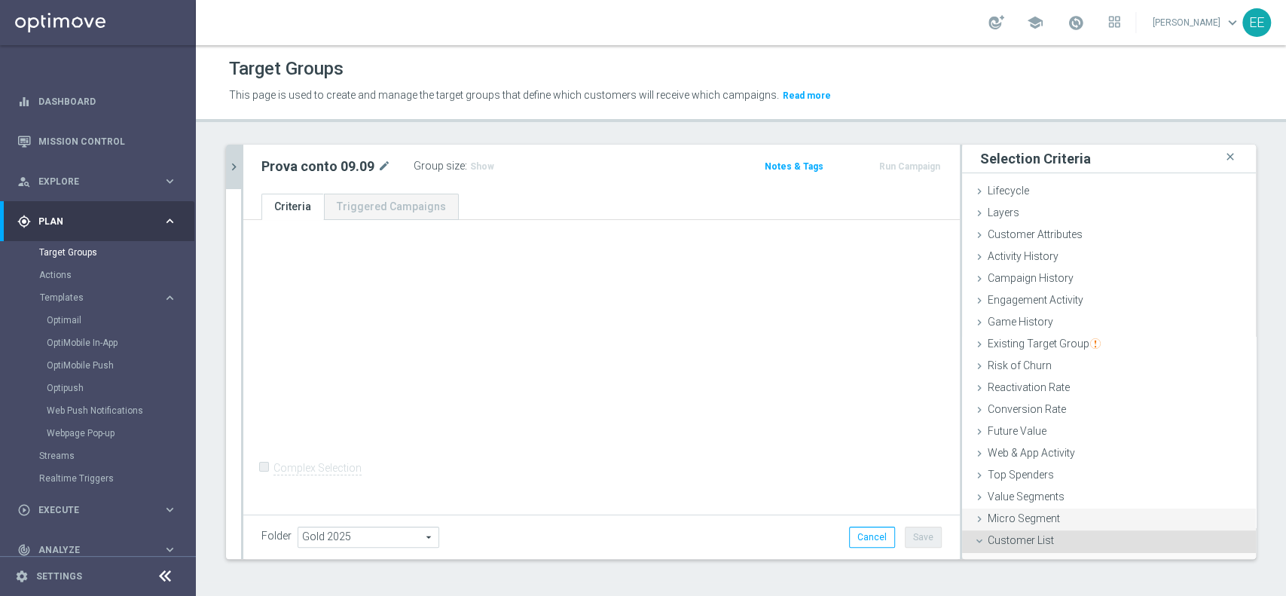
scroll to position [128, 0]
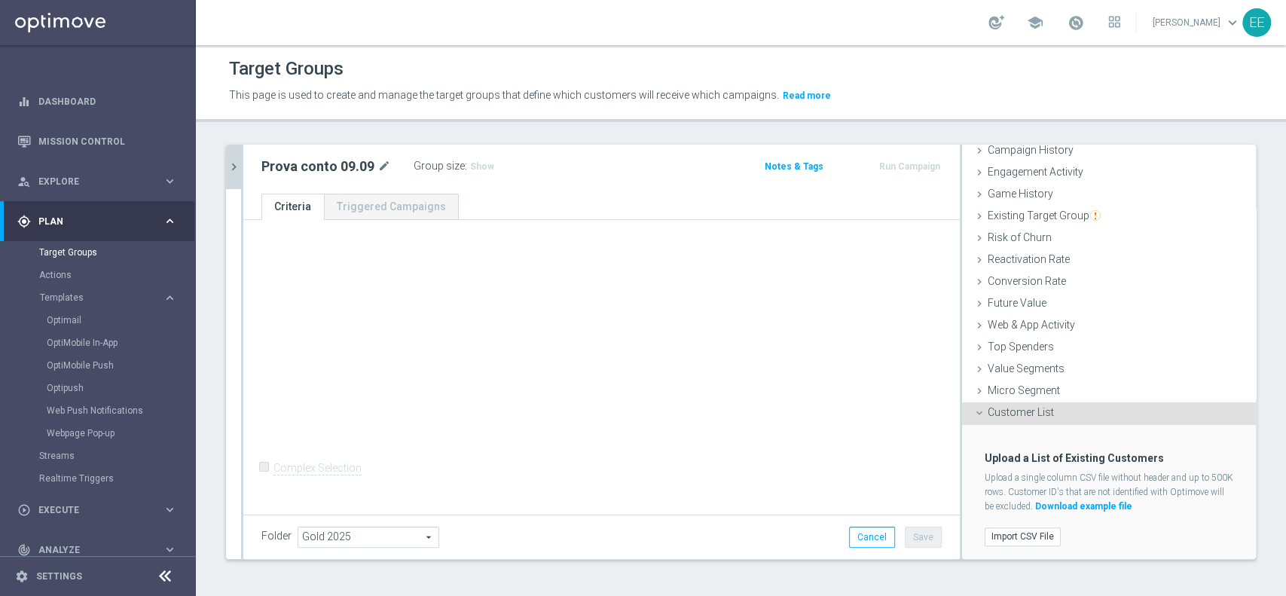
click at [997, 524] on div "Import CSV File" at bounding box center [1109, 536] width 271 height 25
click at [985, 540] on label "Import CSV File" at bounding box center [1023, 536] width 76 height 19
click at [0, 0] on input "Import CSV File" at bounding box center [0, 0] width 0 height 0
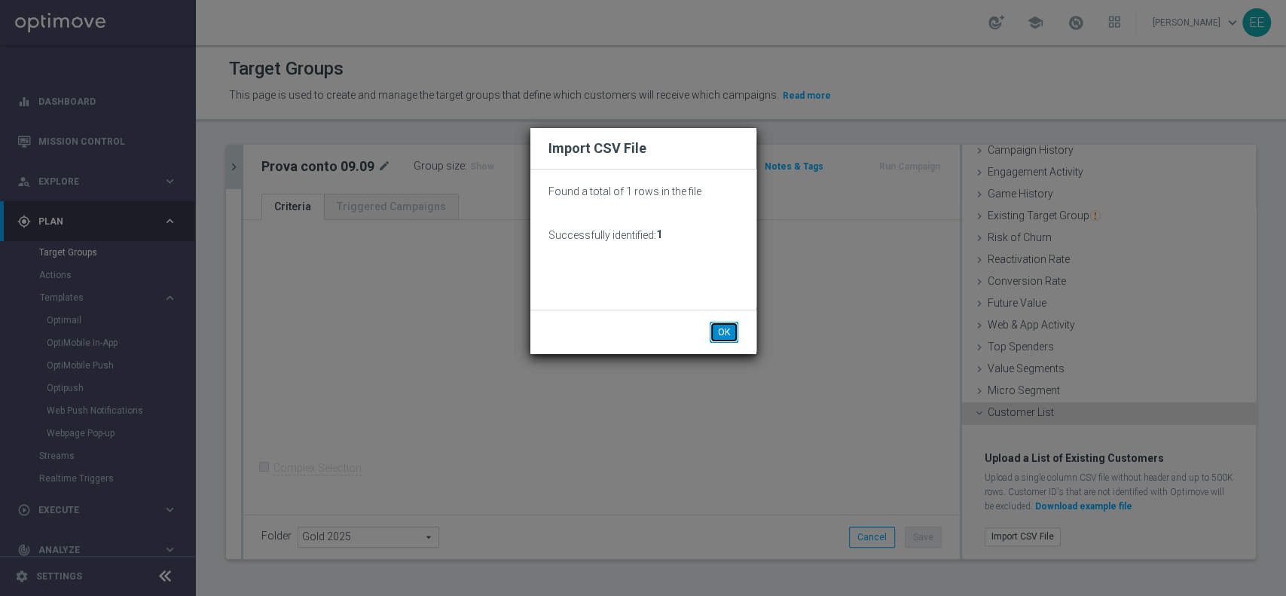
click at [729, 322] on button "OK" at bounding box center [724, 332] width 29 height 21
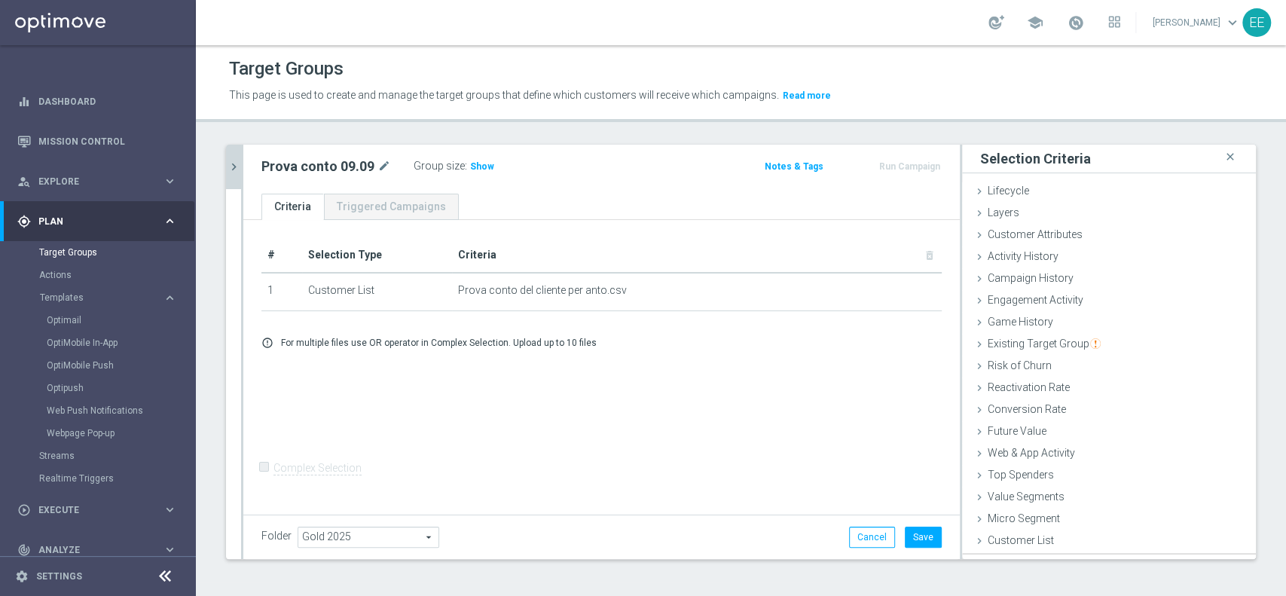
scroll to position [0, 0]
click at [917, 537] on button "Save" at bounding box center [923, 537] width 37 height 21
click at [485, 169] on span "Show" at bounding box center [482, 166] width 24 height 11
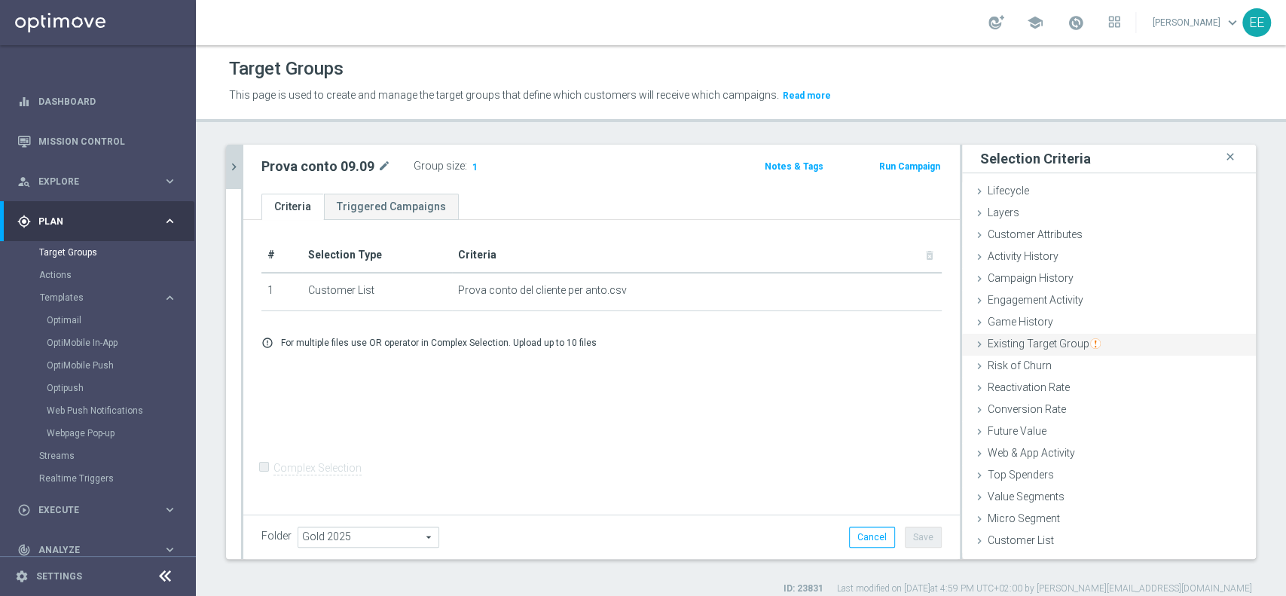
click at [1050, 342] on span "Existing Target Group" at bounding box center [1044, 344] width 113 height 12
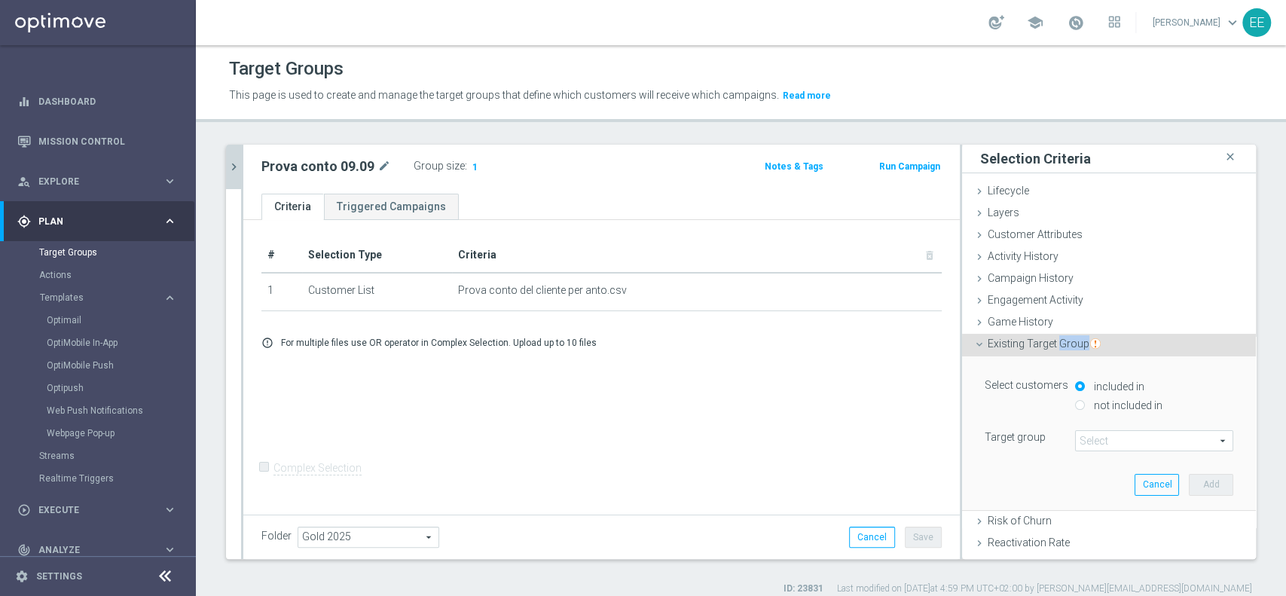
click at [1050, 342] on span "Existing Target Group" at bounding box center [1044, 344] width 113 height 12
click at [1127, 433] on span at bounding box center [1154, 441] width 157 height 20
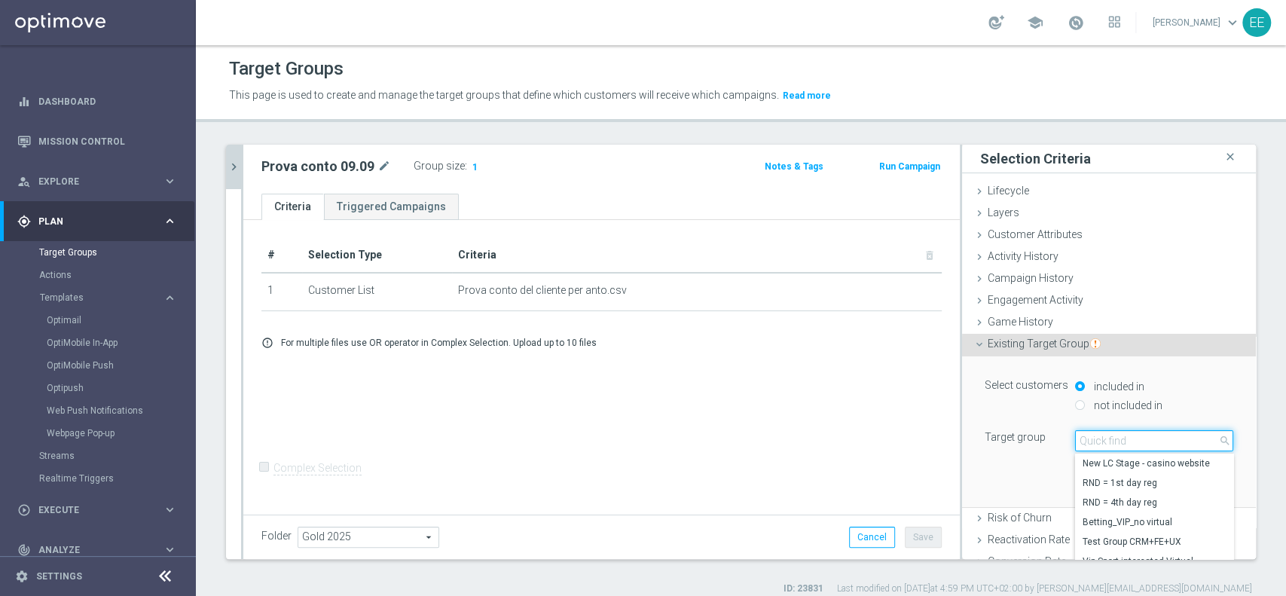
click at [1126, 433] on input "search" at bounding box center [1154, 440] width 158 height 21
type input "top master m09"
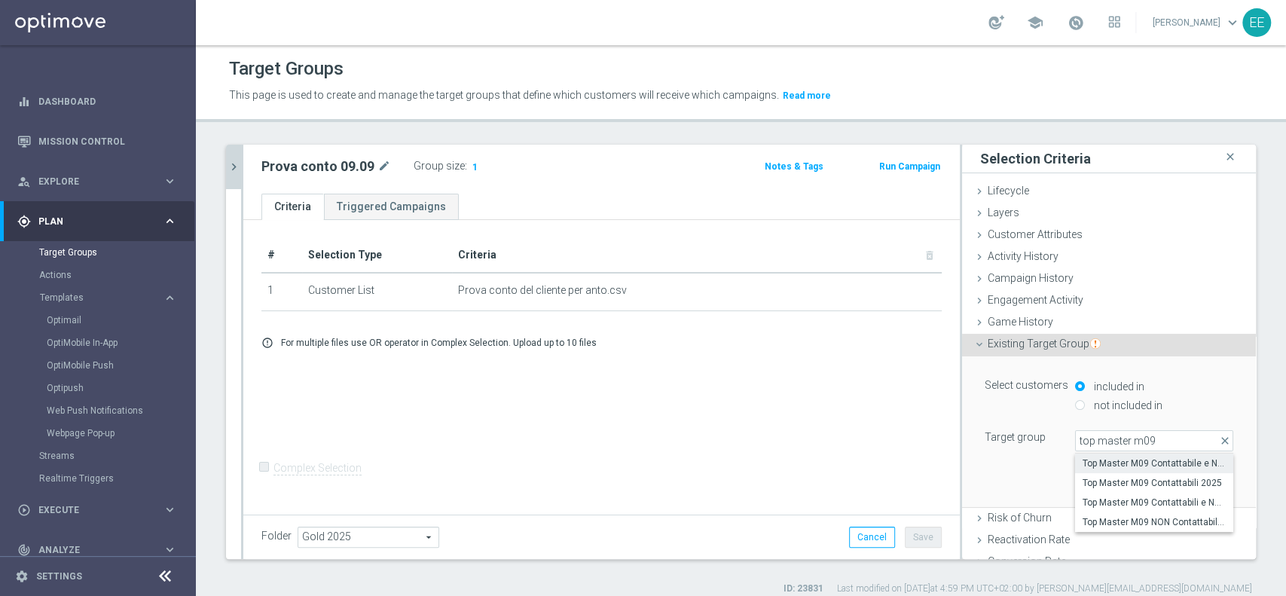
click at [1106, 459] on span "Top Master M09 Contattabile e NON - Profilati e NON" at bounding box center [1154, 463] width 143 height 12
type input "Top Master M09 Contattabile e NON - Profilati e NON"
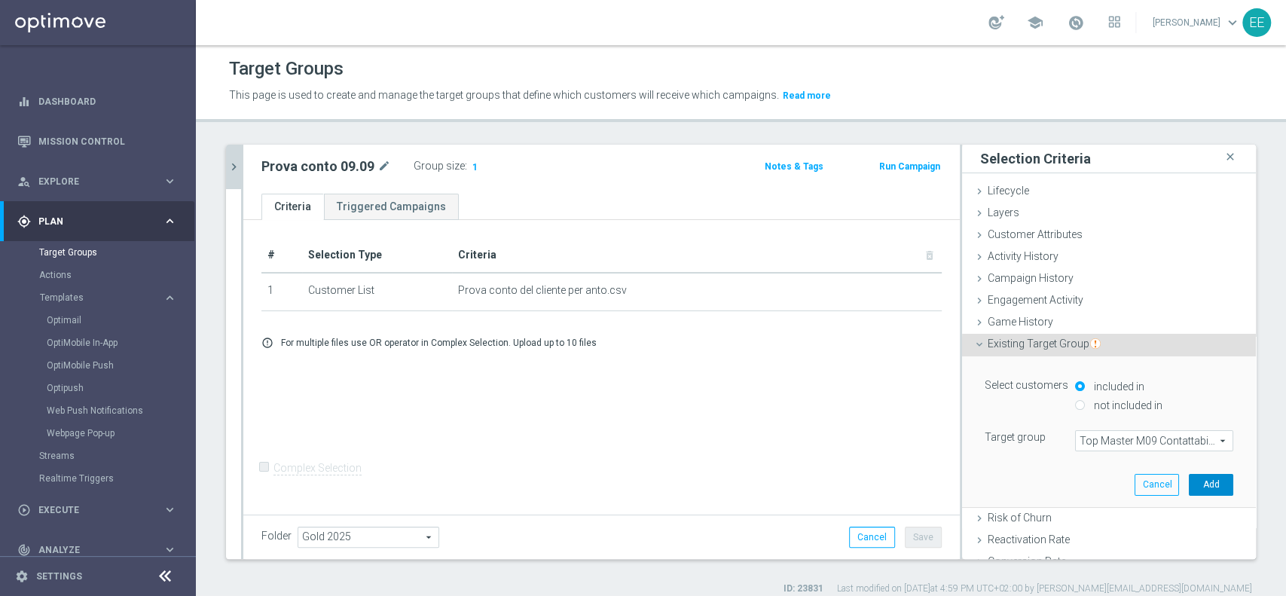
click at [1189, 494] on button "Add" at bounding box center [1211, 484] width 44 height 21
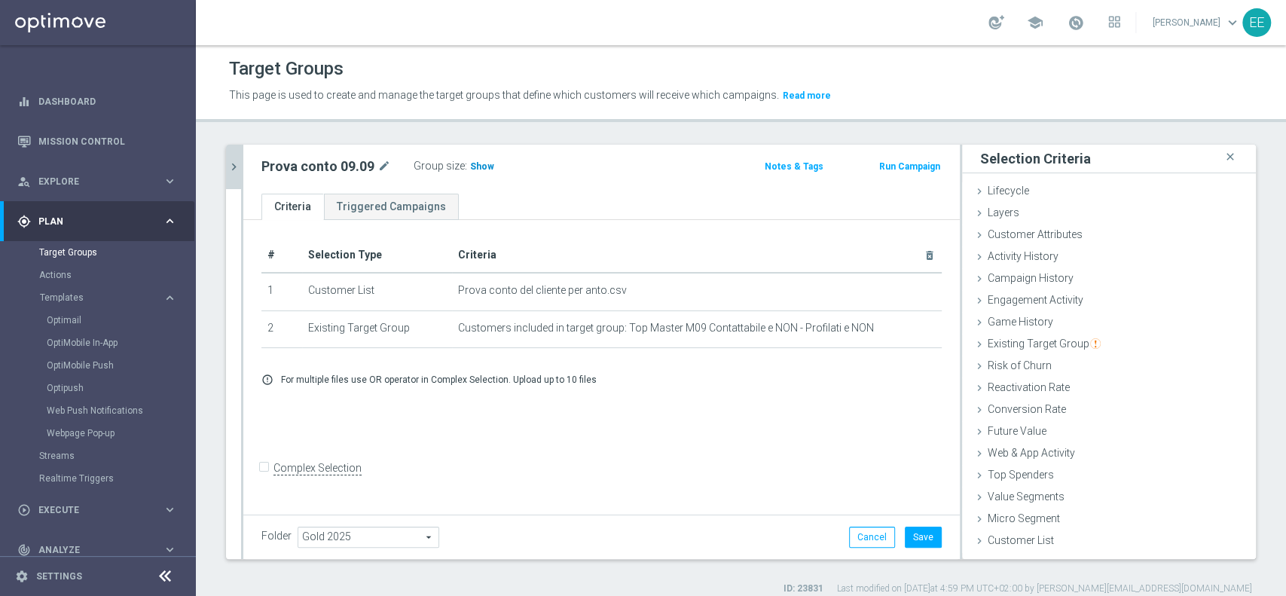
click at [482, 167] on span "Show" at bounding box center [482, 166] width 24 height 11
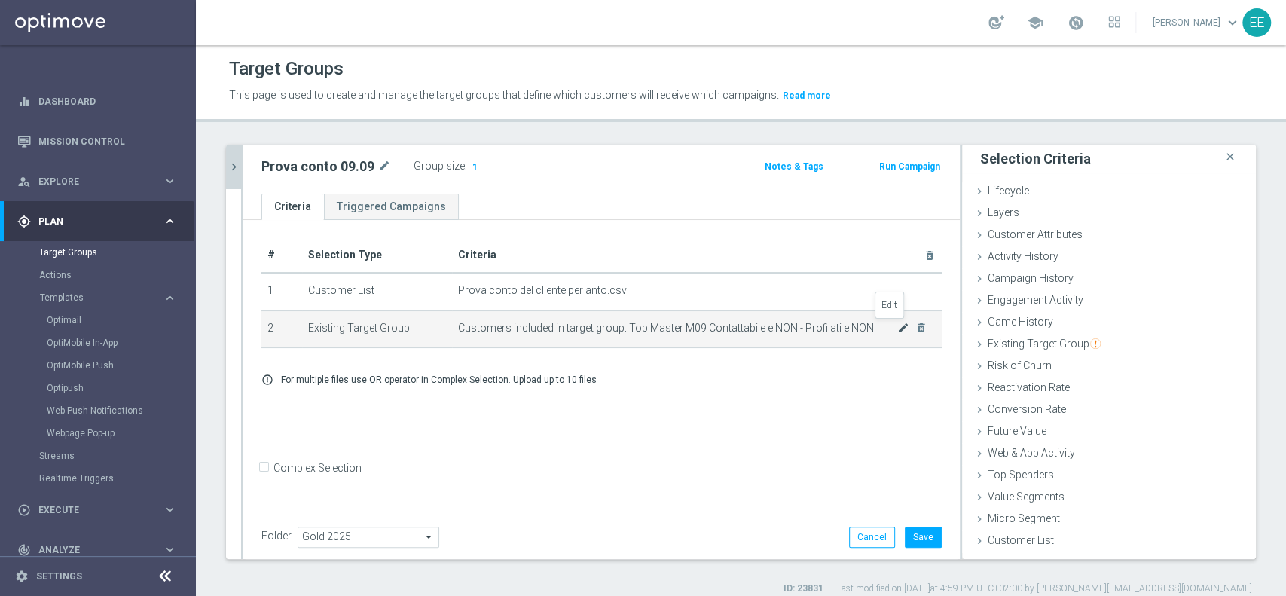
click at [897, 325] on icon "mode_edit" at bounding box center [903, 328] width 12 height 12
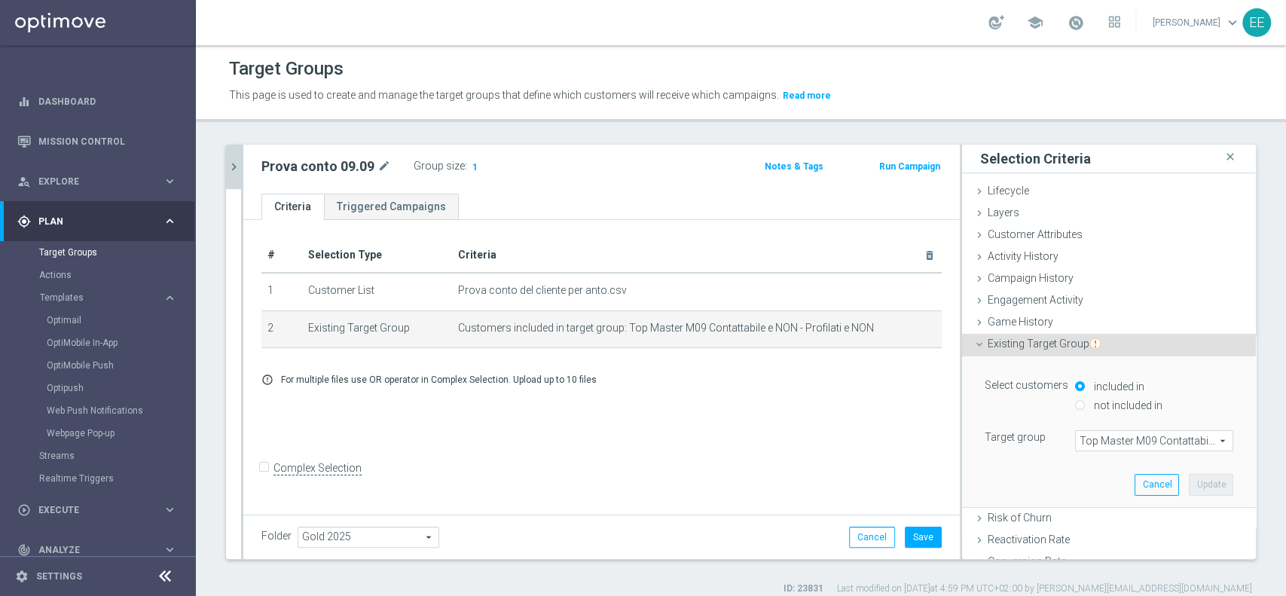
click at [1087, 435] on span "Top Master M09 Contattabile e NON - Profilati e NON" at bounding box center [1154, 441] width 157 height 20
click at [0, 0] on input "search" at bounding box center [0, 0] width 0 height 0
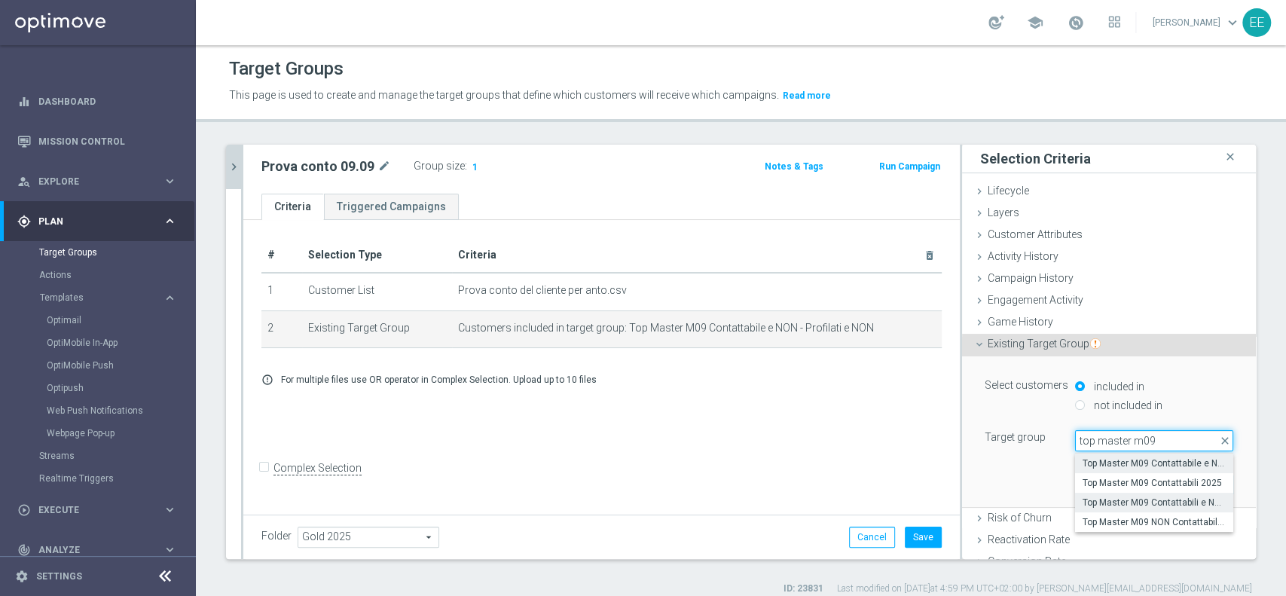
type input "top master m09"
click at [1095, 498] on span "Top Master M09 Contattabili e NON Contattabili 2025" at bounding box center [1154, 503] width 143 height 12
type input "Top Master M09 Contattabili e NON Contattabili 2025"
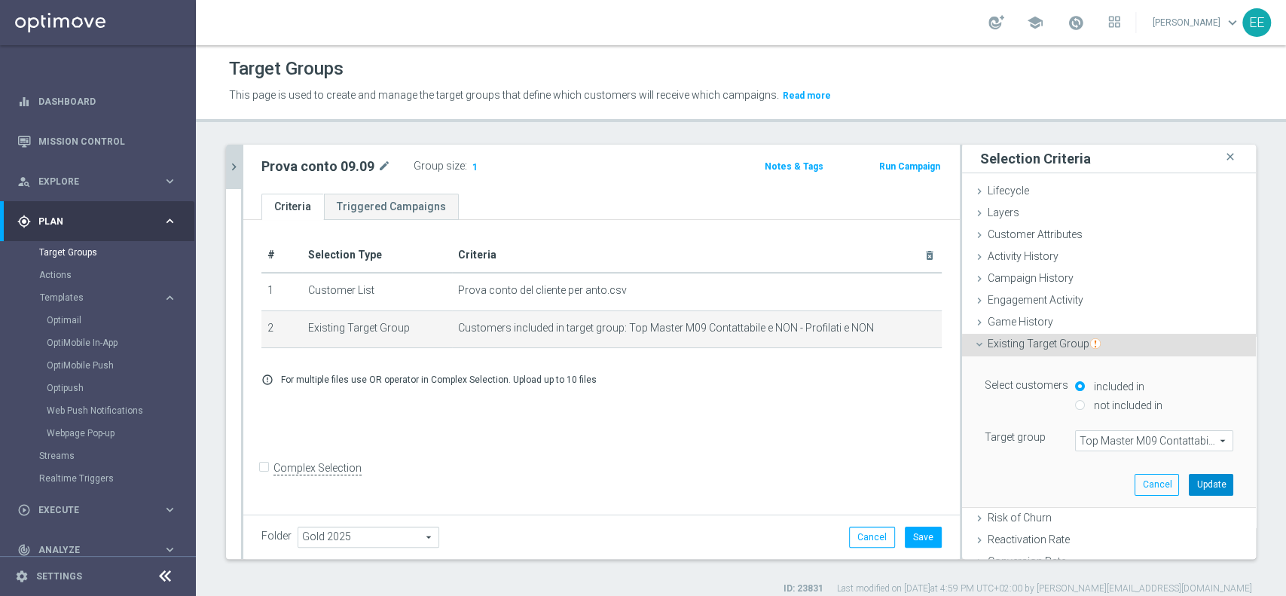
click at [1191, 481] on button "Update" at bounding box center [1211, 484] width 44 height 21
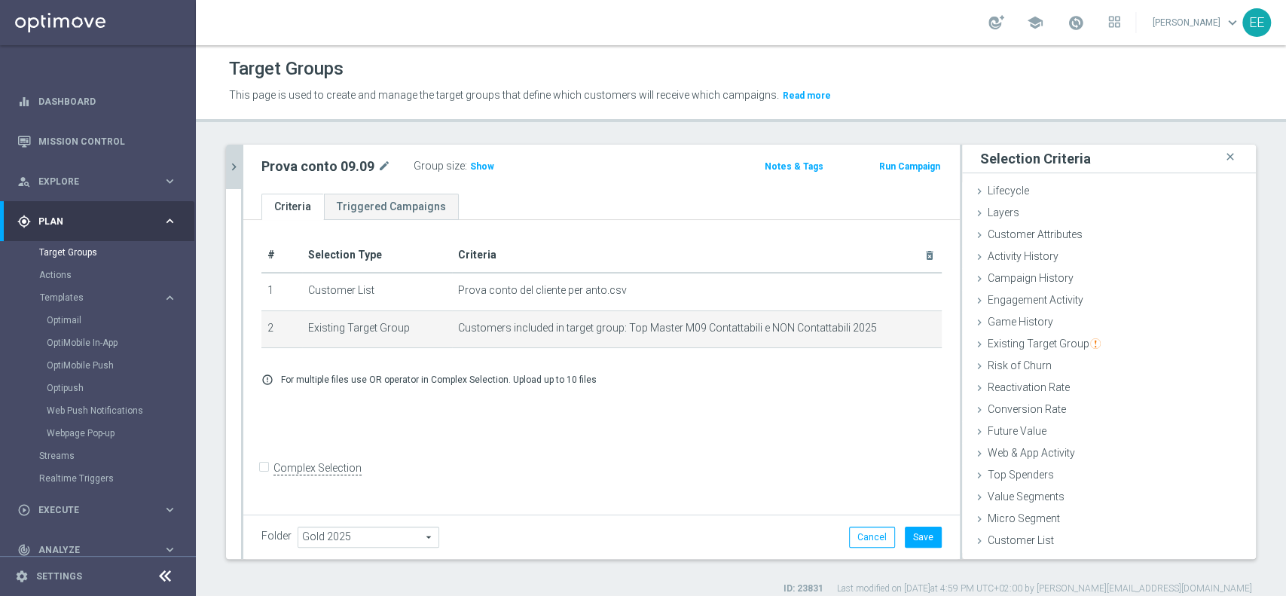
click at [492, 173] on div "Group size : Show" at bounding box center [489, 166] width 151 height 21
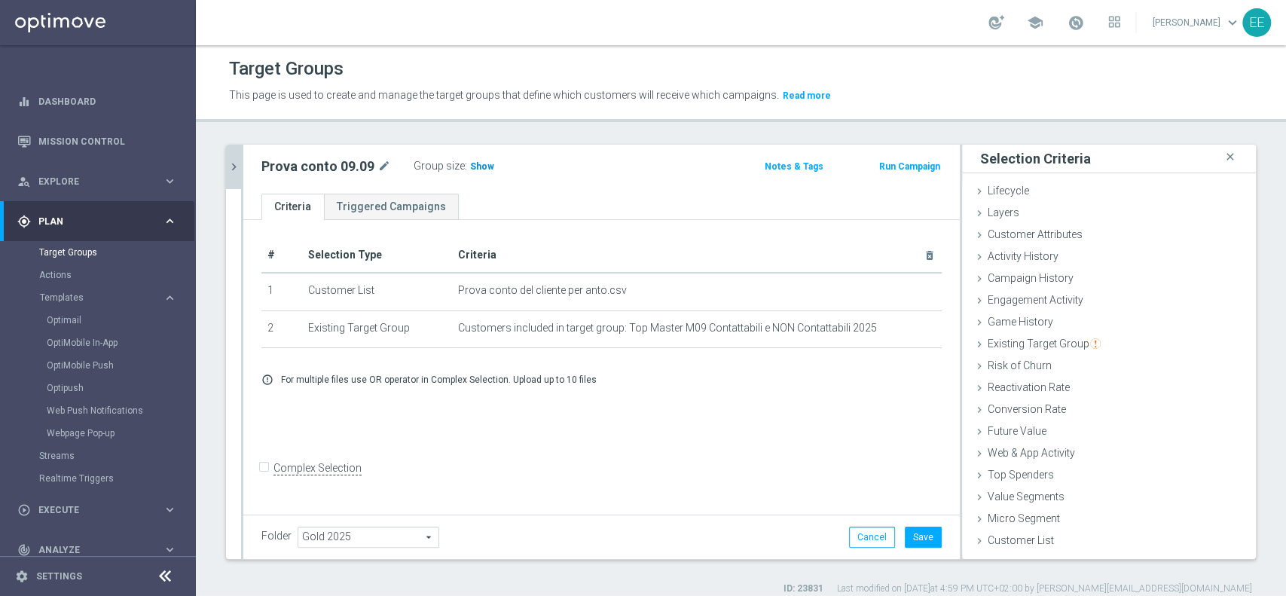
click at [477, 164] on span "Show" at bounding box center [482, 166] width 24 height 11
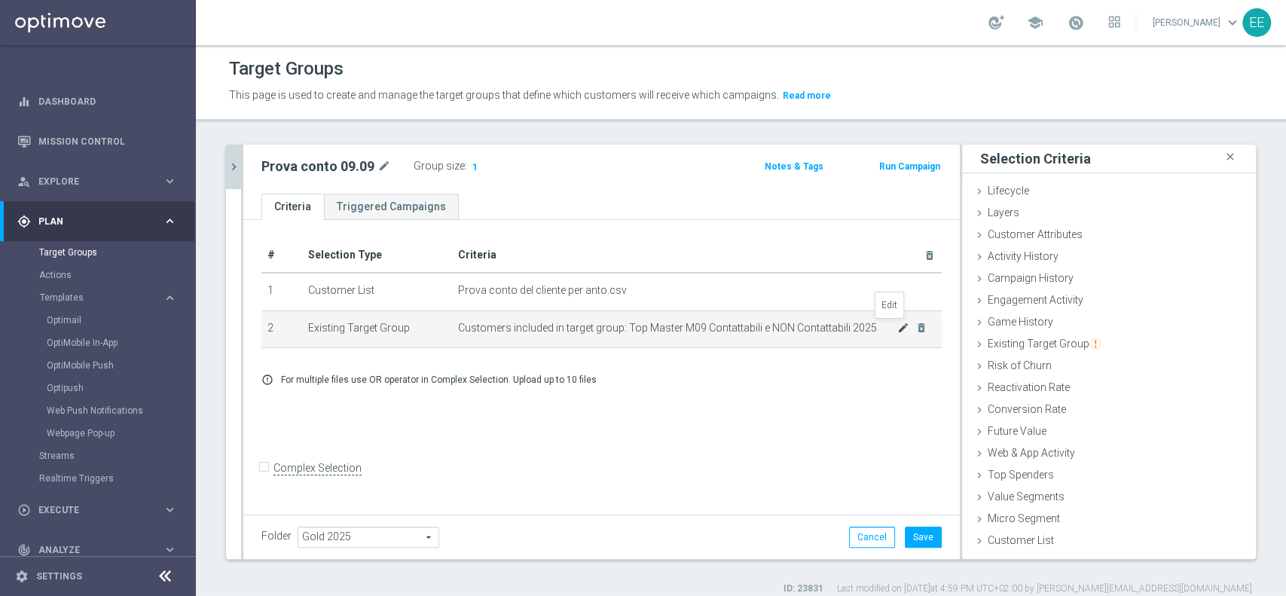
click at [897, 326] on icon "mode_edit" at bounding box center [903, 328] width 12 height 12
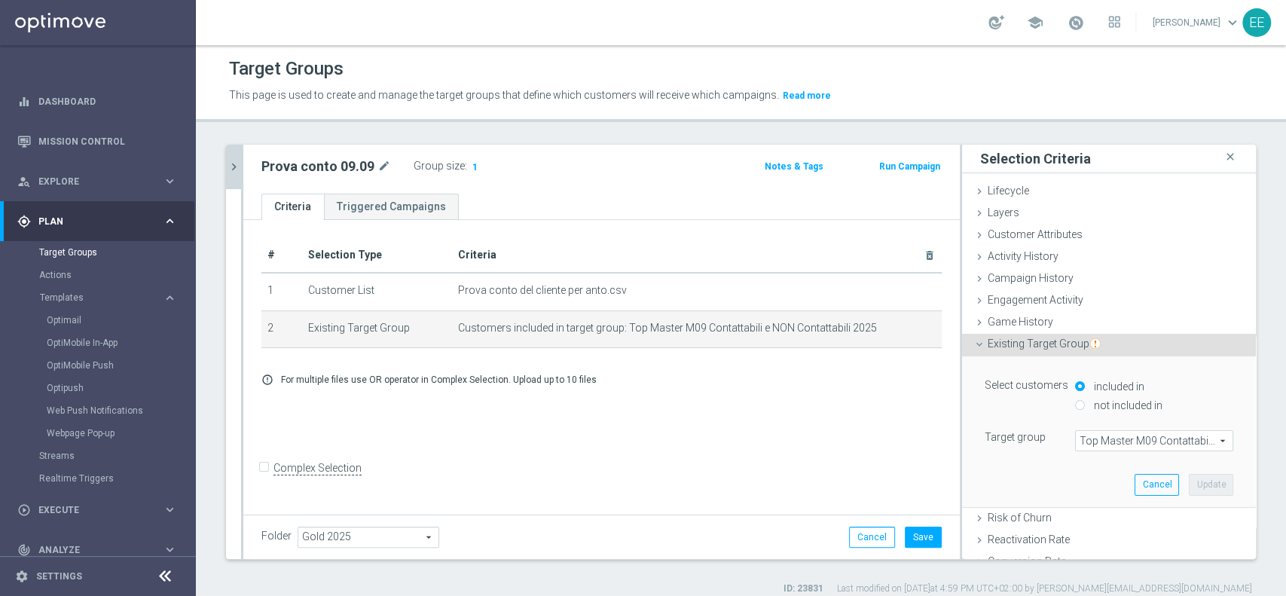
click at [1127, 440] on span "Top Master M09 Contattabili e NON Contattabili 2025" at bounding box center [1154, 441] width 157 height 20
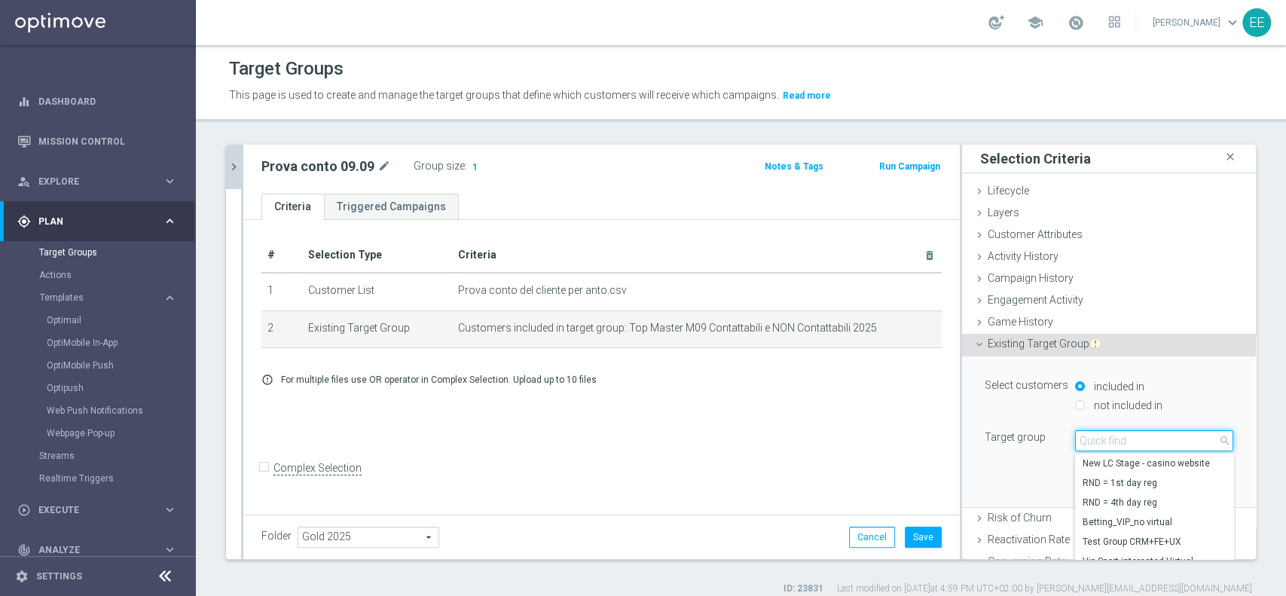
click at [1127, 440] on input "search" at bounding box center [1154, 440] width 158 height 21
click at [251, 494] on div "# Selection Type Criteria delete_forever 1 Customer List Prova conto del client…" at bounding box center [601, 366] width 717 height 292
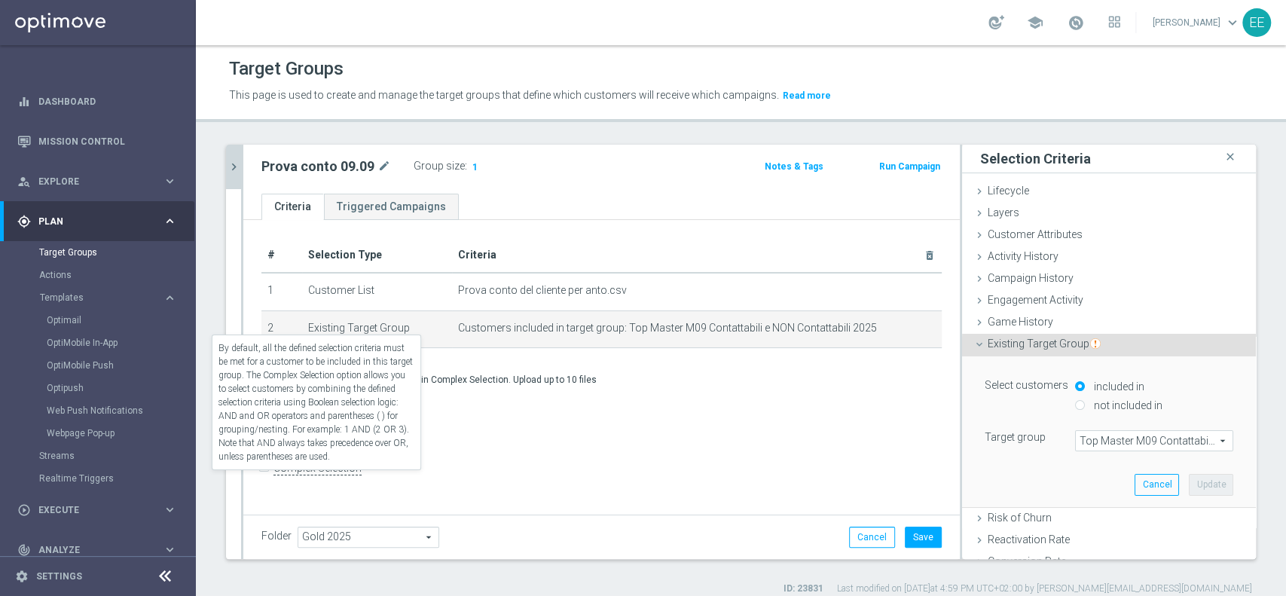
click at [274, 475] on label "Complex Selection" at bounding box center [318, 468] width 88 height 14
click at [261, 480] on input "Complex Selection" at bounding box center [266, 469] width 10 height 21
checkbox input "true"
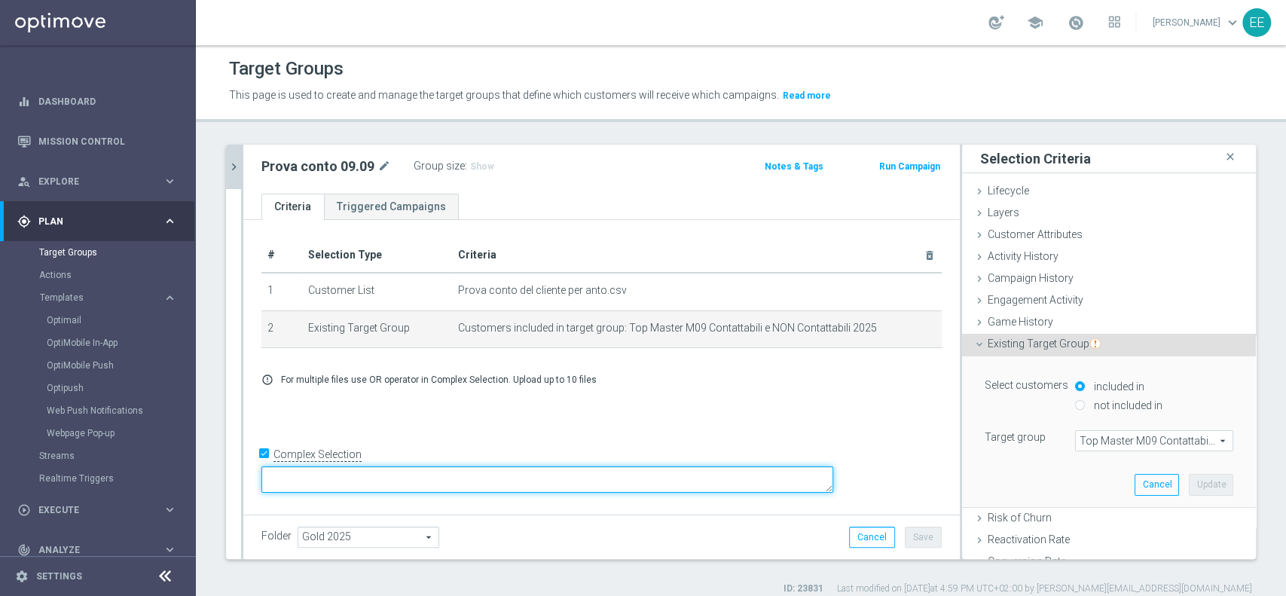
click at [405, 486] on textarea at bounding box center [547, 479] width 572 height 26
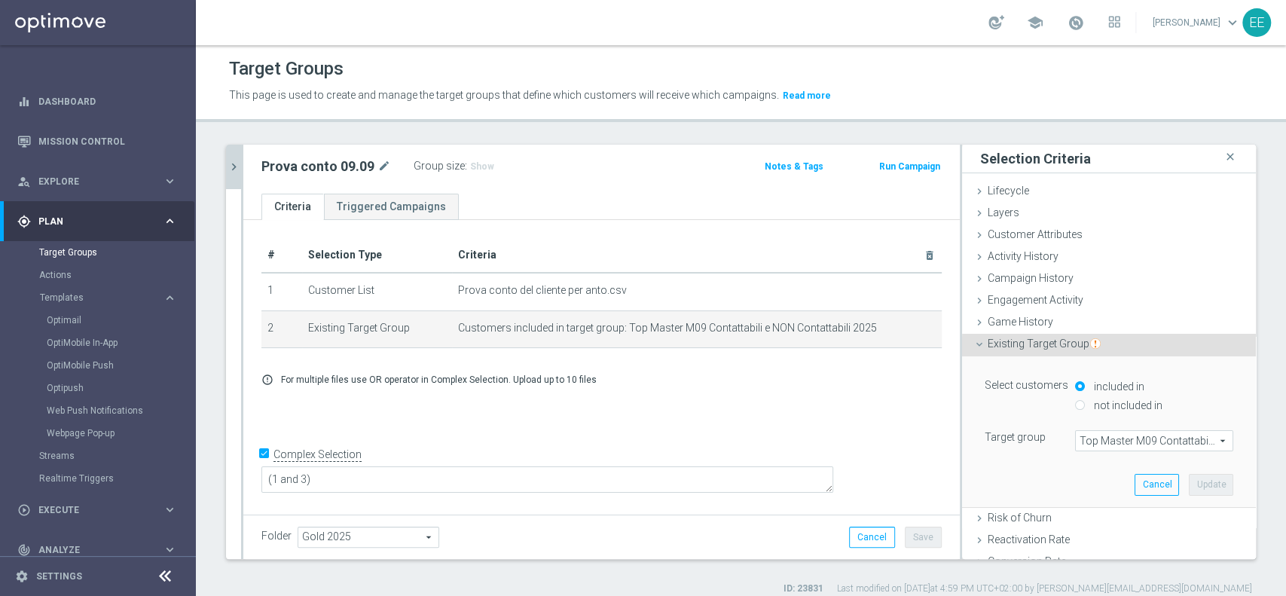
click at [549, 442] on div "# Selection Type Criteria delete_forever 1 Customer List Prova conto del client…" at bounding box center [601, 366] width 717 height 292
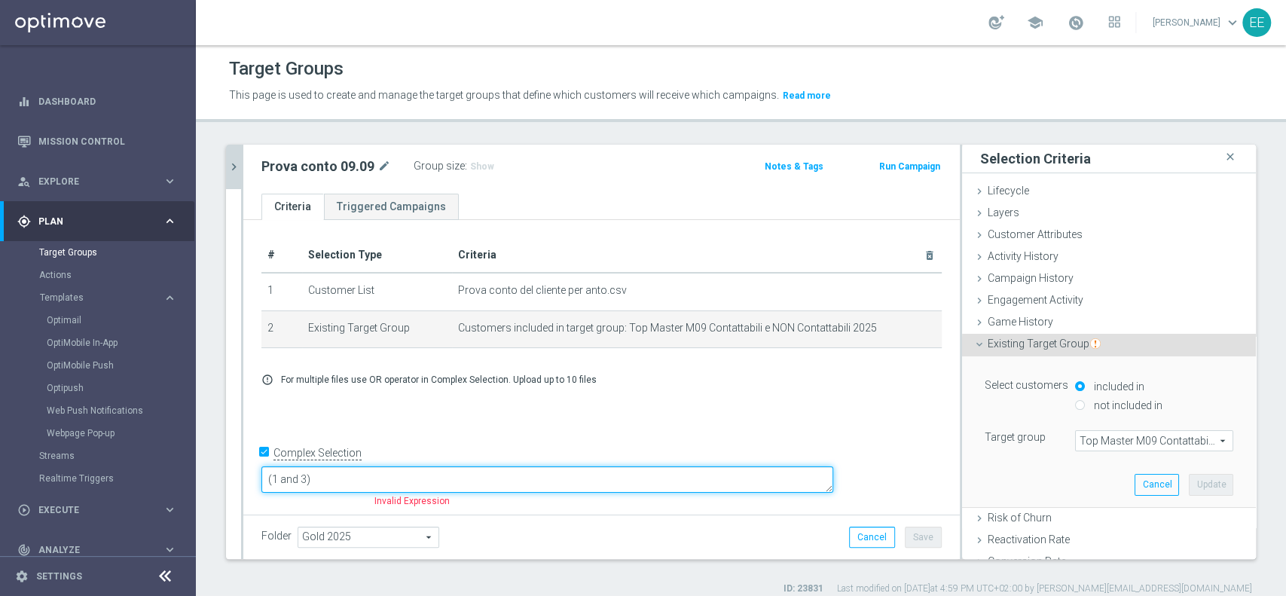
click at [420, 475] on textarea "(1 and 3)" at bounding box center [547, 479] width 572 height 26
click at [413, 475] on textarea "(1 and 3)" at bounding box center [547, 479] width 572 height 26
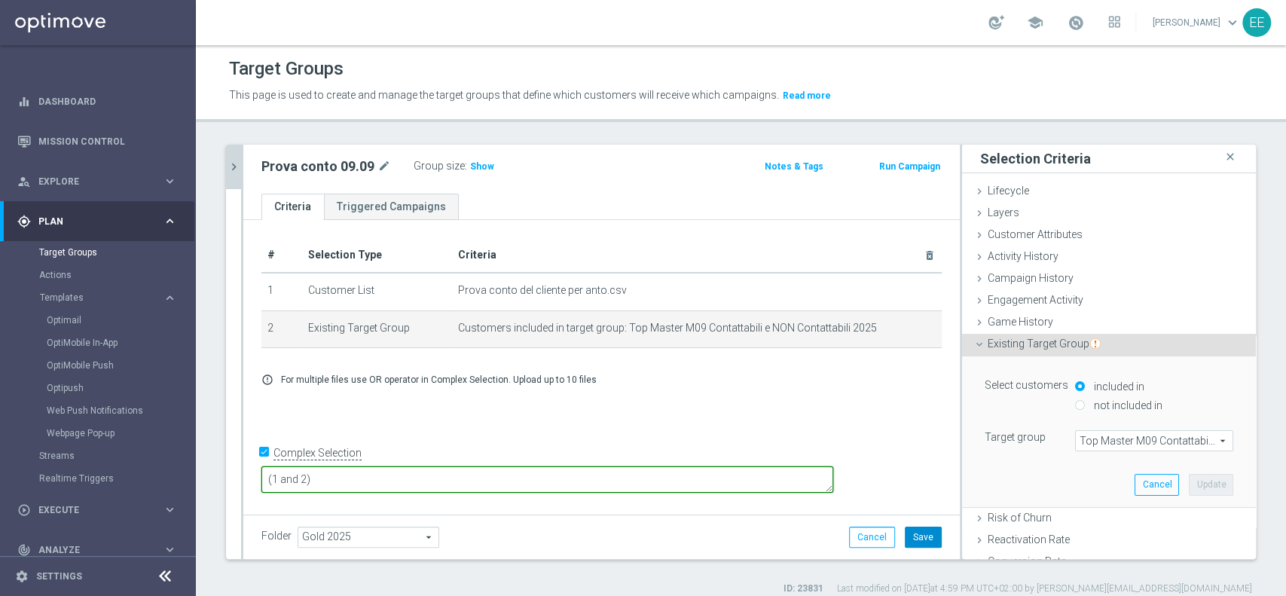
type textarea "(1 and 2)"
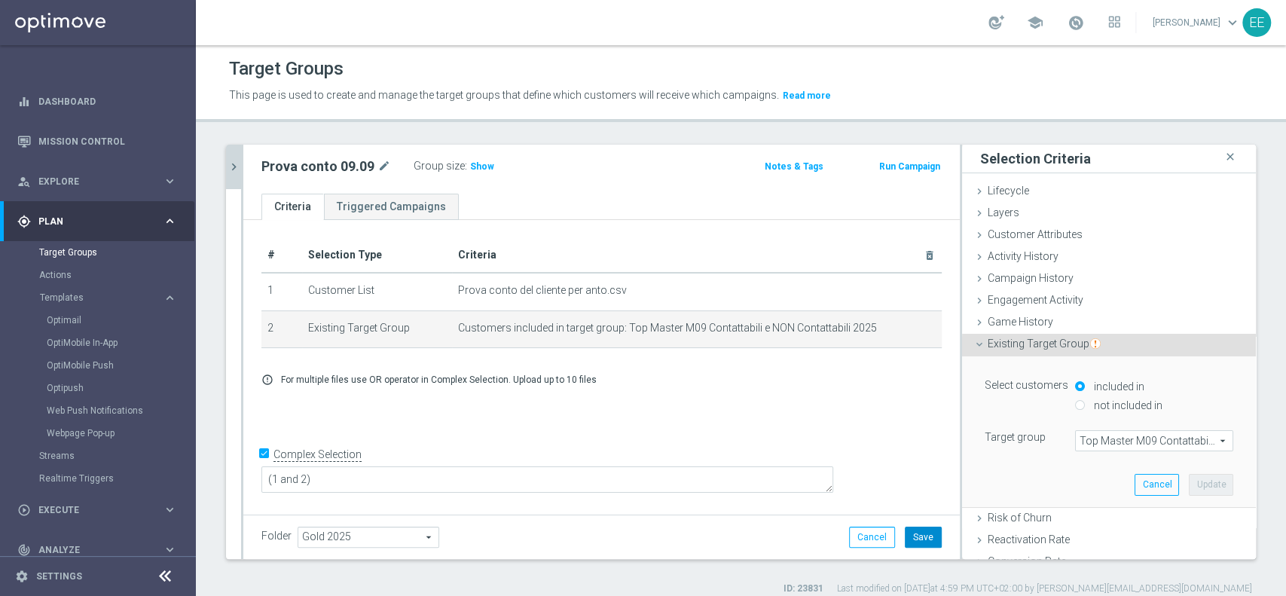
click at [909, 534] on button "Save" at bounding box center [923, 537] width 37 height 21
click at [486, 166] on span "Show" at bounding box center [482, 166] width 24 height 11
click at [897, 325] on icon "mode_edit" at bounding box center [903, 328] width 12 height 12
click at [1140, 437] on span "Top Master M09 Contattabili e NON Contattabili 2025" at bounding box center [1154, 441] width 157 height 20
click at [0, 0] on input "search" at bounding box center [0, 0] width 0 height 0
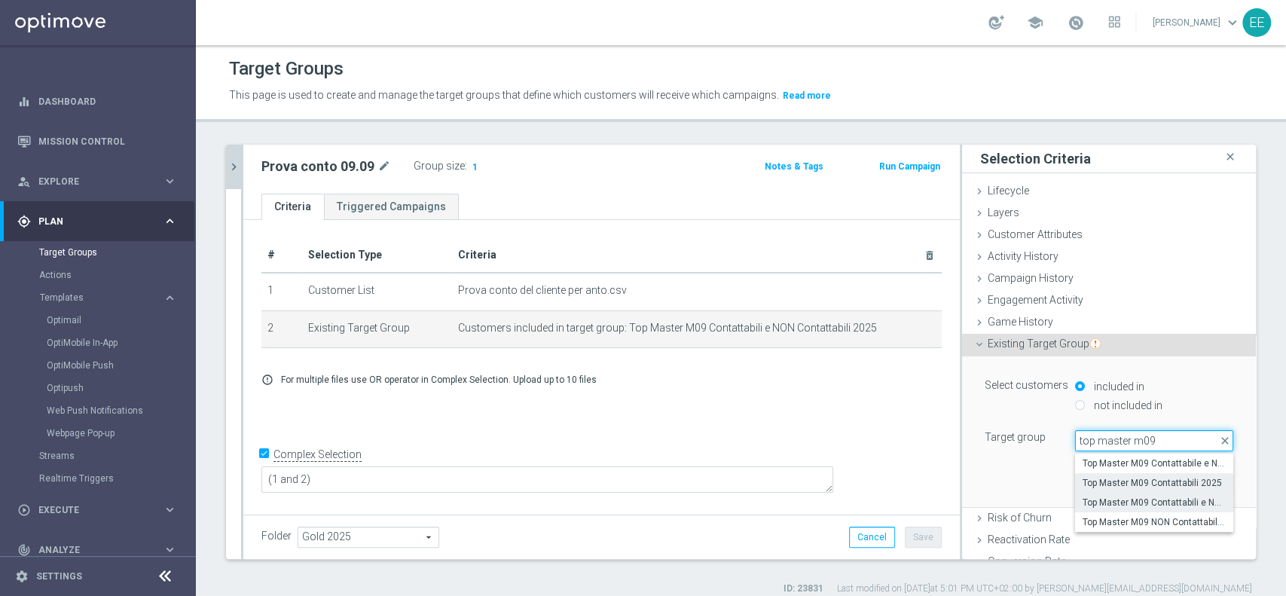
type input "top master m09"
click at [1143, 480] on span "Top Master M09 Contattabili 2025" at bounding box center [1154, 483] width 143 height 12
type input "Top Master M09 Contattabili 2025"
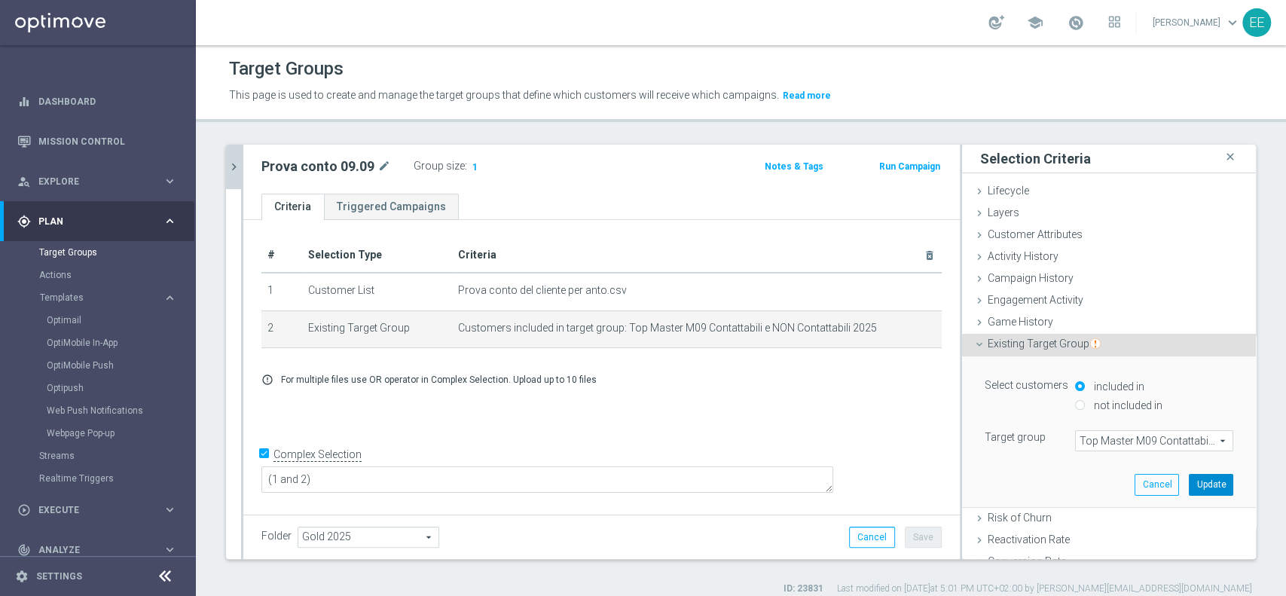
click at [1189, 479] on button "Update" at bounding box center [1211, 484] width 44 height 21
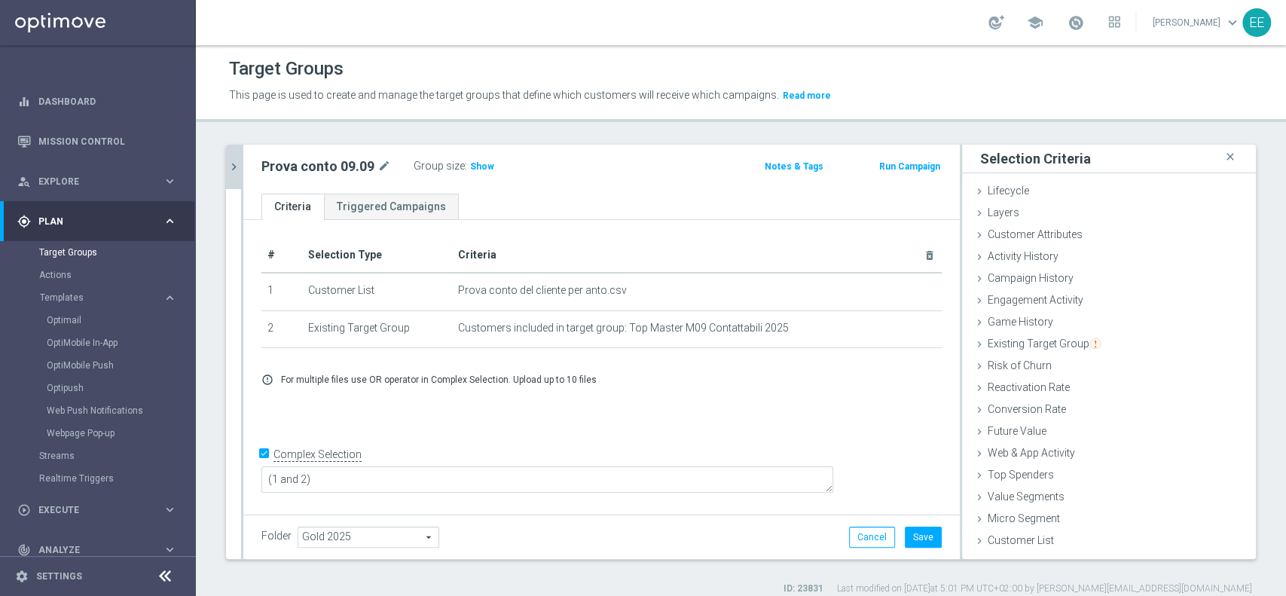
click at [497, 172] on div "Group size : Show" at bounding box center [489, 165] width 151 height 18
click at [488, 170] on h3 "Show" at bounding box center [482, 166] width 27 height 17
